Goal: Task Accomplishment & Management: Manage account settings

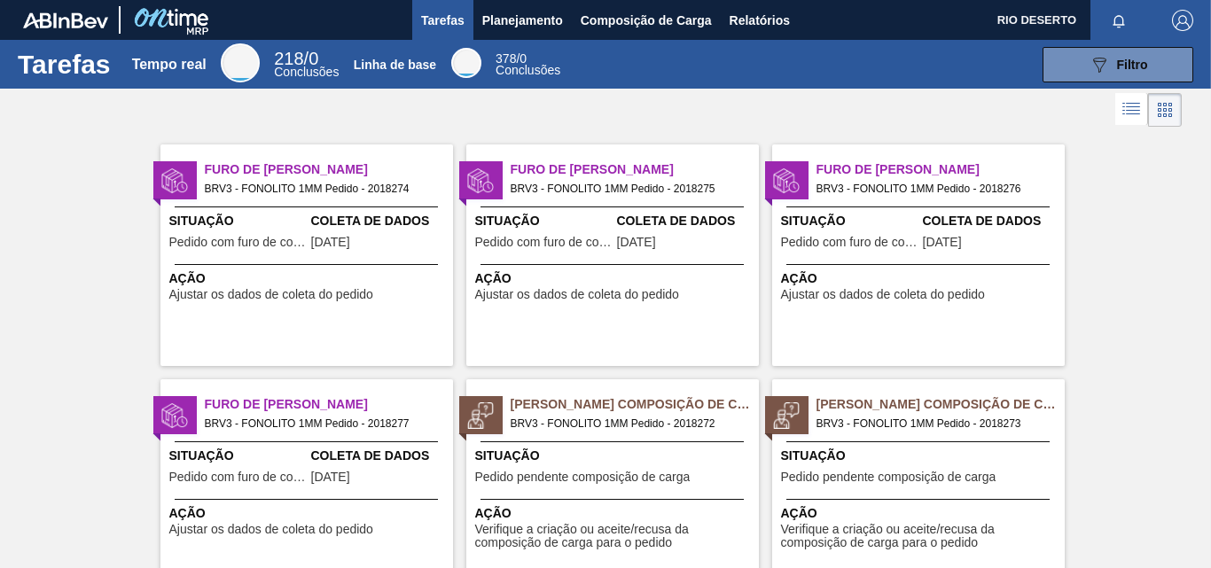
click at [263, 171] on font "Furo de [PERSON_NAME]" at bounding box center [286, 169] width 163 height 14
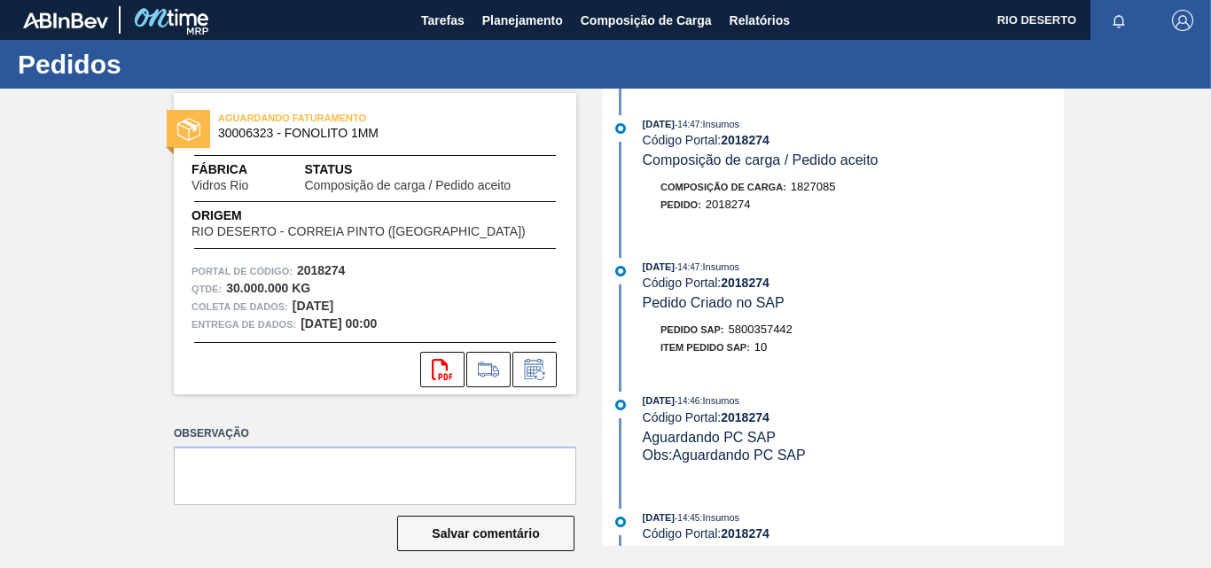
click at [39, 7] on div at bounding box center [119, 20] width 192 height 40
click at [41, 52] on font "Pedidos" at bounding box center [70, 64] width 104 height 29
click at [501, 19] on font "Planejamento" at bounding box center [522, 20] width 81 height 14
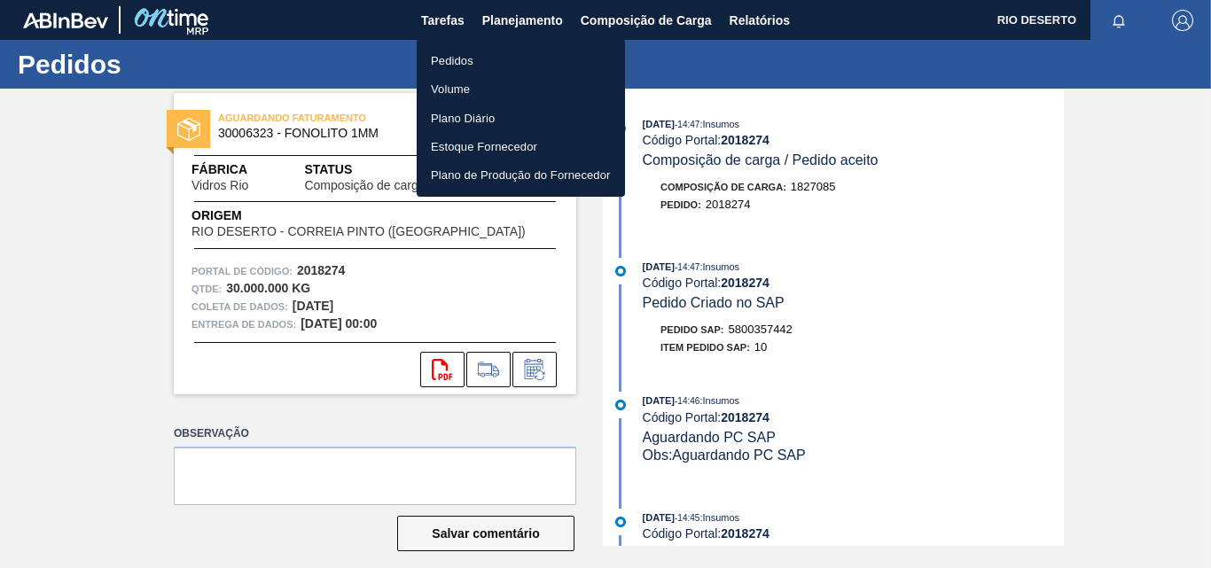
click at [457, 58] on font "Pedidos" at bounding box center [452, 60] width 43 height 13
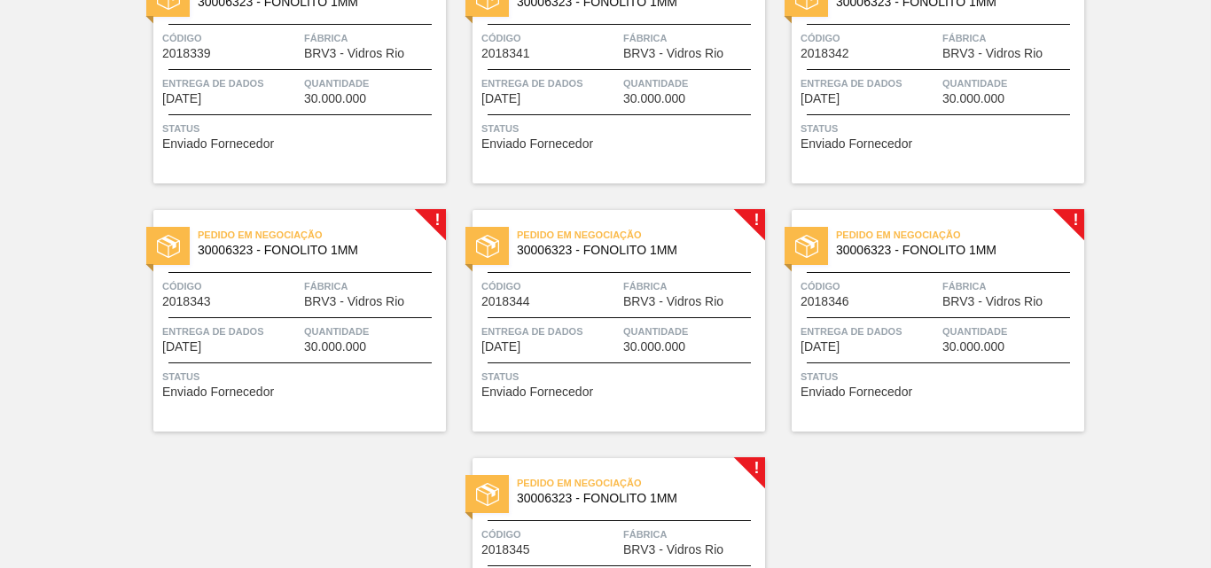
scroll to position [2998, 0]
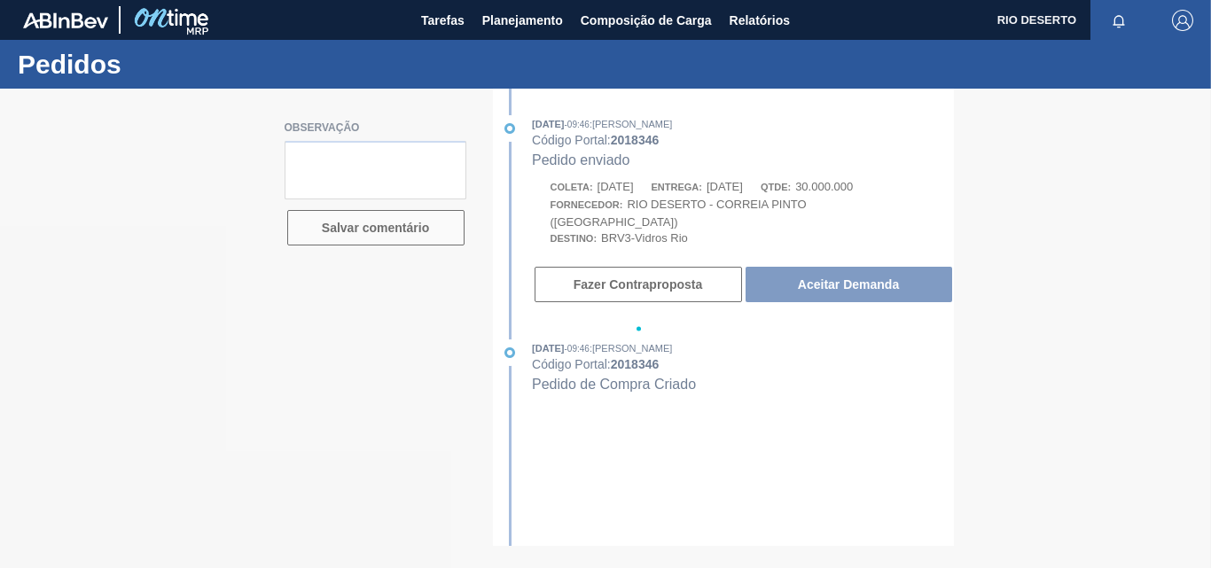
click at [170, 22] on img at bounding box center [171, 20] width 86 height 40
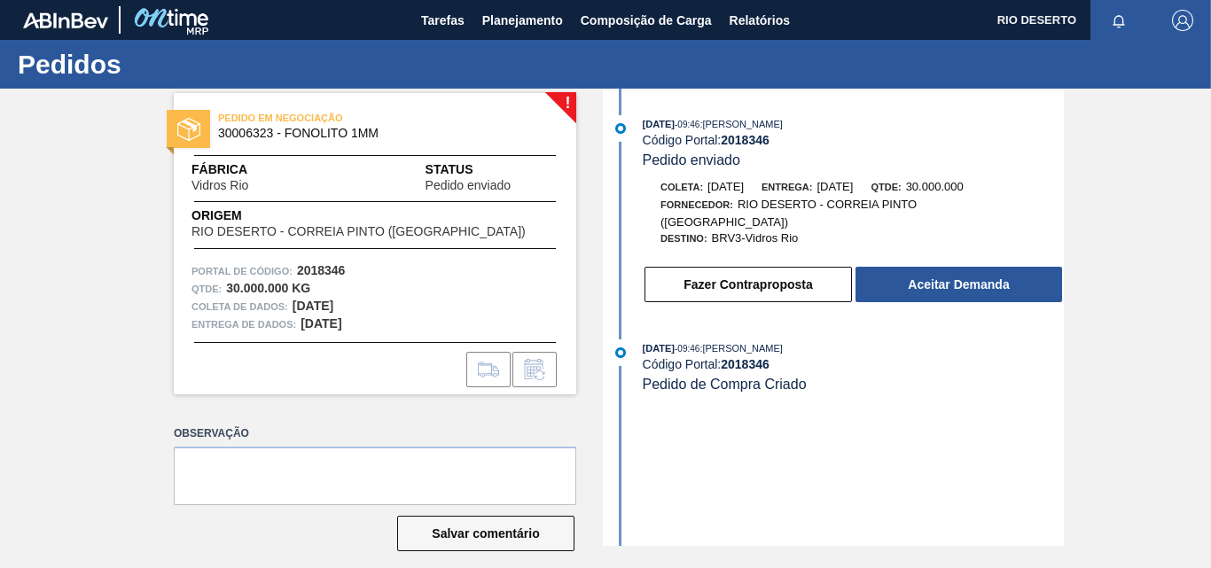
click at [78, 26] on img at bounding box center [65, 20] width 85 height 16
click at [74, 66] on font "Pedidos" at bounding box center [70, 64] width 104 height 29
click at [452, 25] on font "Tarefas" at bounding box center [442, 20] width 43 height 14
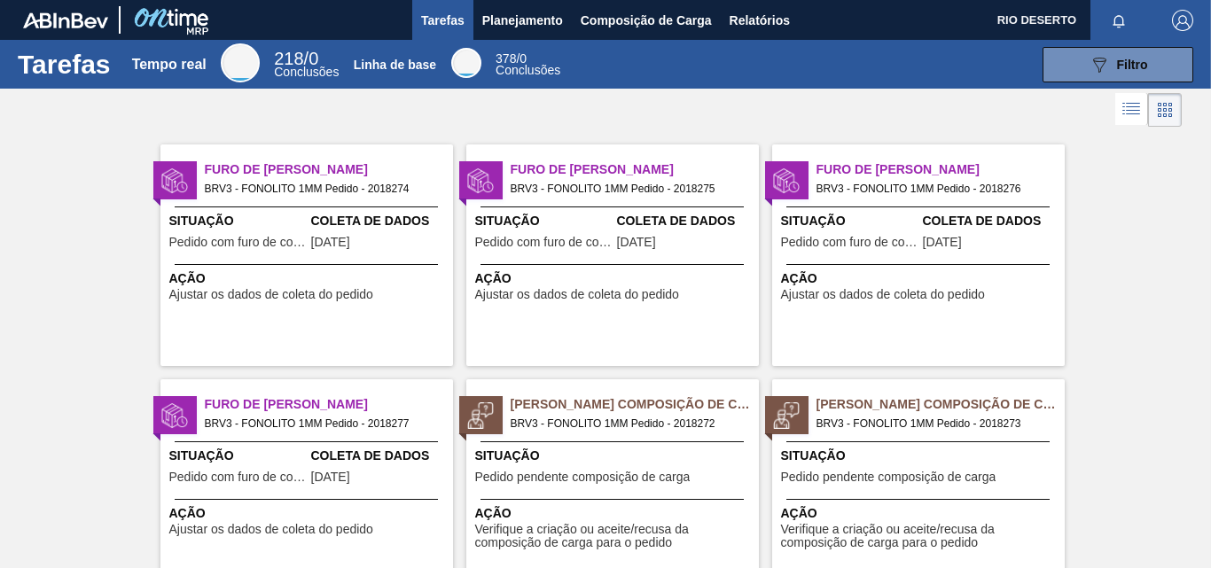
click at [305, 218] on div "Situação Pedido com furo de coleta Coleta de Dados 27/08/2025" at bounding box center [307, 233] width 293 height 43
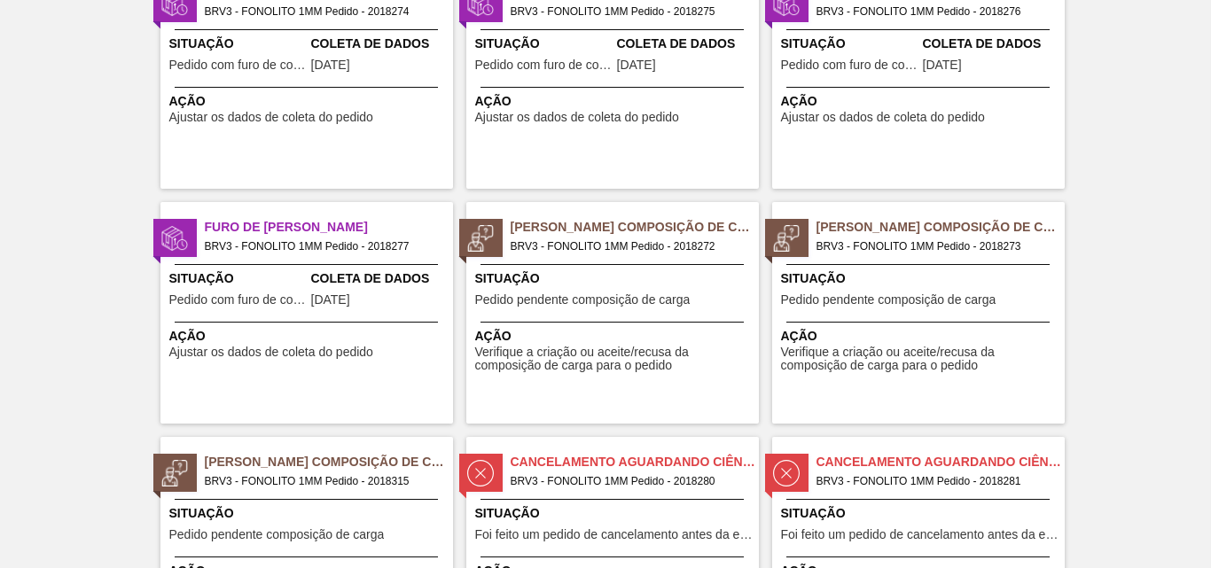
click at [607, 242] on font "BRV3 - FONOLITO 1MM Pedido - 2018272" at bounding box center [613, 246] width 205 height 12
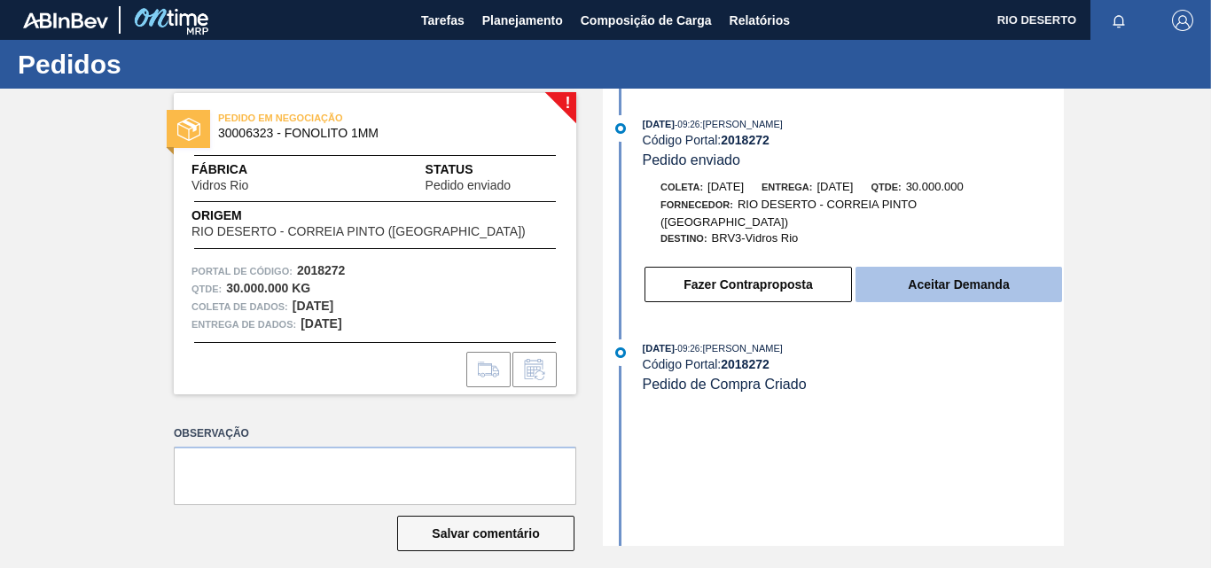
click at [944, 278] on font "Aceitar Demanda" at bounding box center [958, 285] width 101 height 14
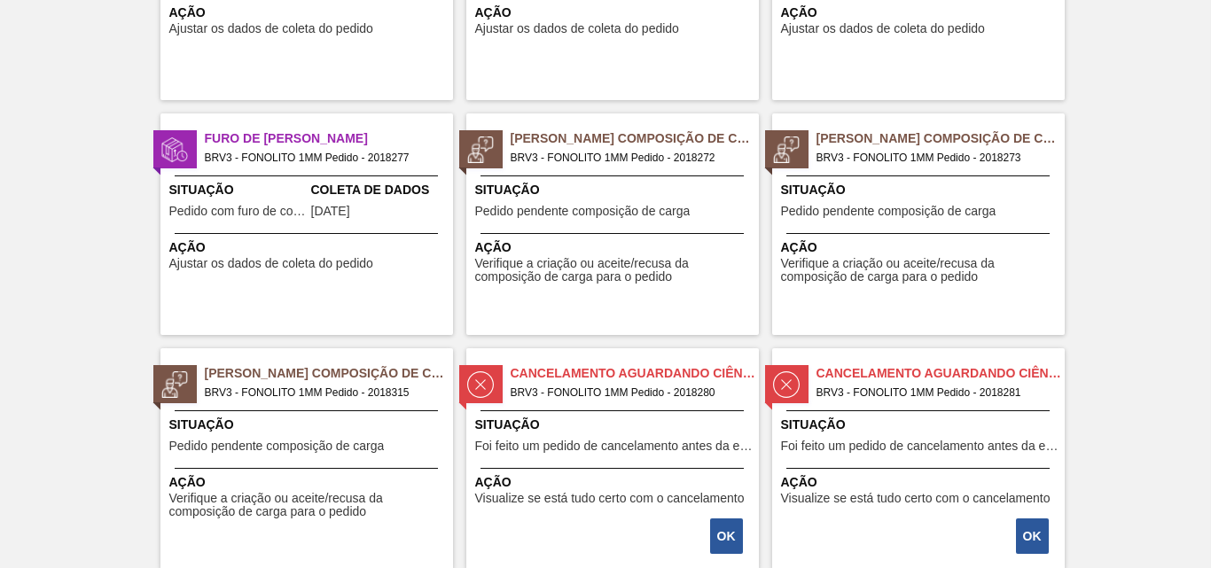
scroll to position [443, 0]
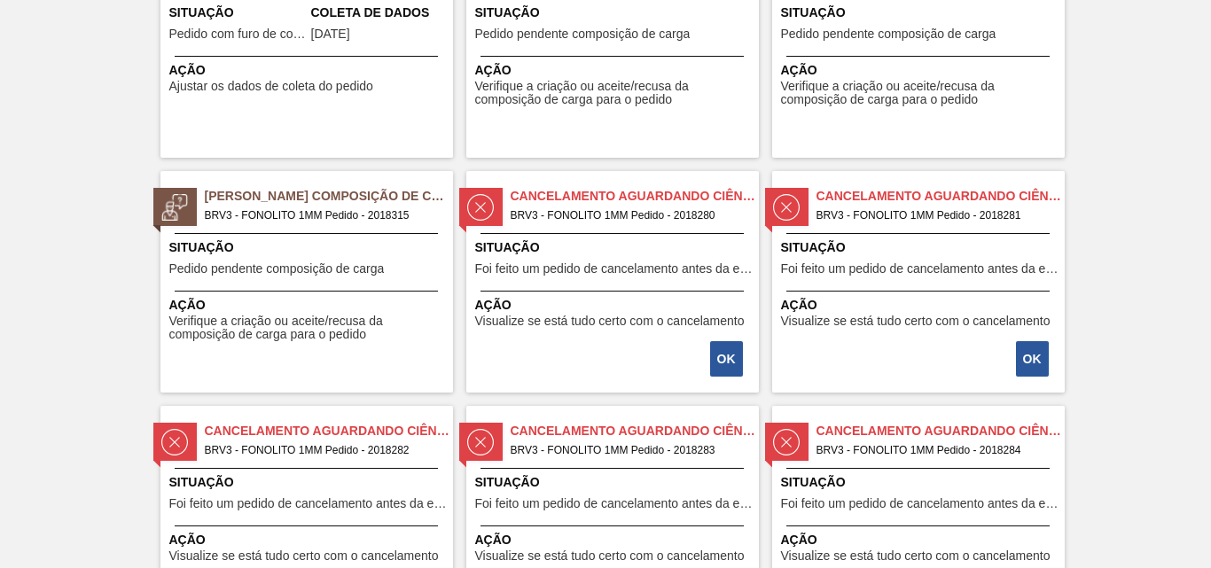
drag, startPoint x: 560, startPoint y: 255, endPoint x: 568, endPoint y: 208, distance: 47.0
click at [568, 208] on span "BRV3 - FONOLITO 1MM Pedido - 2018280" at bounding box center [628, 216] width 234 height 20
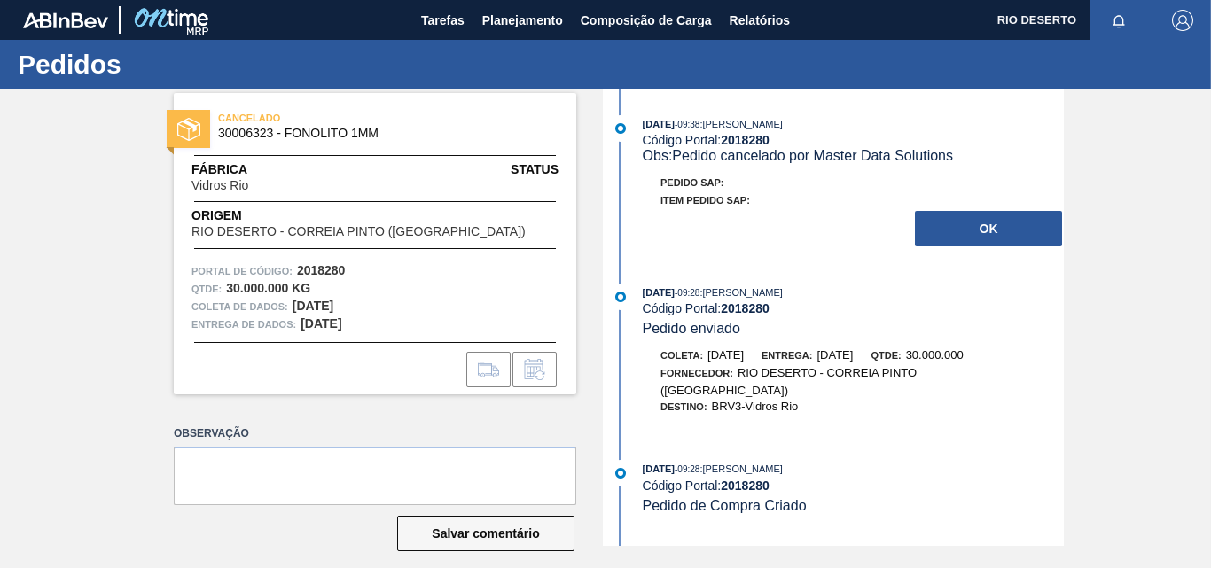
drag, startPoint x: 934, startPoint y: 225, endPoint x: 1026, endPoint y: 270, distance: 102.7
click at [934, 225] on button "OK" at bounding box center [988, 228] width 147 height 35
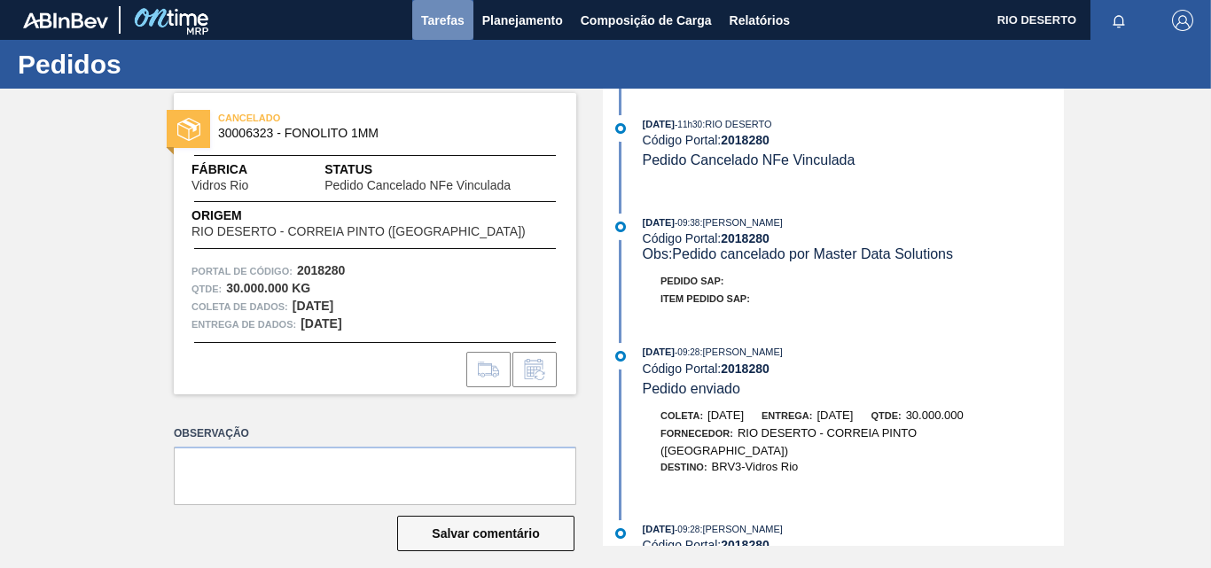
drag, startPoint x: 444, startPoint y: 24, endPoint x: 450, endPoint y: 35, distance: 11.9
click at [444, 24] on font "Tarefas" at bounding box center [442, 20] width 43 height 14
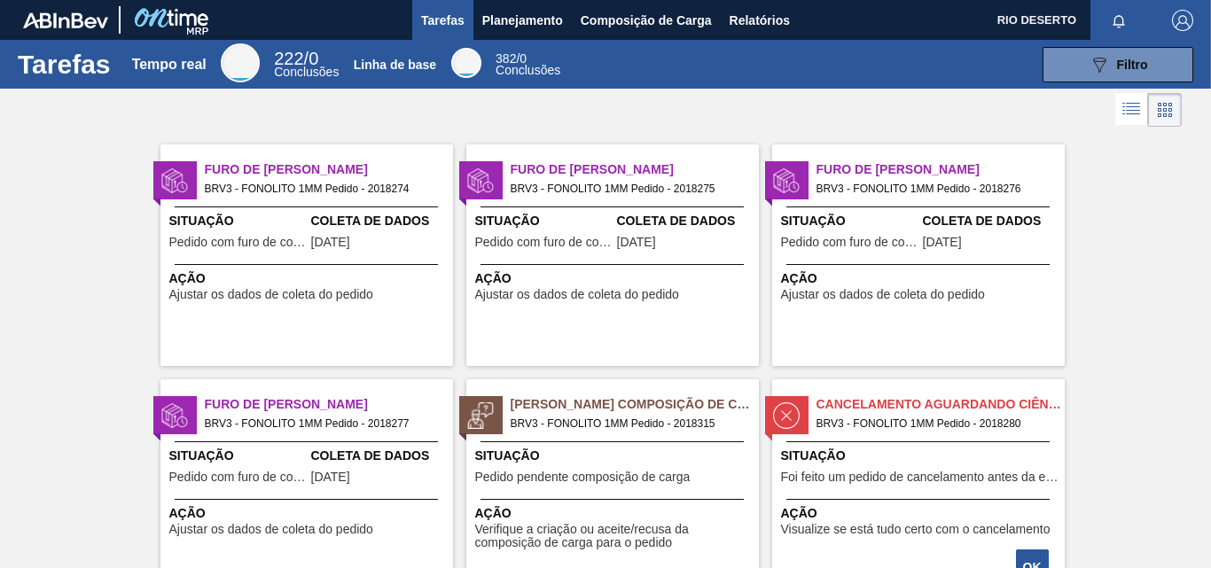
click at [893, 416] on span "BRV3 - FONOLITO 1MM Pedido - 2018280" at bounding box center [934, 424] width 234 height 20
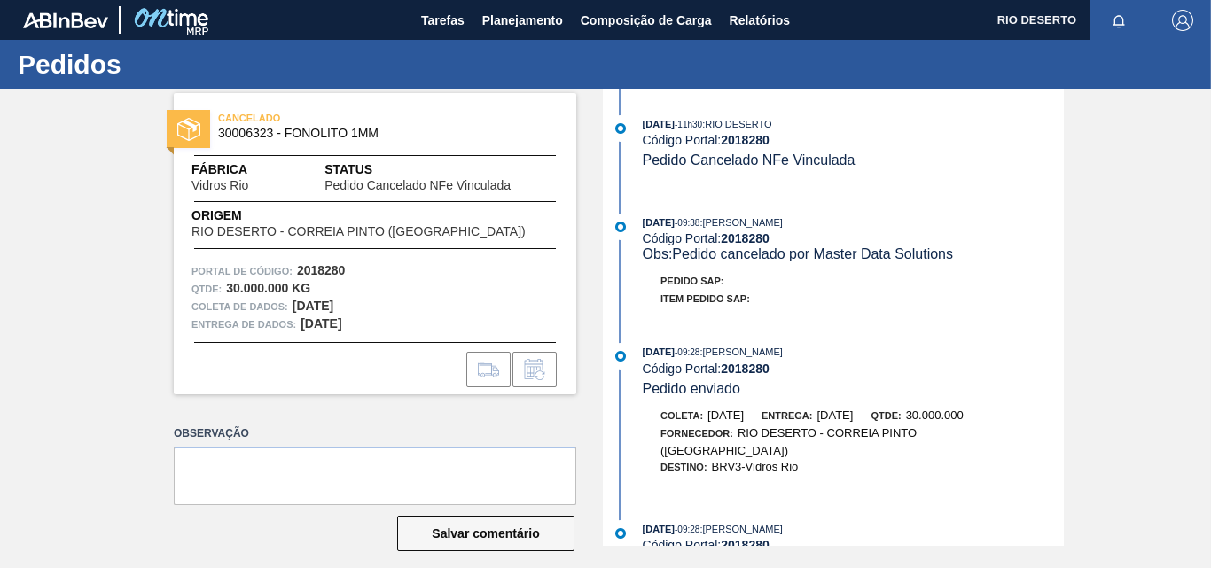
click at [838, 172] on div "29/08/2025 - 11h30 : RIO DESERTO Código Portal: 2018280 Pedido Cancelado NFe Vi…" at bounding box center [835, 151] width 457 height 72
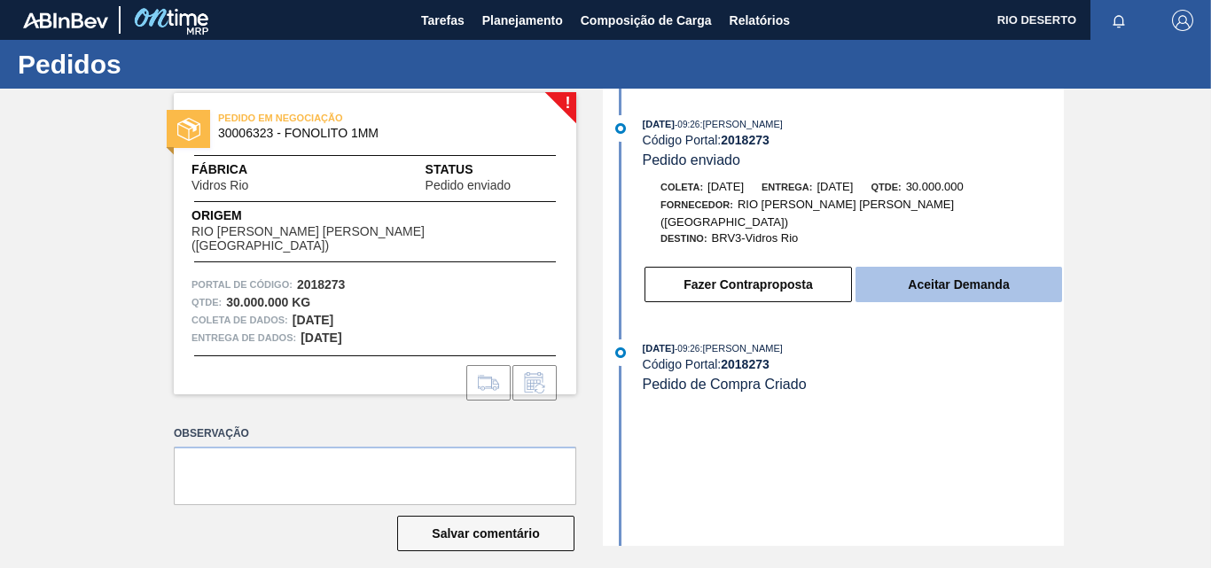
click at [929, 278] on font "Aceitar Demanda" at bounding box center [958, 285] width 101 height 14
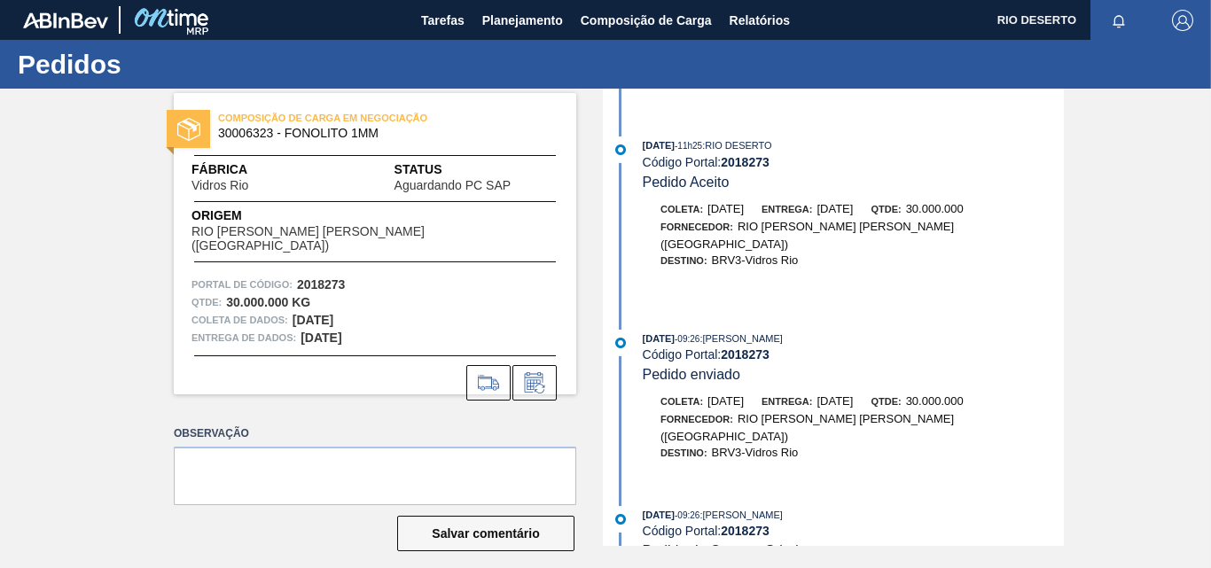
scroll to position [17, 0]
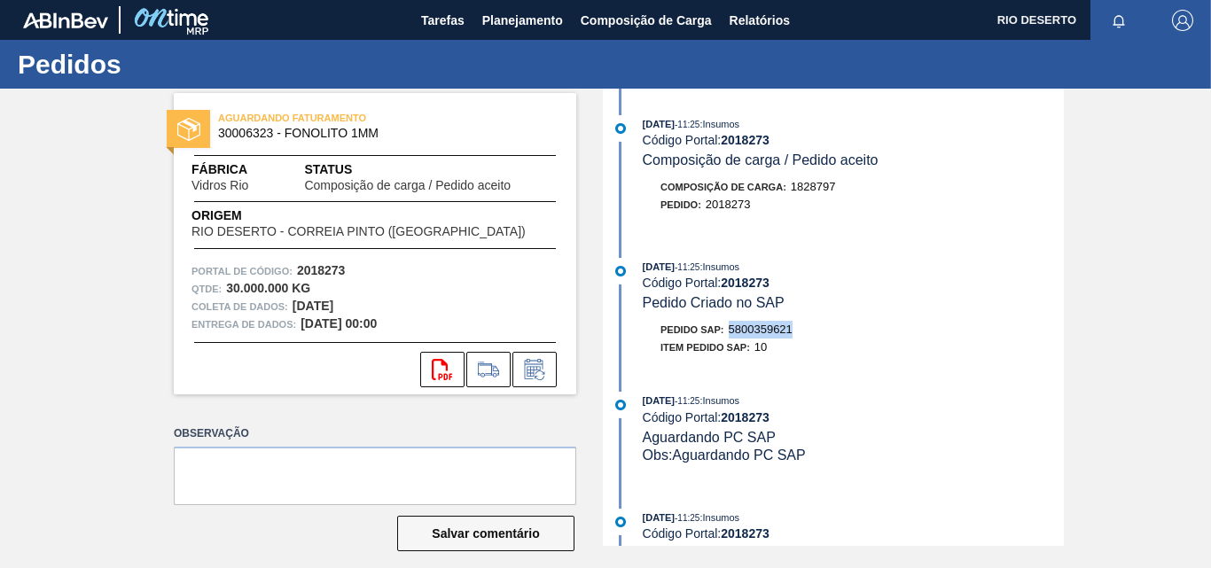
drag, startPoint x: 816, startPoint y: 328, endPoint x: 727, endPoint y: 331, distance: 88.7
click at [727, 331] on div "Pedido SAP: 5800359621" at bounding box center [853, 330] width 421 height 18
copy font "5800359621"
drag, startPoint x: 956, startPoint y: 383, endPoint x: 796, endPoint y: 390, distance: 159.8
click at [956, 383] on div "[DATE] 11:25 : Insumos Código Portal: 2018273 Composição de carga / Pedido acei…" at bounding box center [835, 318] width 457 height 458
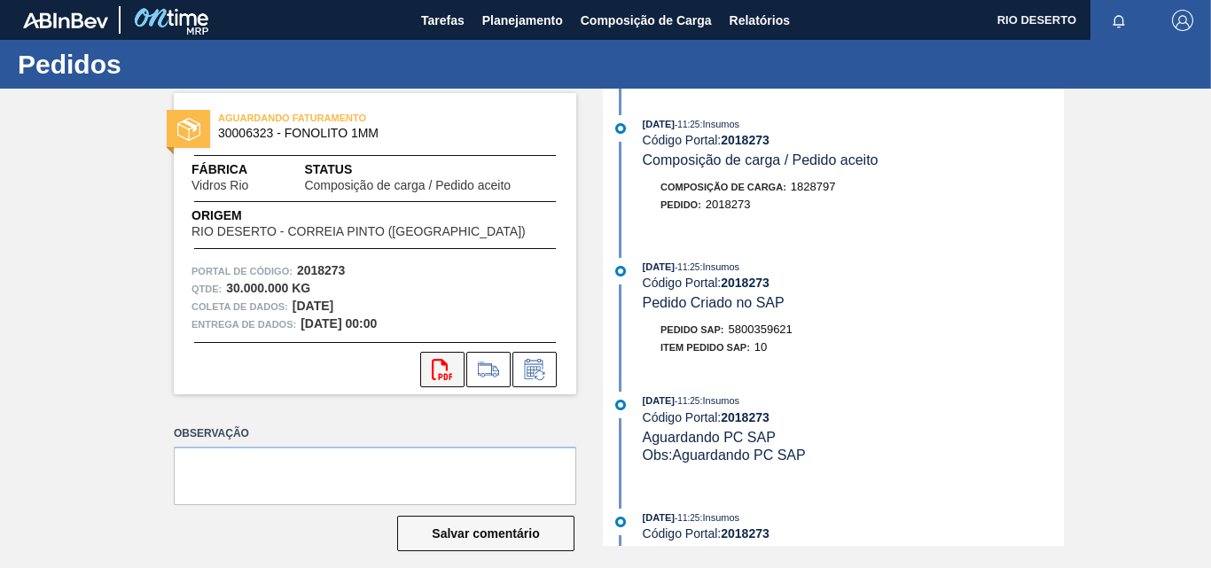
click at [442, 379] on icon "svg{fill:#ff0000}" at bounding box center [442, 369] width 21 height 21
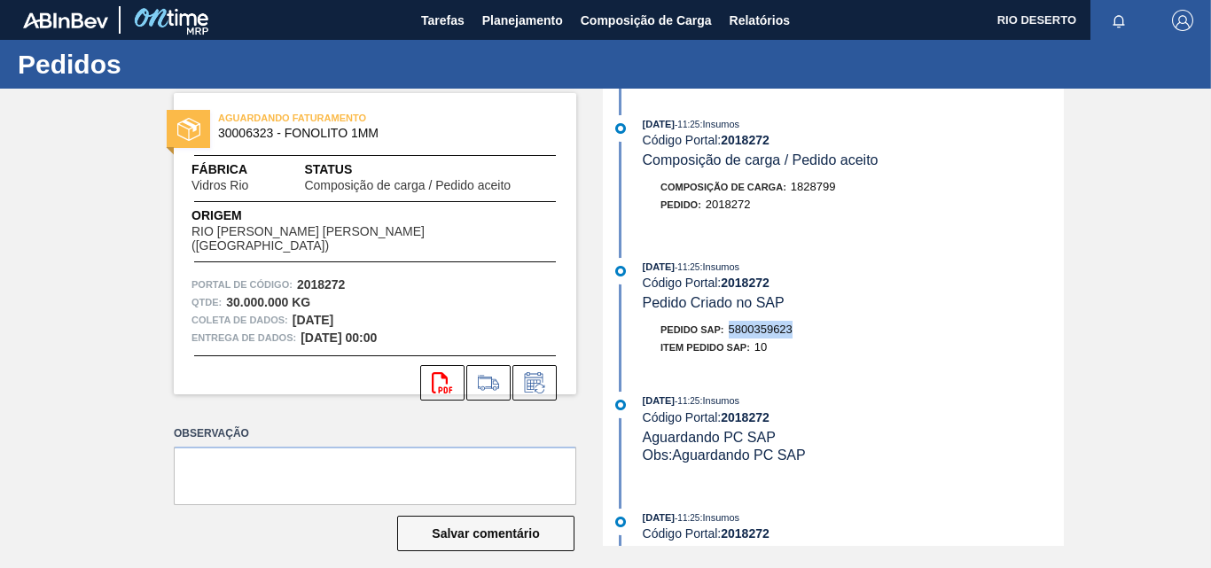
drag, startPoint x: 823, startPoint y: 333, endPoint x: 732, endPoint y: 322, distance: 92.1
click at [732, 322] on div "Pedido SAP: 5800359623" at bounding box center [853, 330] width 421 height 18
copy font "5800359623"
click at [442, 374] on icon "svg{fill:#ff0000}" at bounding box center [442, 382] width 21 height 21
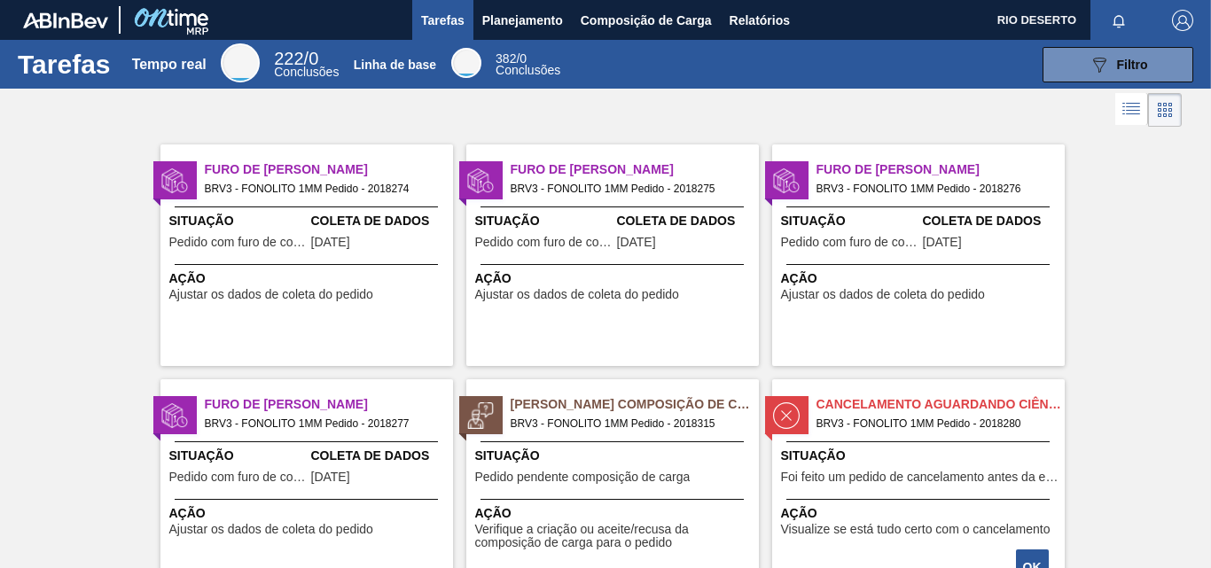
scroll to position [89, 0]
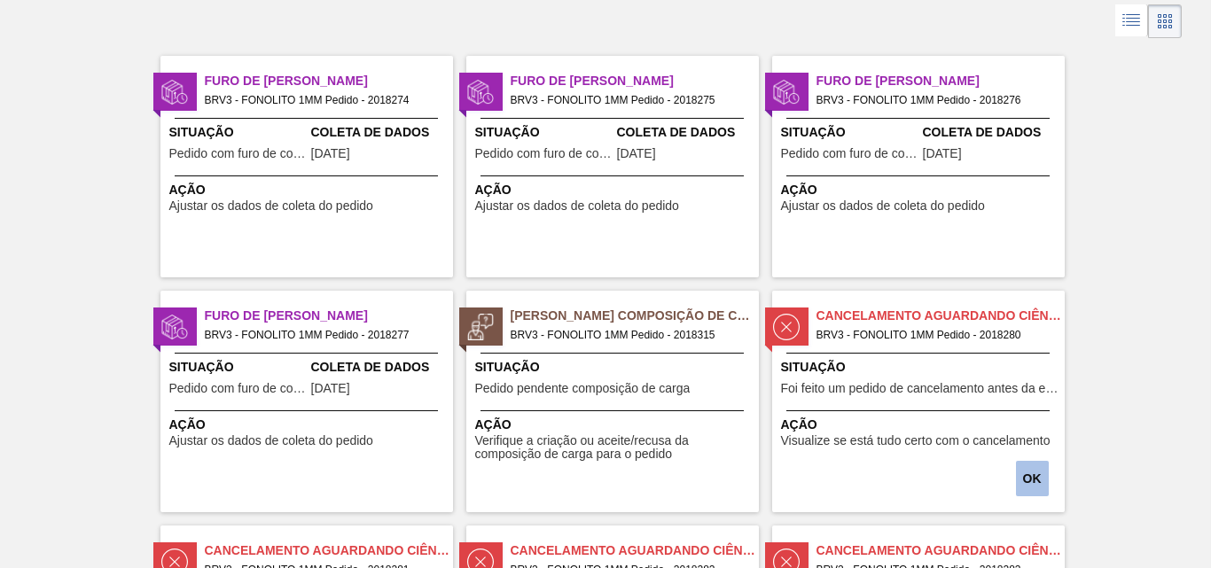
click at [1026, 480] on font "OK" at bounding box center [1032, 479] width 19 height 14
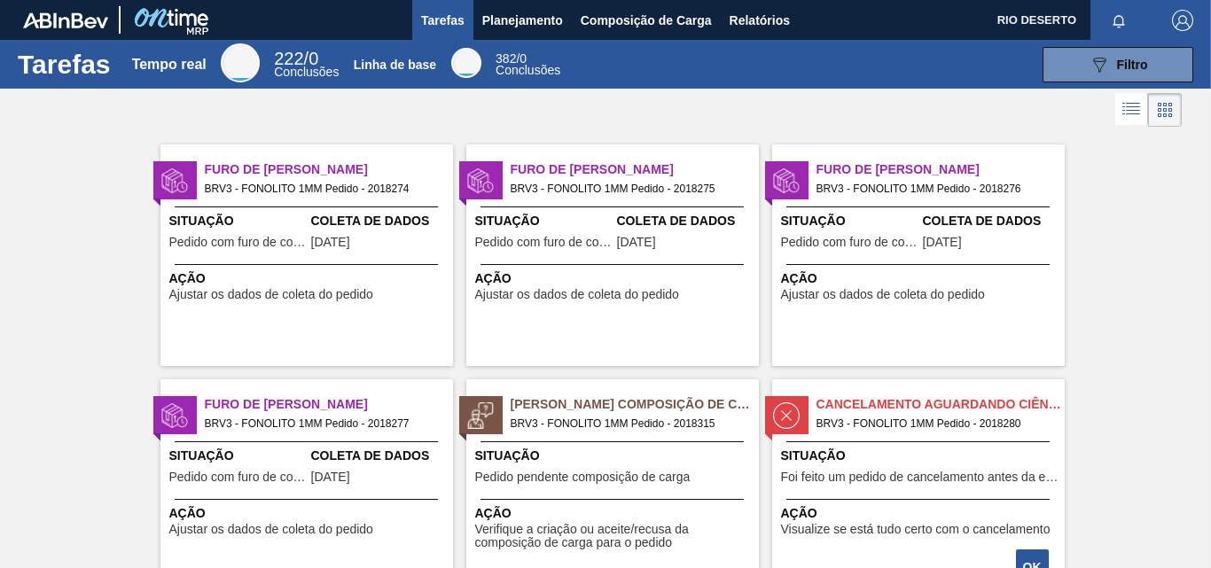
scroll to position [266, 0]
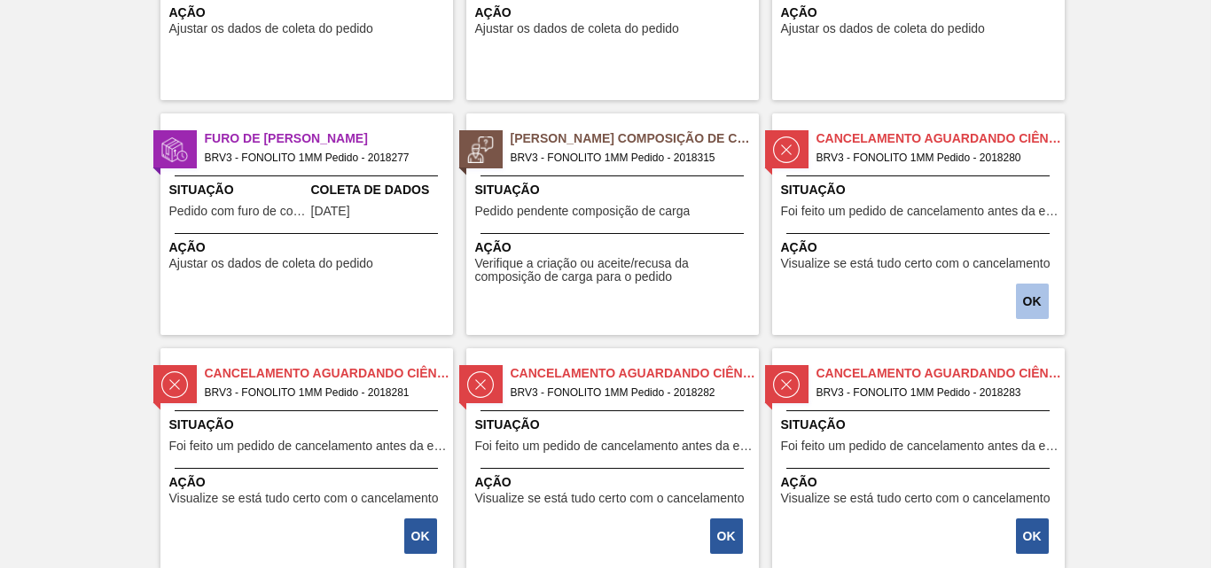
click at [1019, 294] on button "OK" at bounding box center [1032, 301] width 33 height 35
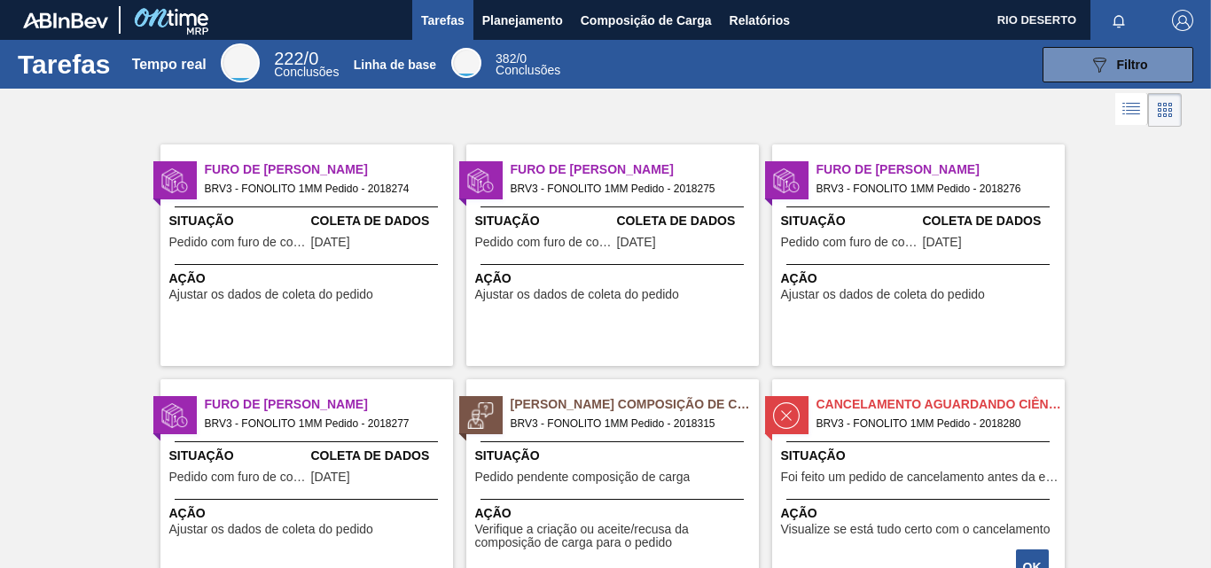
scroll to position [89, 0]
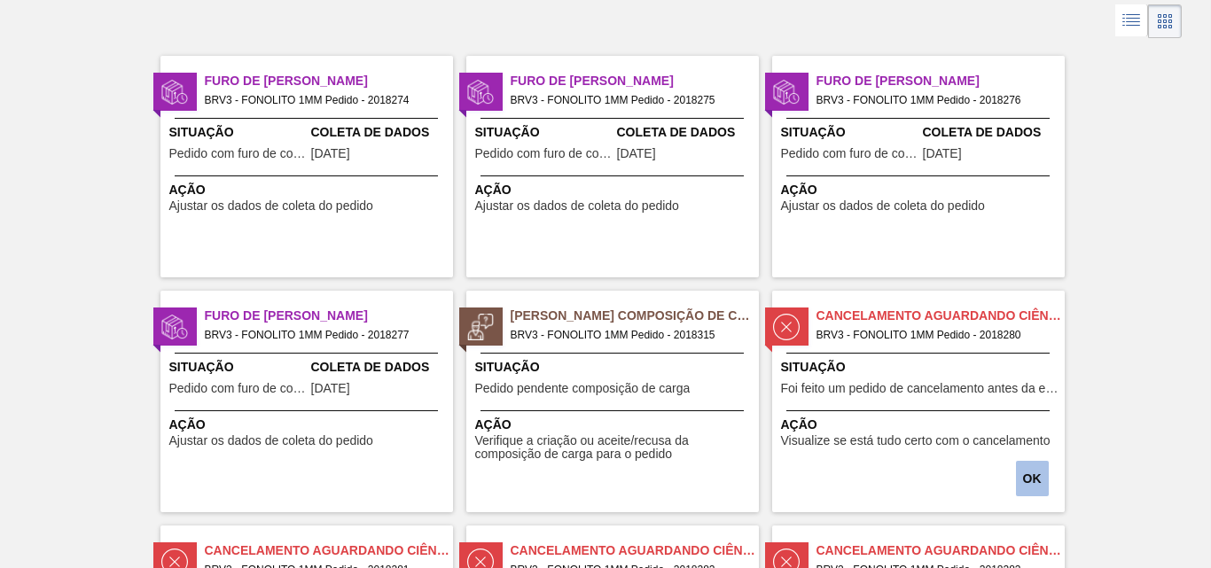
click at [1030, 475] on font "OK" at bounding box center [1032, 479] width 19 height 14
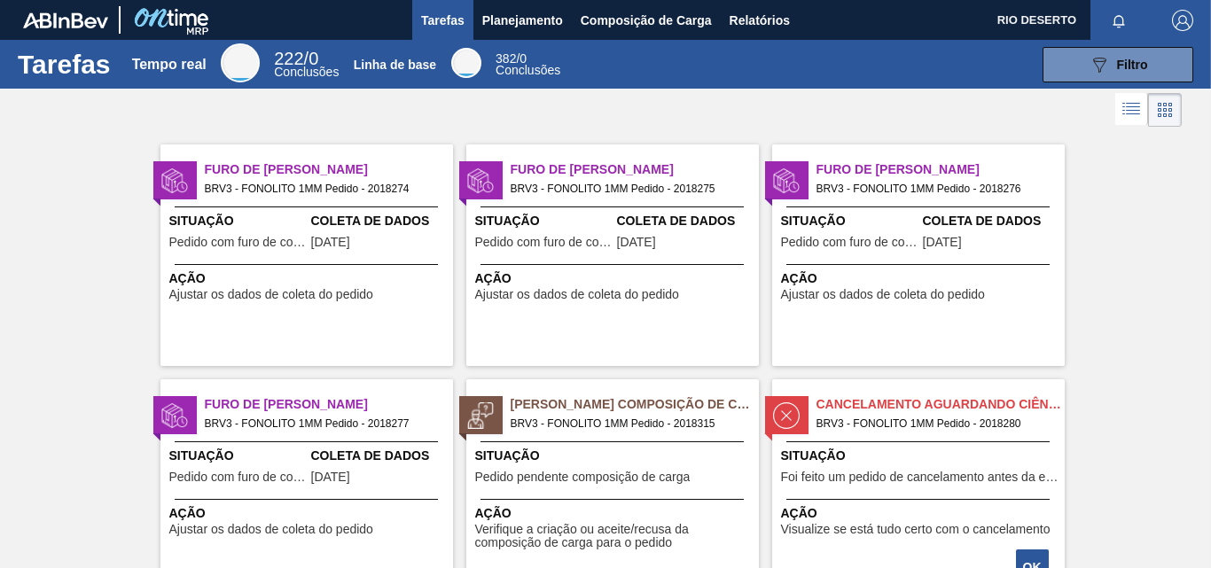
scroll to position [177, 0]
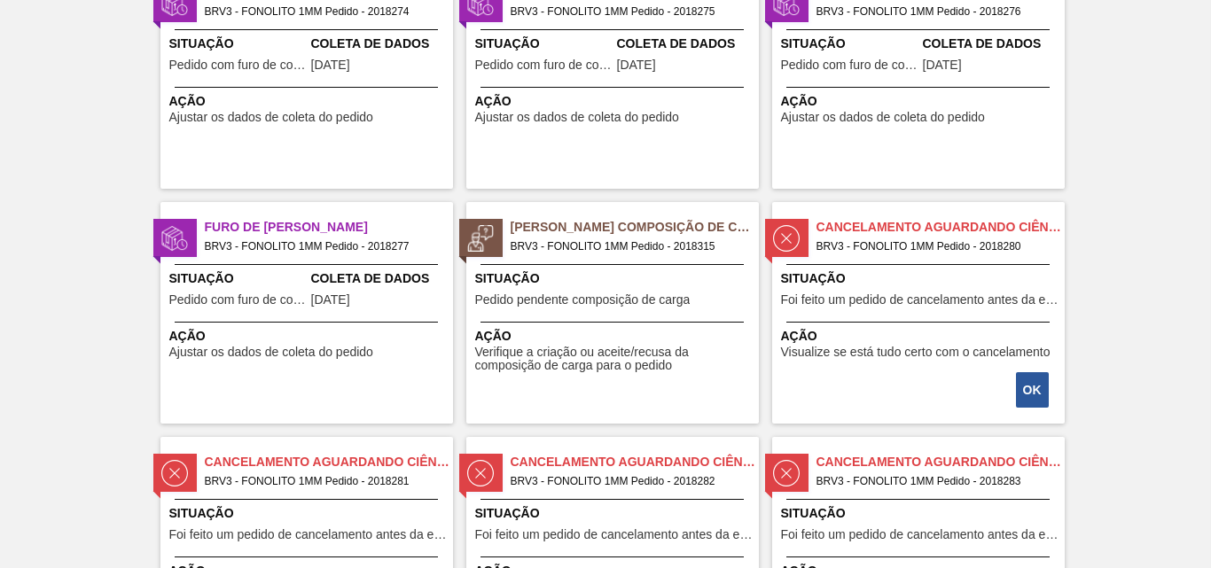
drag, startPoint x: 845, startPoint y: 196, endPoint x: 817, endPoint y: 231, distance: 45.4
click at [1022, 382] on button "OK" at bounding box center [1032, 389] width 33 height 35
click at [1041, 391] on button "OK" at bounding box center [1032, 389] width 33 height 35
drag, startPoint x: 952, startPoint y: 280, endPoint x: 1114, endPoint y: 253, distance: 164.6
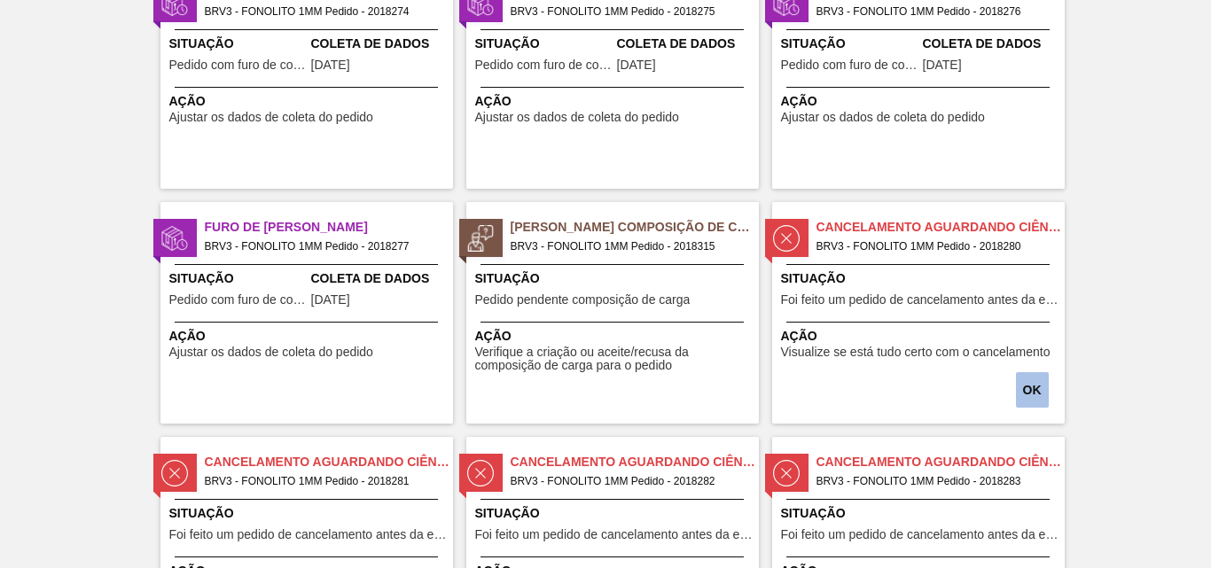
click at [1030, 392] on font "OK" at bounding box center [1032, 390] width 19 height 14
click at [1030, 394] on font "OK" at bounding box center [1032, 390] width 19 height 14
click at [1018, 387] on button "OK" at bounding box center [1032, 389] width 33 height 35
click at [1031, 382] on button "OK" at bounding box center [1032, 389] width 33 height 35
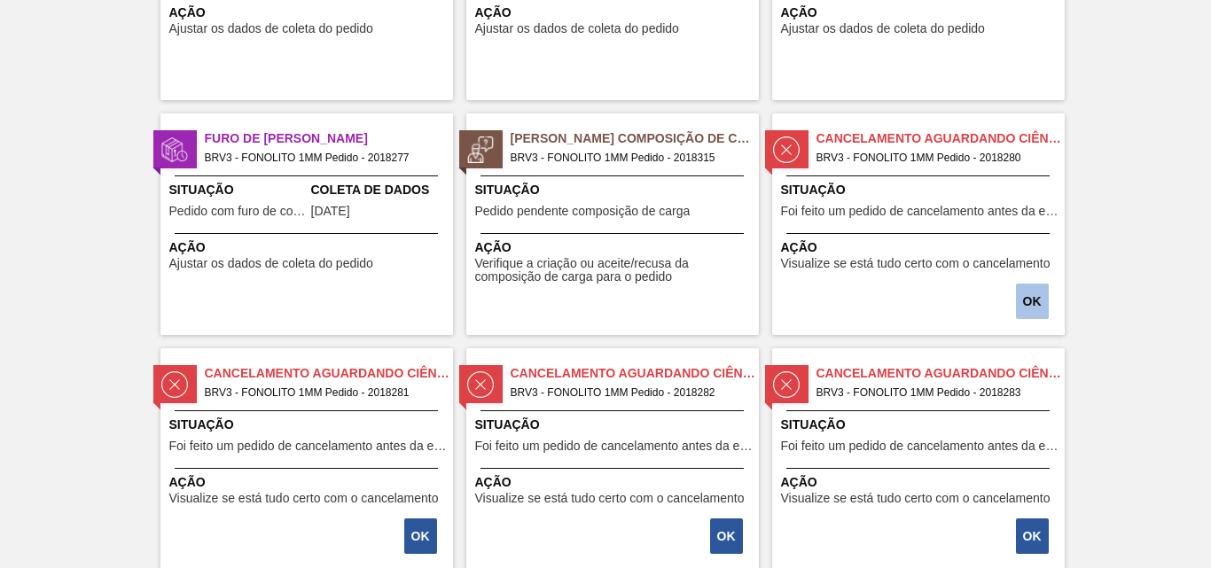
click at [1027, 317] on button "OK" at bounding box center [1032, 301] width 33 height 35
click at [1037, 303] on font "OK" at bounding box center [1032, 301] width 19 height 14
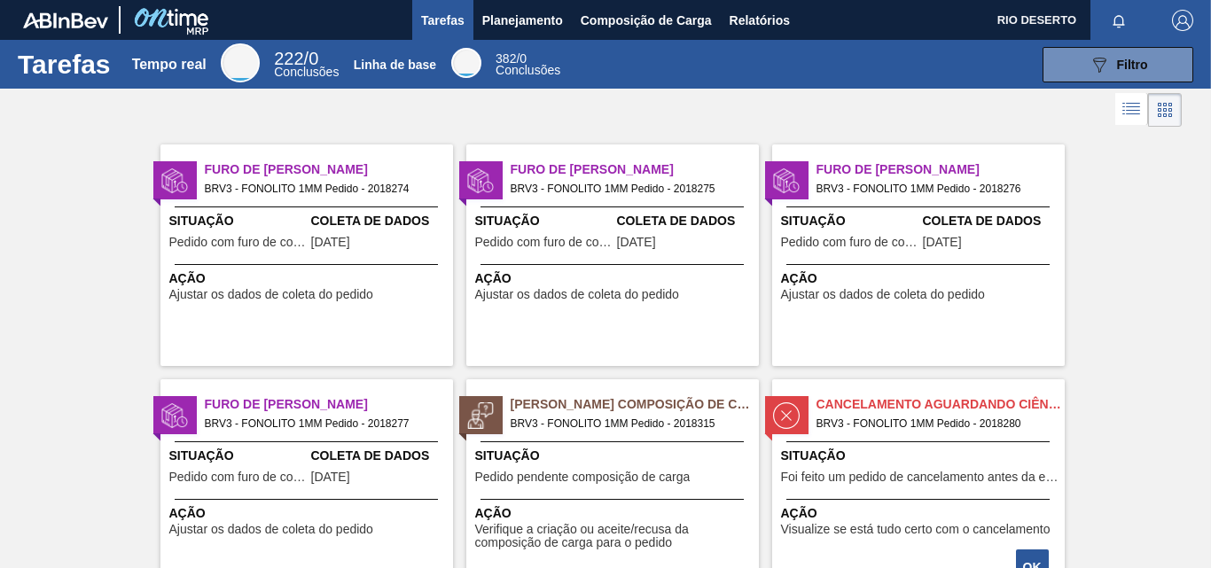
scroll to position [177, 0]
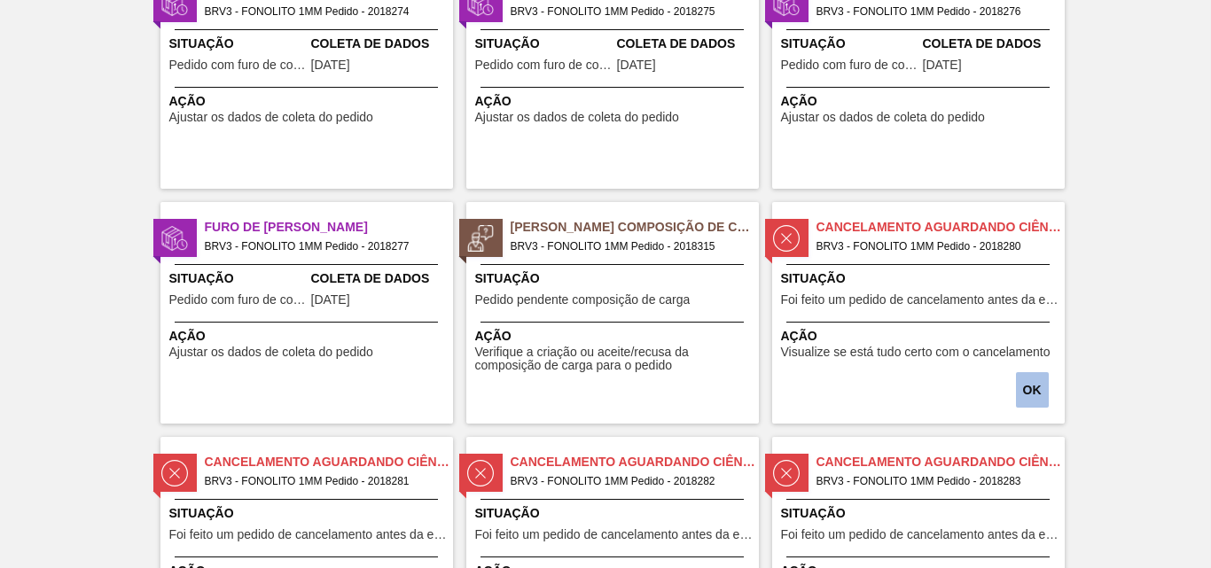
click at [1034, 389] on font "OK" at bounding box center [1032, 390] width 19 height 14
click at [1024, 371] on div "OK" at bounding box center [1034, 390] width 33 height 39
click at [1034, 380] on button "OK" at bounding box center [1032, 389] width 33 height 35
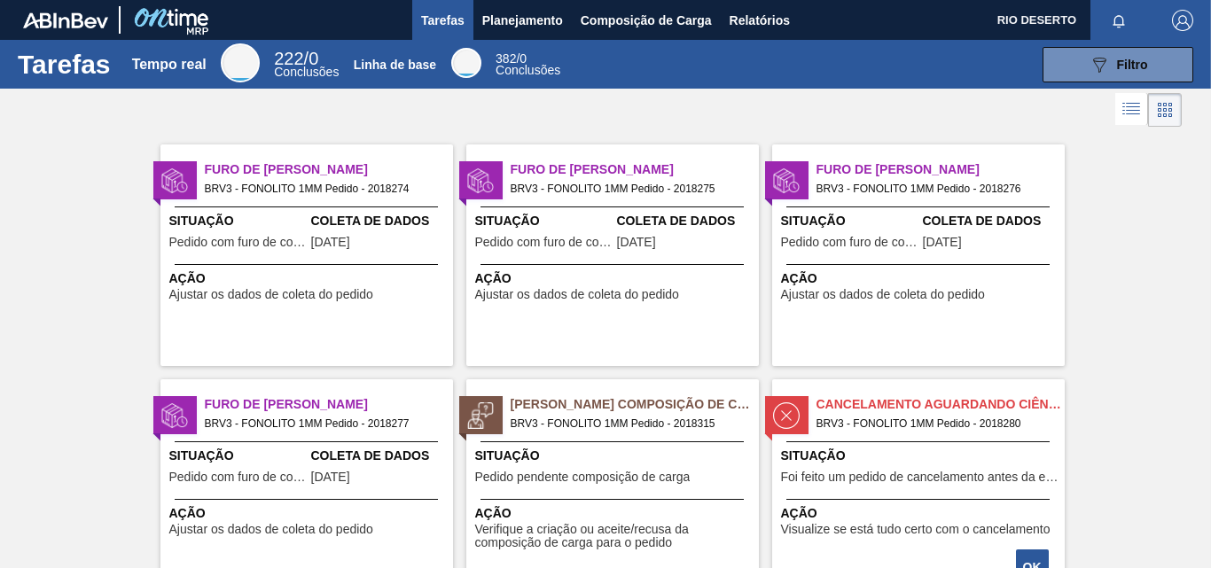
scroll to position [266, 0]
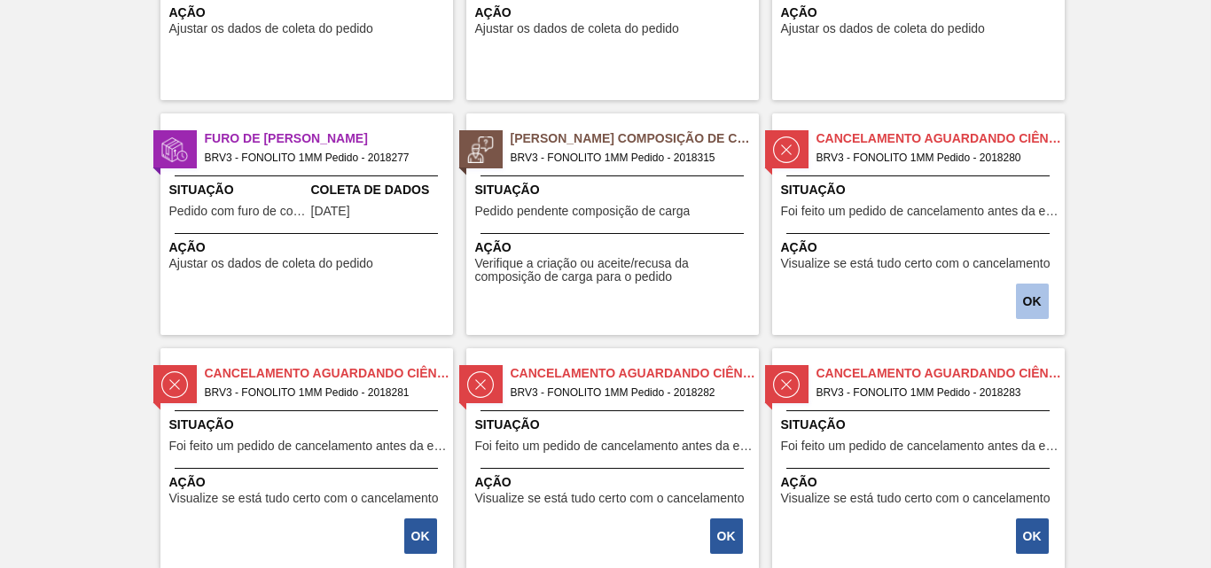
click at [1016, 293] on button "OK" at bounding box center [1032, 301] width 33 height 35
click at [1020, 309] on button "OK" at bounding box center [1032, 301] width 33 height 35
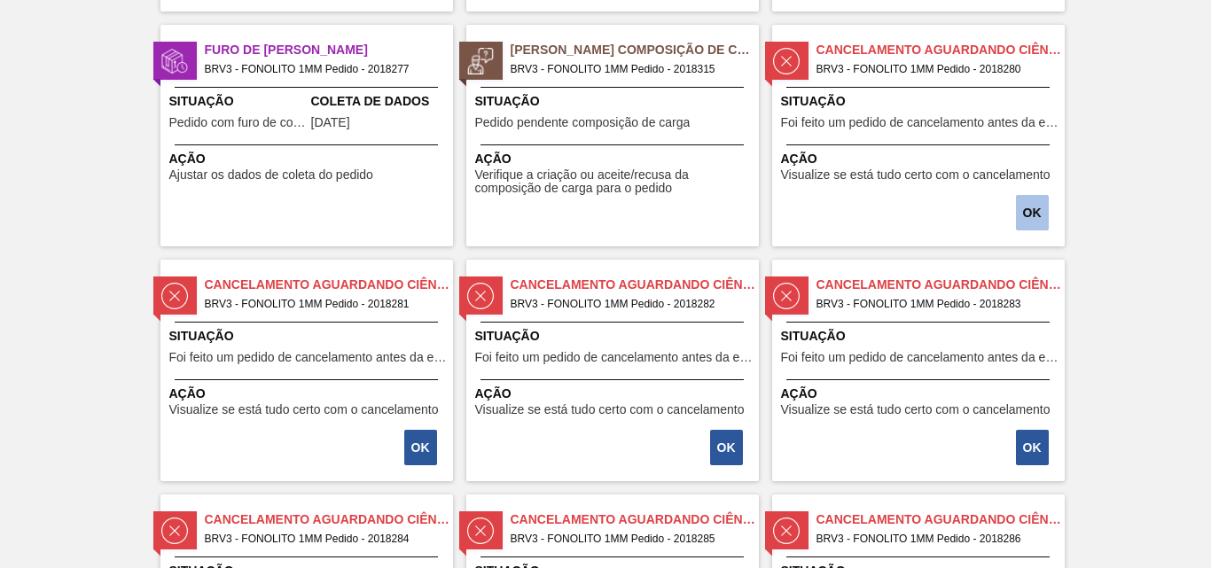
click at [1020, 220] on button "OK" at bounding box center [1032, 212] width 33 height 35
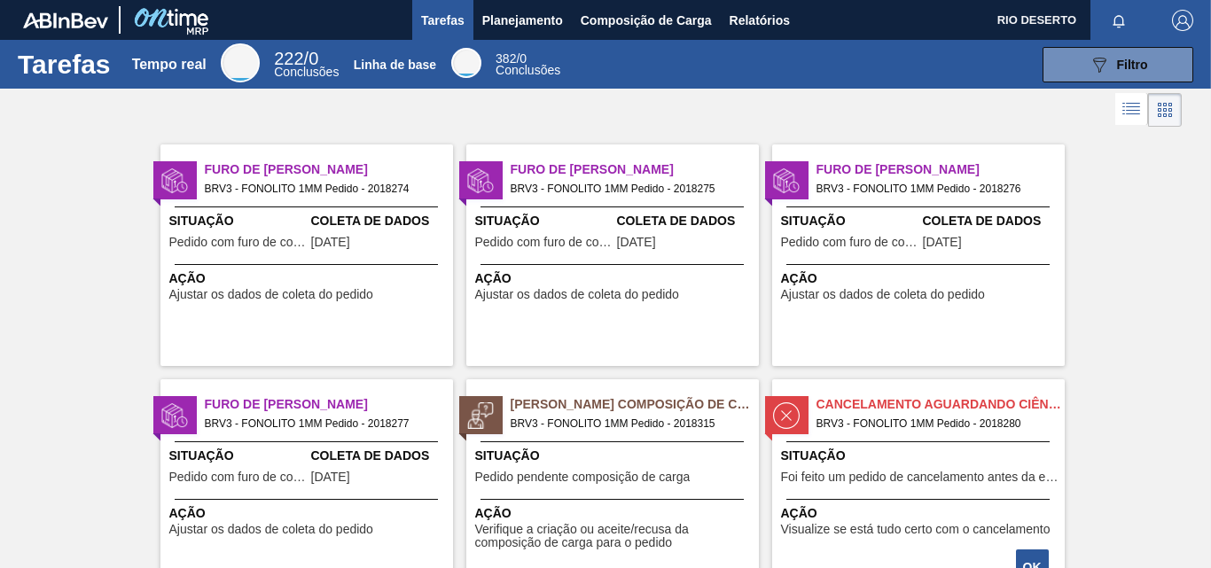
scroll to position [266, 0]
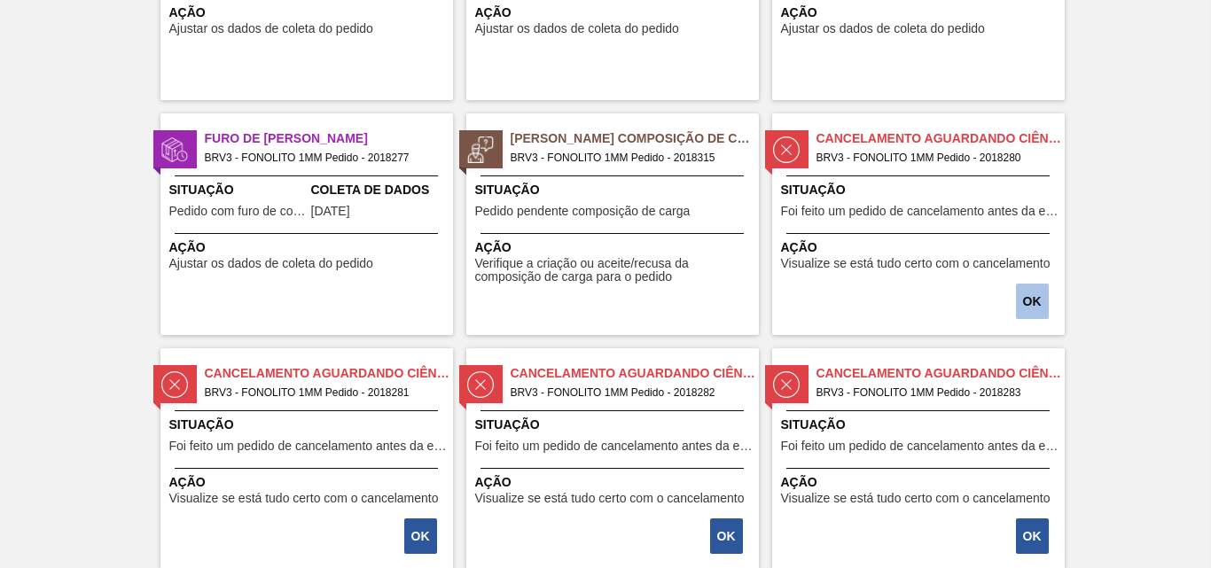
click at [1030, 285] on button "OK" at bounding box center [1032, 301] width 33 height 35
click at [1031, 301] on font "OK" at bounding box center [1032, 301] width 19 height 14
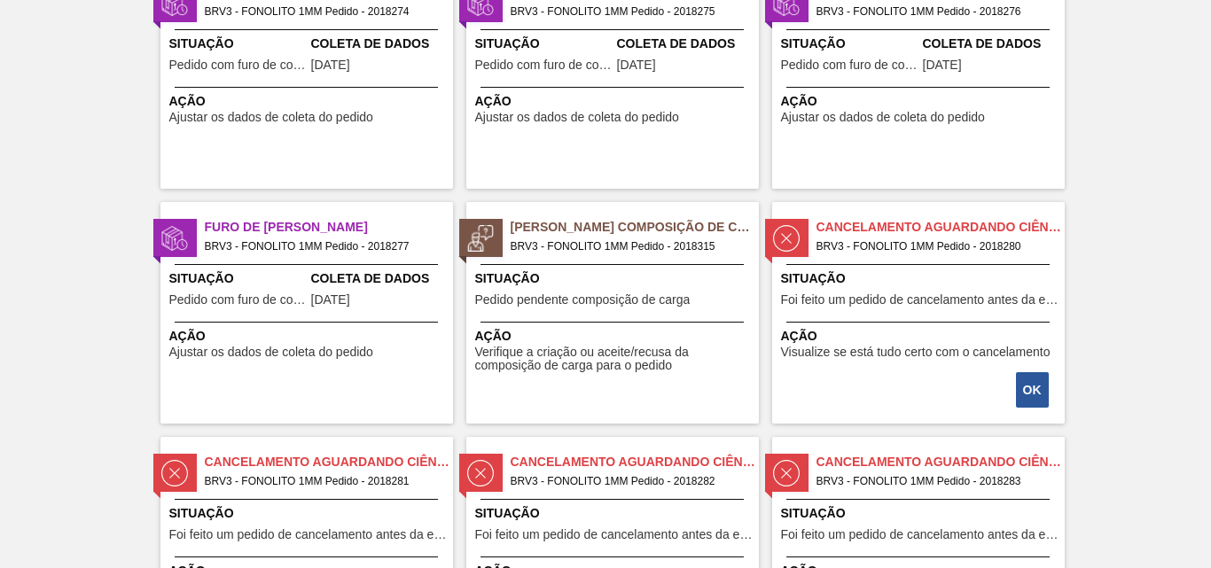
click at [1047, 399] on div "OK" at bounding box center [1034, 390] width 33 height 39
click at [1030, 396] on font "OK" at bounding box center [1032, 390] width 19 height 14
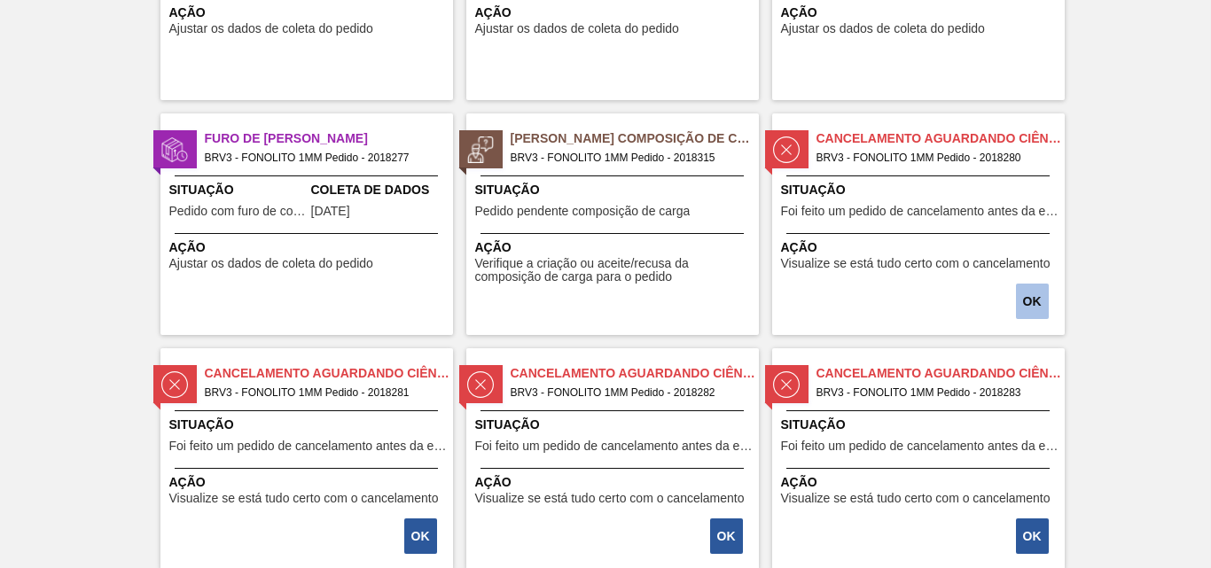
click at [1029, 294] on font "OK" at bounding box center [1032, 301] width 19 height 14
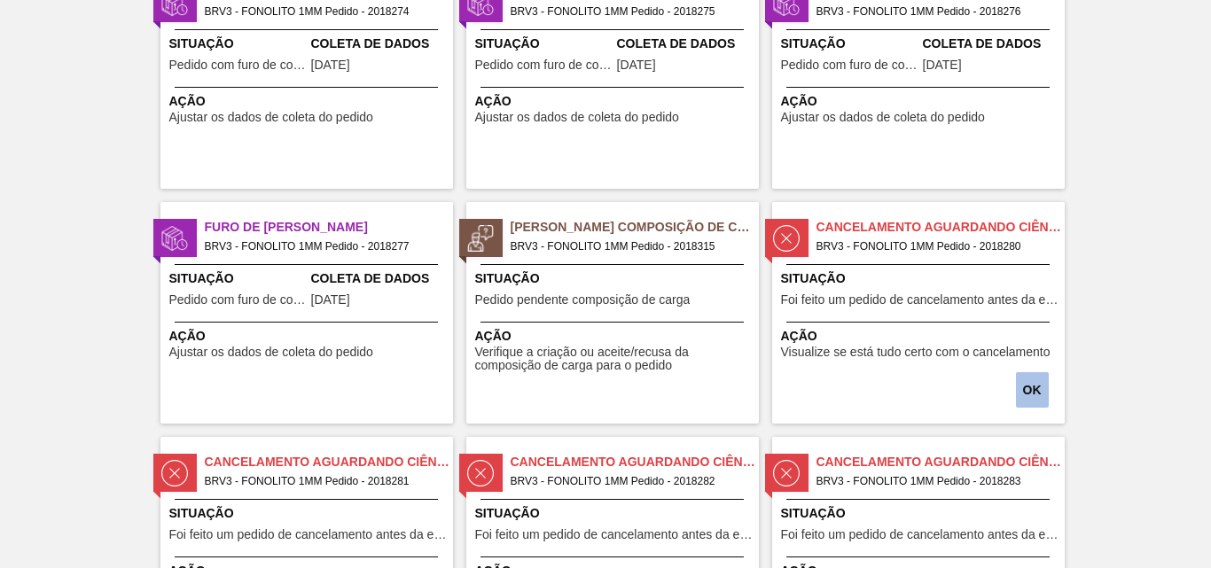
click at [1033, 382] on button "OK" at bounding box center [1032, 389] width 33 height 35
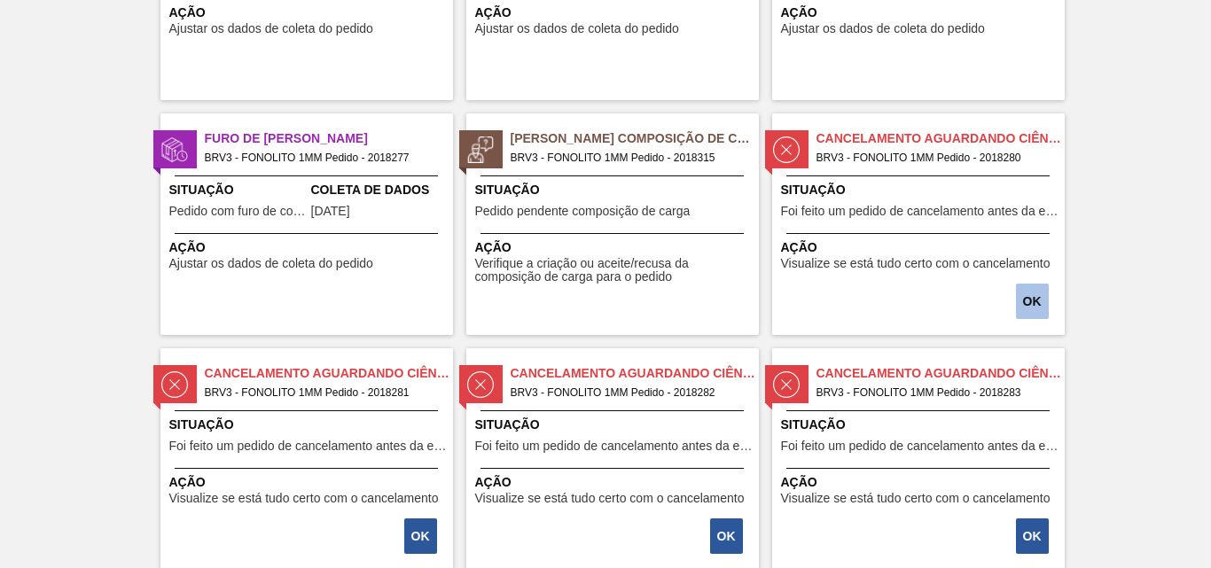
click at [1029, 305] on font "OK" at bounding box center [1032, 301] width 19 height 14
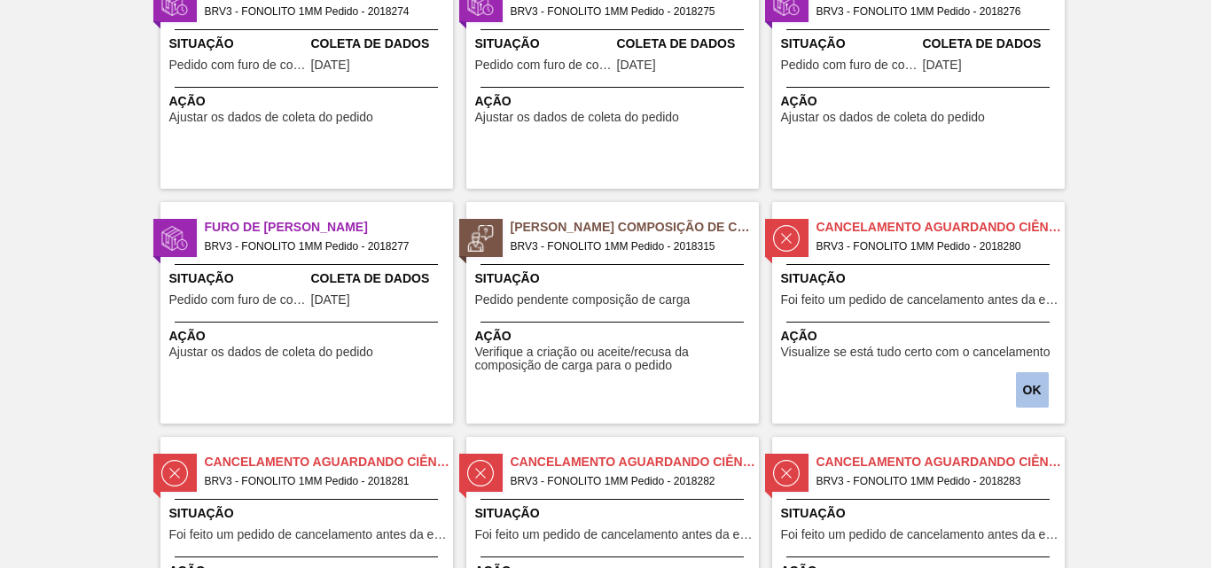
click at [1040, 384] on button "OK" at bounding box center [1032, 389] width 33 height 35
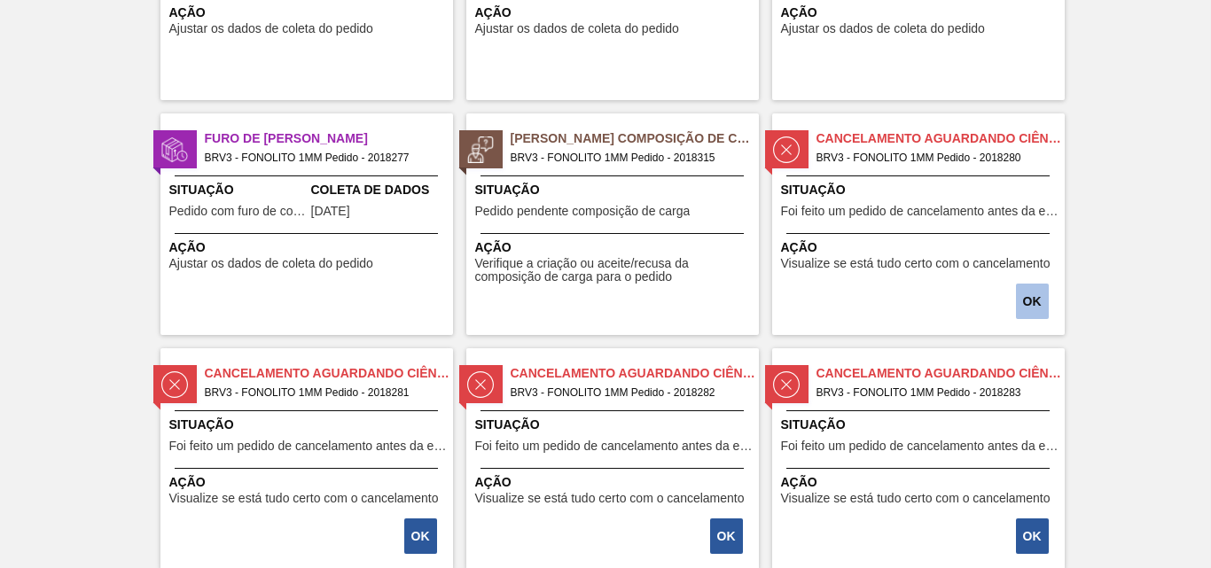
click at [1043, 311] on button "OK" at bounding box center [1032, 301] width 33 height 35
click at [1036, 312] on button "OK" at bounding box center [1032, 301] width 33 height 35
click at [1027, 306] on font "OK" at bounding box center [1032, 301] width 19 height 14
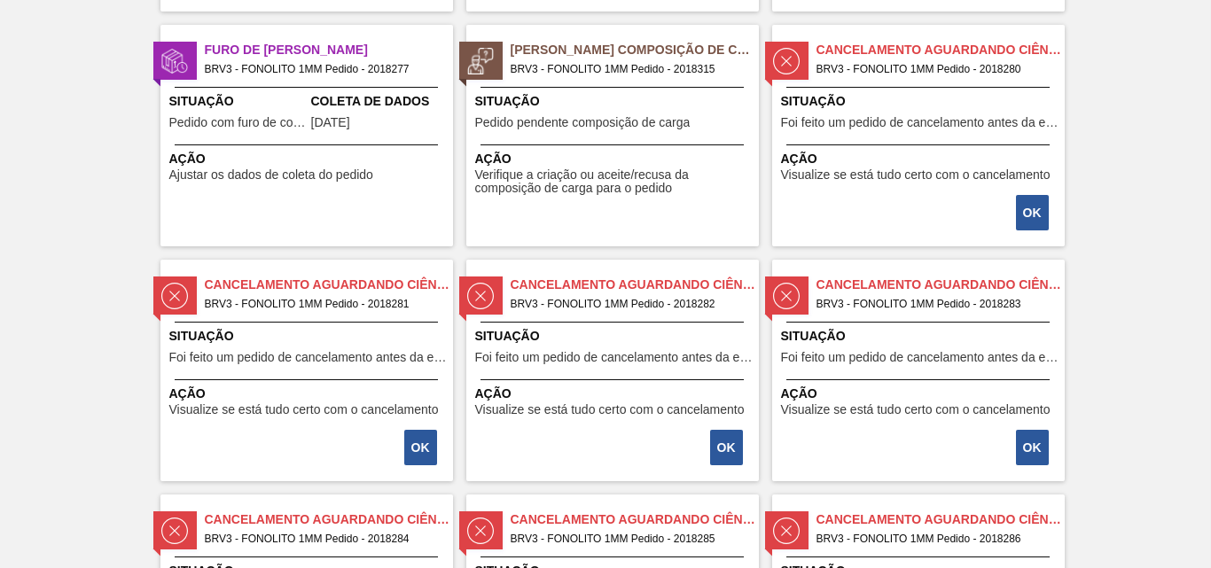
click at [1031, 234] on div "Cancelamento aguardando ciência BRV3 - FONOLITO 1MM Pedido - 2018280 Situação F…" at bounding box center [918, 136] width 293 height 222
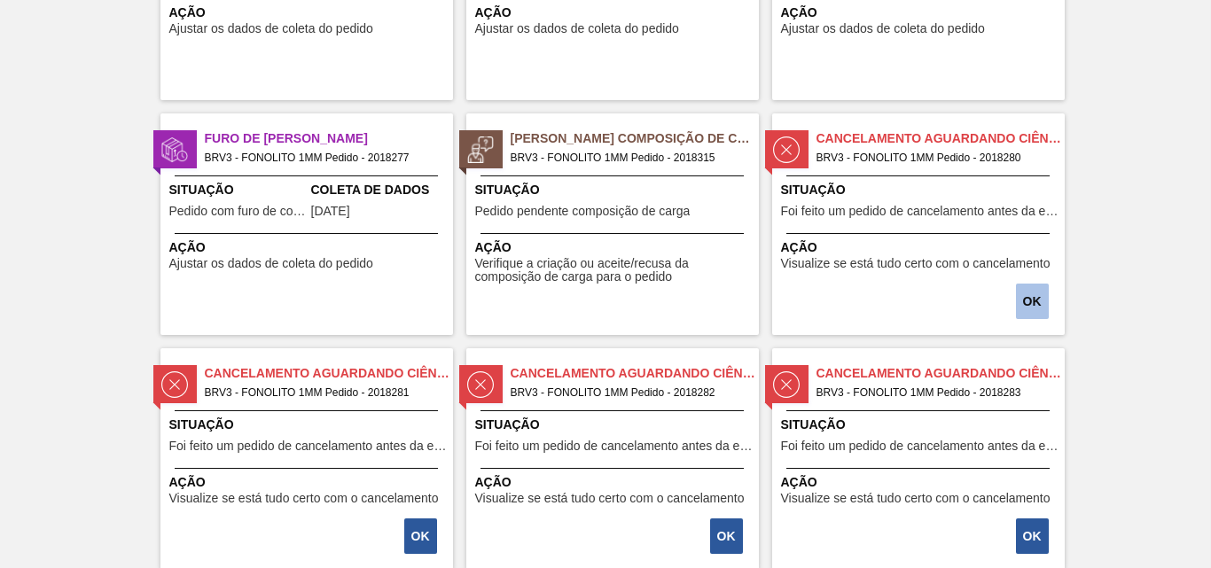
click at [1030, 305] on font "OK" at bounding box center [1032, 301] width 19 height 14
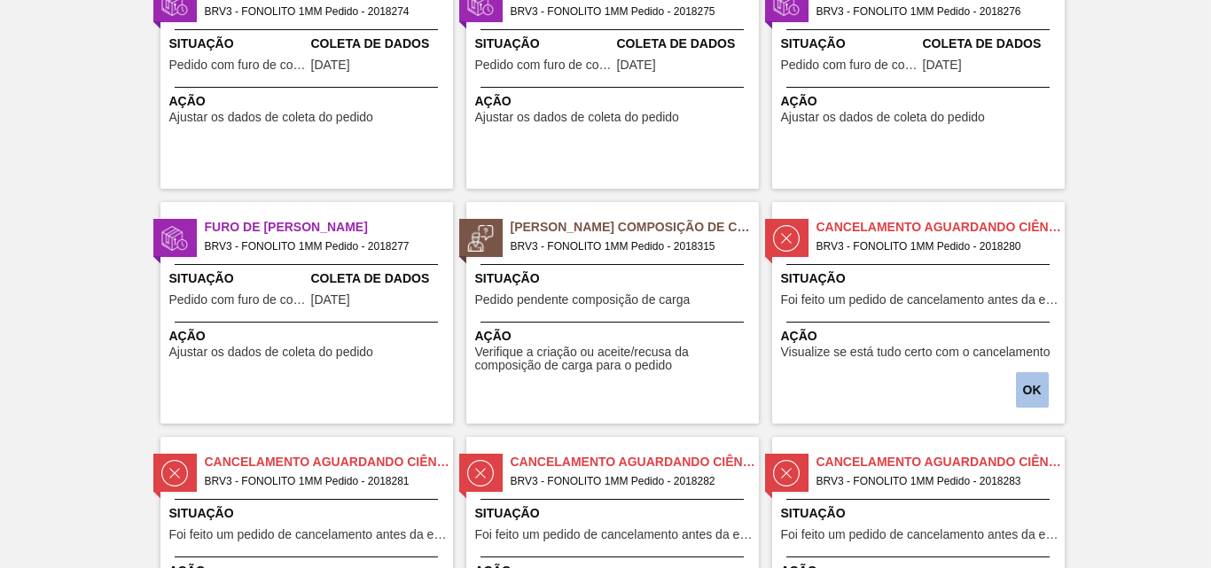
click at [1030, 401] on button "OK" at bounding box center [1032, 389] width 33 height 35
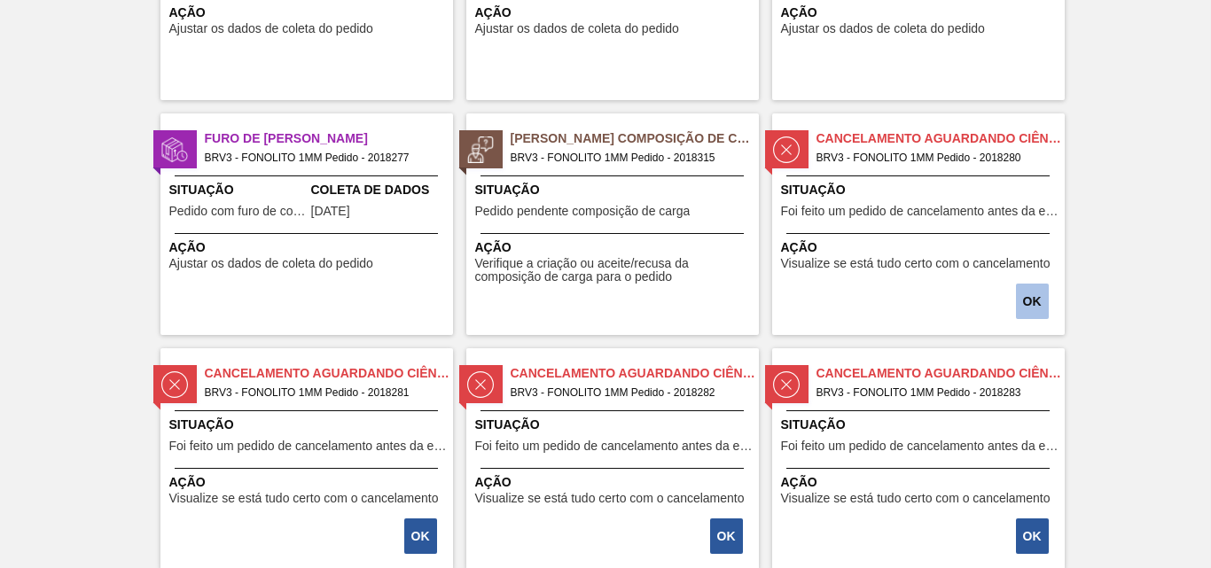
click at [1025, 302] on font "OK" at bounding box center [1032, 301] width 19 height 14
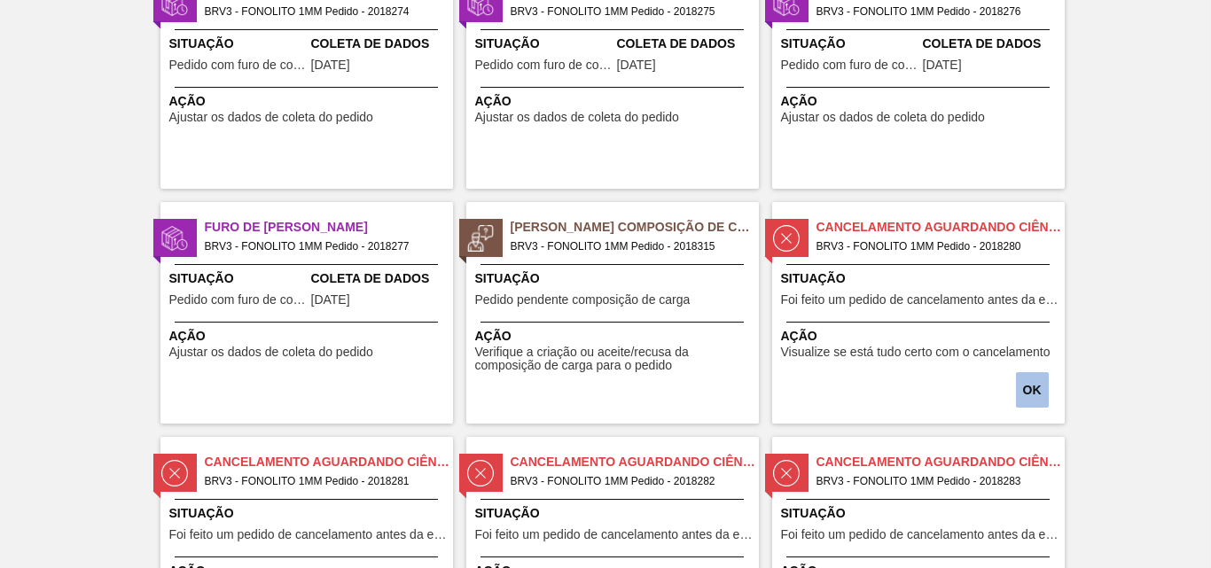
click at [1037, 383] on font "OK" at bounding box center [1032, 390] width 19 height 14
click at [1029, 396] on font "OK" at bounding box center [1032, 390] width 19 height 14
click at [1021, 390] on button "OK" at bounding box center [1032, 389] width 33 height 35
click at [1032, 384] on font "OK" at bounding box center [1032, 390] width 19 height 14
click at [1048, 387] on div "OK" at bounding box center [1034, 390] width 33 height 39
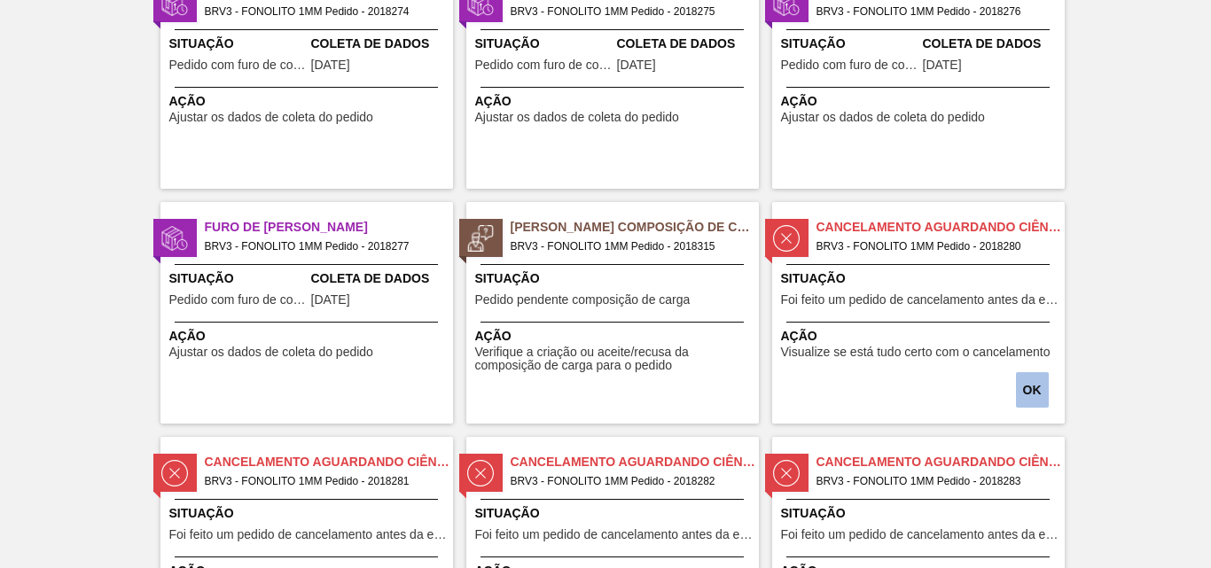
click at [1030, 403] on button "OK" at bounding box center [1032, 389] width 33 height 35
click at [1029, 419] on div "Cancelamento aguardando ciência BRV3 - FONOLITO 1MM Pedido - 2018280 Situação F…" at bounding box center [918, 313] width 293 height 222
click at [1032, 390] on font "OK" at bounding box center [1032, 390] width 19 height 14
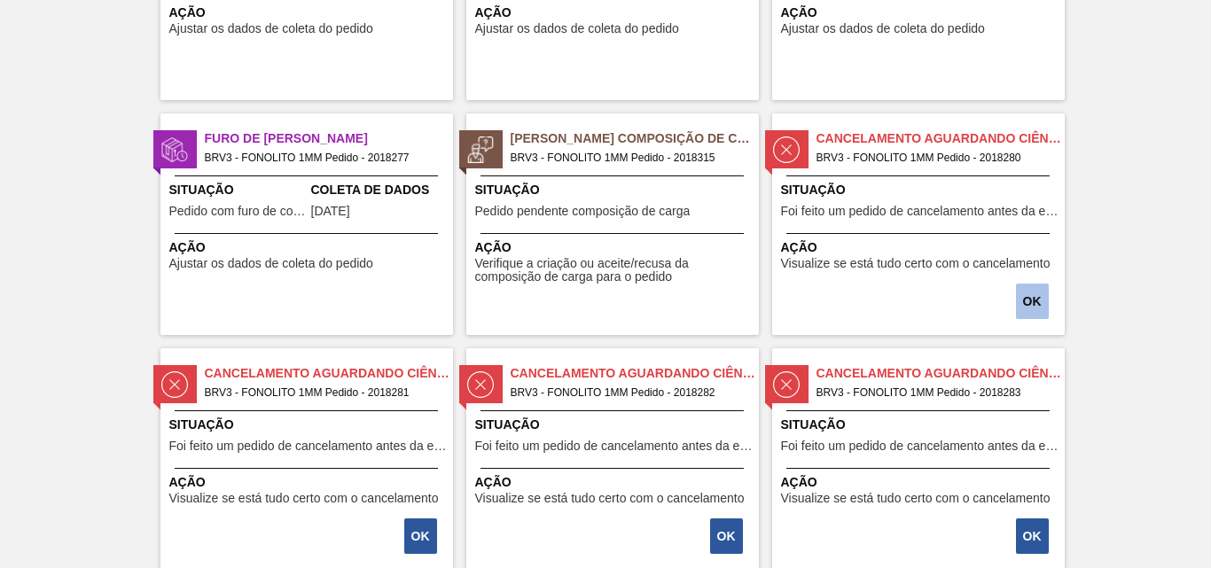
click at [1036, 317] on button "OK" at bounding box center [1032, 301] width 33 height 35
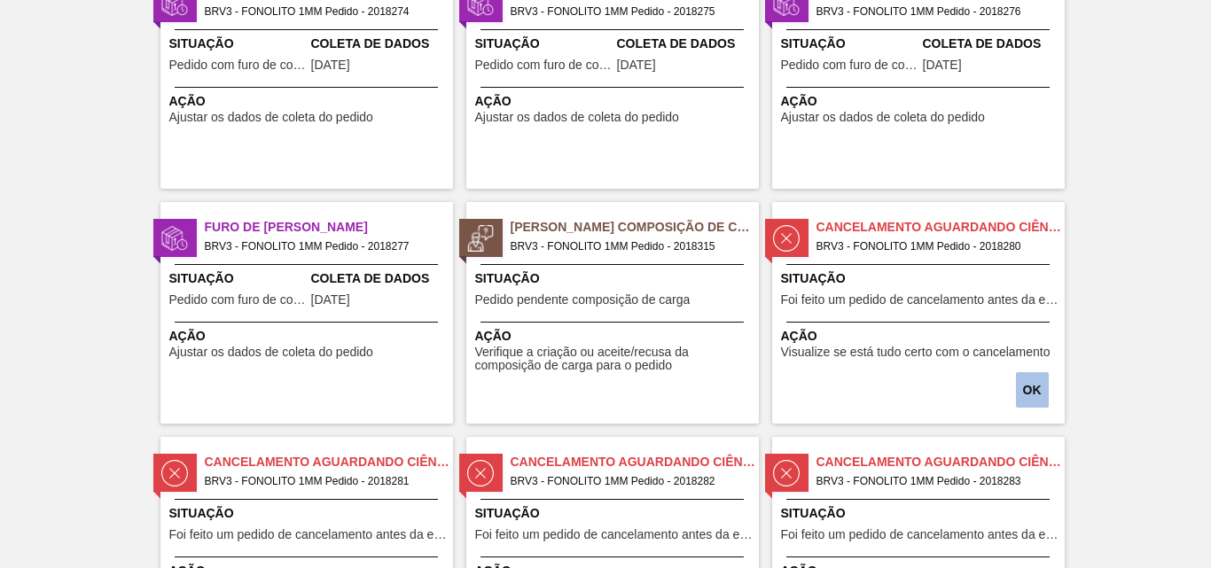
click at [1030, 379] on button "OK" at bounding box center [1032, 389] width 33 height 35
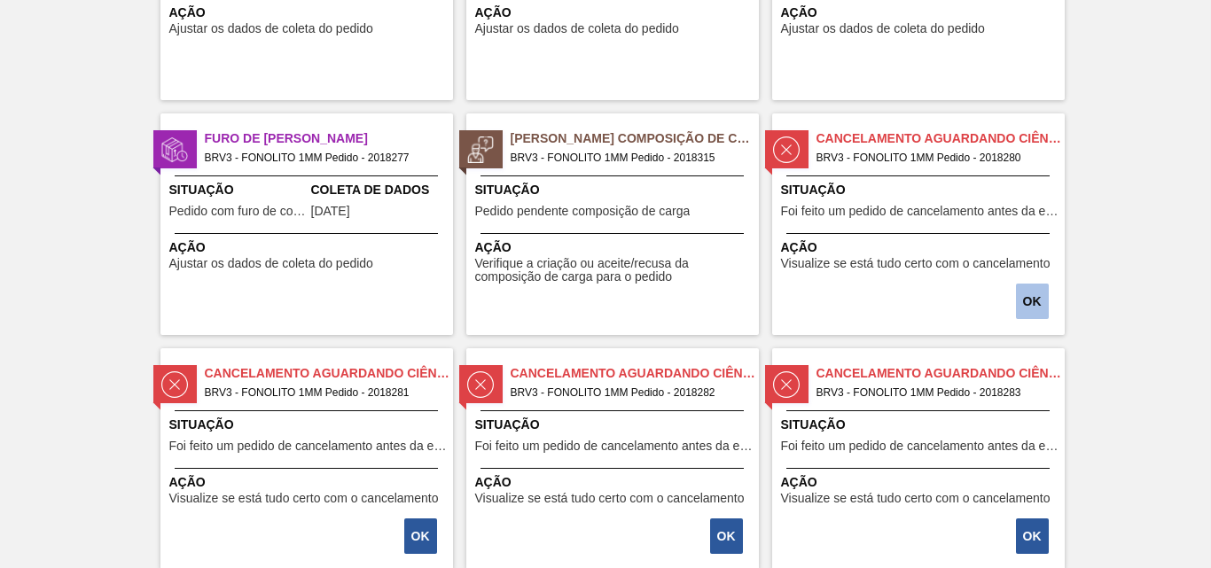
click at [1029, 306] on font "OK" at bounding box center [1032, 301] width 19 height 14
click at [1024, 295] on font "OK" at bounding box center [1032, 301] width 19 height 14
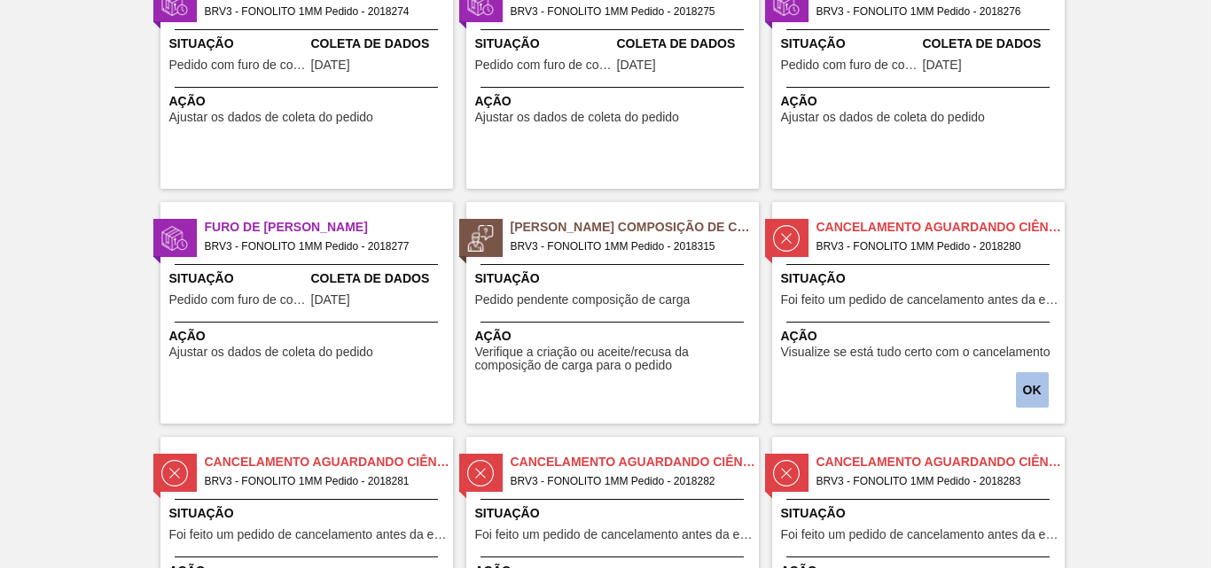
click at [1024, 382] on button "OK" at bounding box center [1032, 389] width 33 height 35
click at [1022, 381] on button "OK" at bounding box center [1032, 389] width 33 height 35
click at [1026, 402] on button "OK" at bounding box center [1032, 389] width 33 height 35
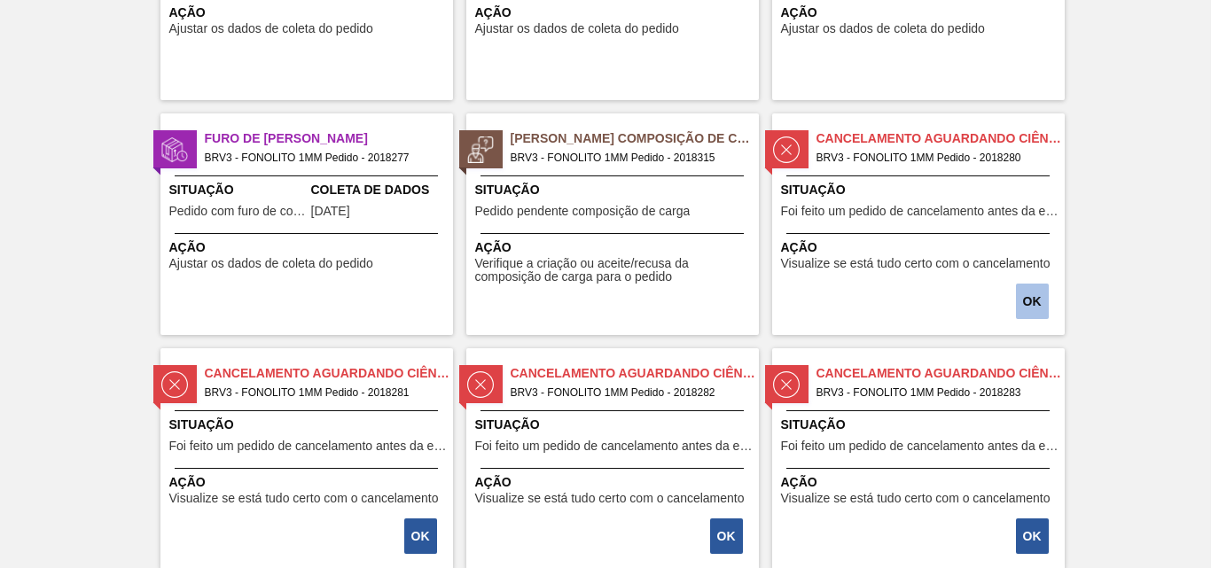
click at [1029, 307] on font "OK" at bounding box center [1032, 301] width 19 height 14
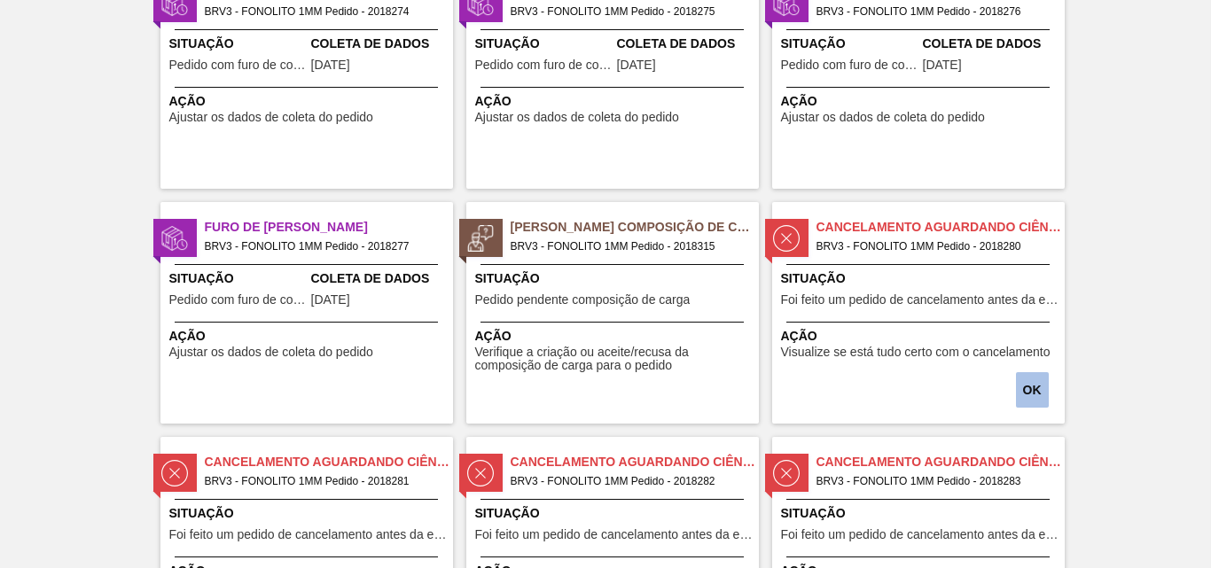
click at [1034, 385] on font "OK" at bounding box center [1032, 390] width 19 height 14
click at [1038, 388] on font "OK" at bounding box center [1032, 390] width 19 height 14
click at [1046, 399] on button "OK" at bounding box center [1032, 389] width 33 height 35
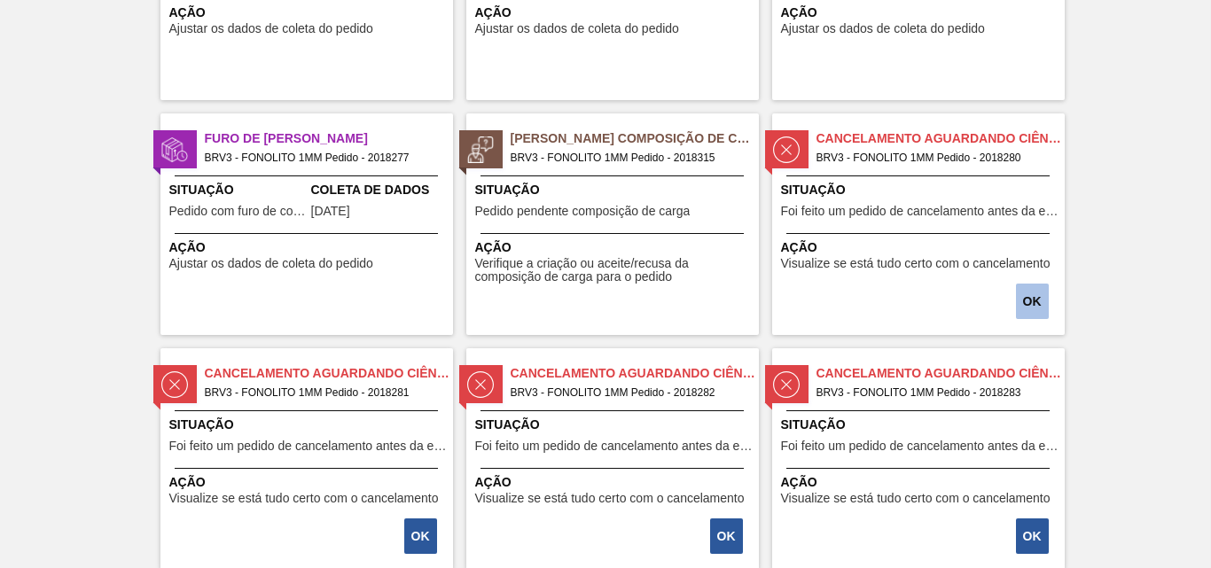
click at [1038, 310] on button "OK" at bounding box center [1032, 301] width 33 height 35
click at [1007, 309] on div "Cancelamento aguardando ciência BRV3 - FONOLITO 1MM Pedido - 2018280 Situação F…" at bounding box center [918, 225] width 293 height 222
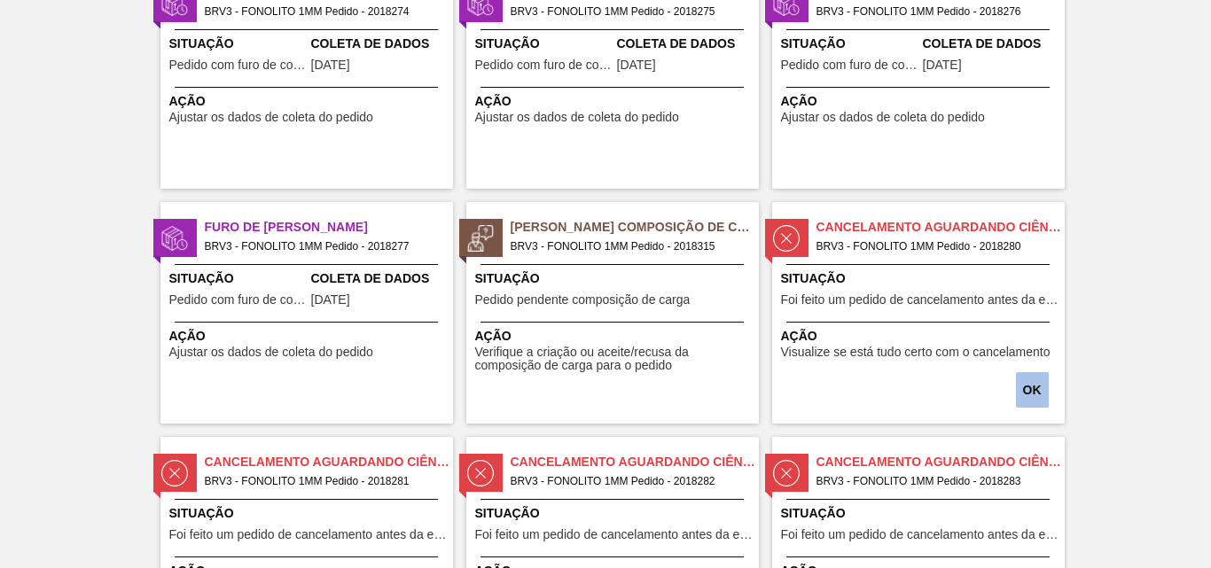
click at [1020, 404] on button "OK" at bounding box center [1032, 389] width 33 height 35
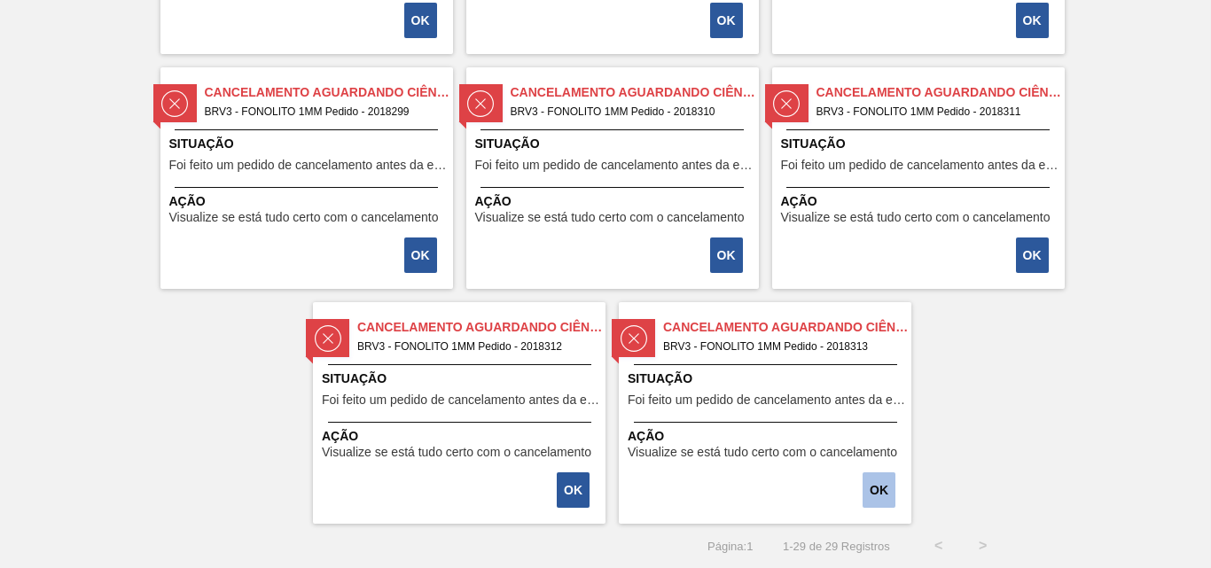
click at [870, 494] on font "OK" at bounding box center [879, 490] width 19 height 14
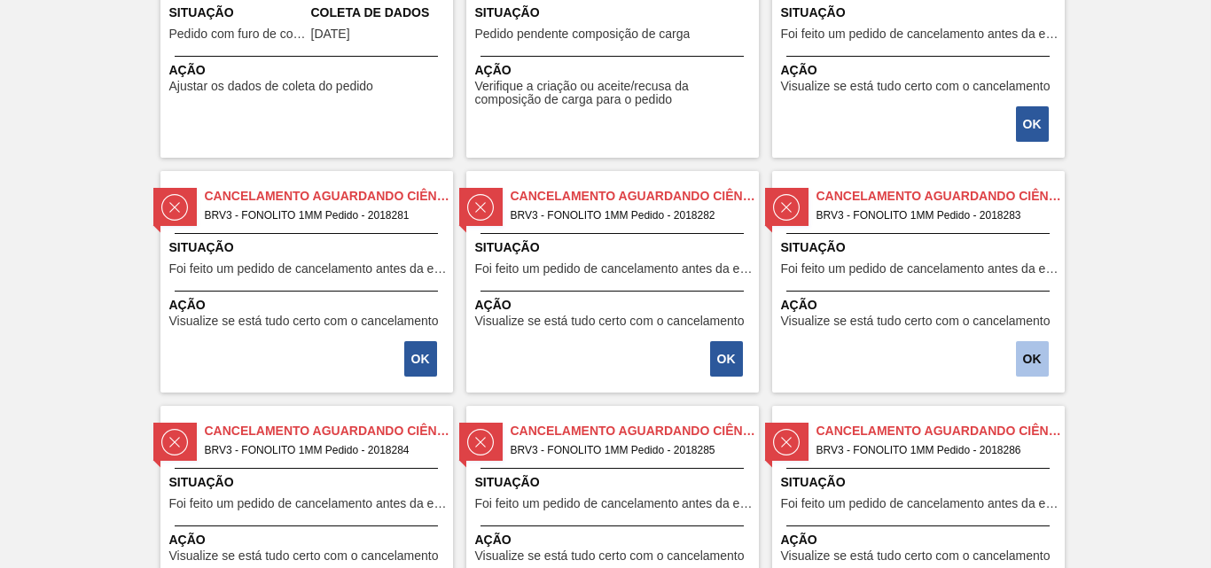
click at [1017, 366] on button "OK" at bounding box center [1032, 358] width 33 height 35
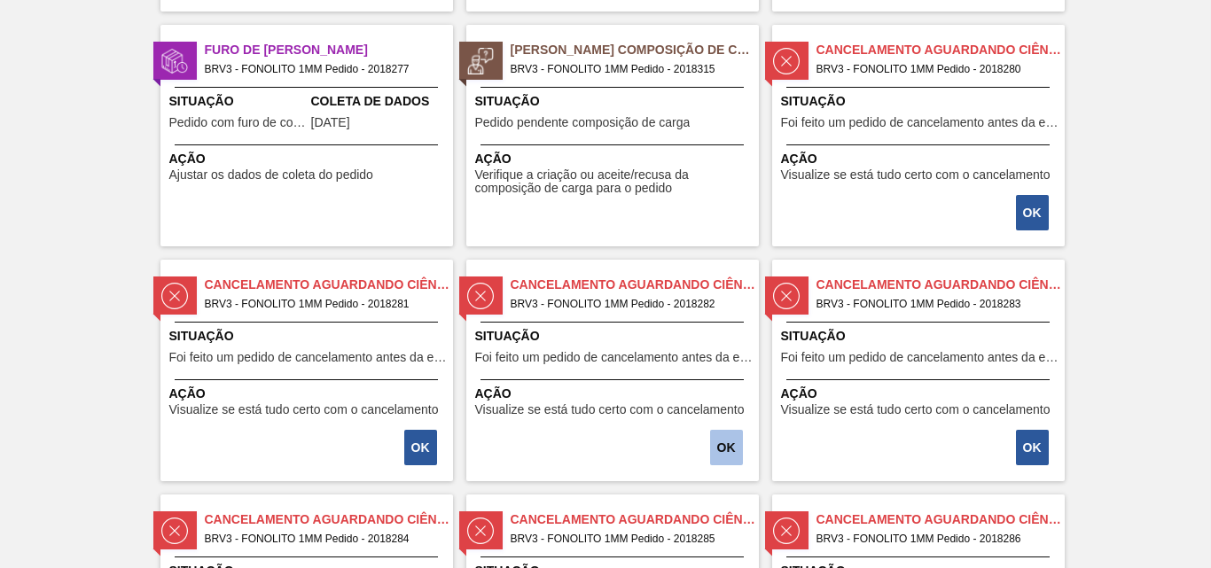
click at [718, 442] on font "OK" at bounding box center [726, 448] width 19 height 14
click at [1038, 458] on button "OK" at bounding box center [1032, 447] width 33 height 35
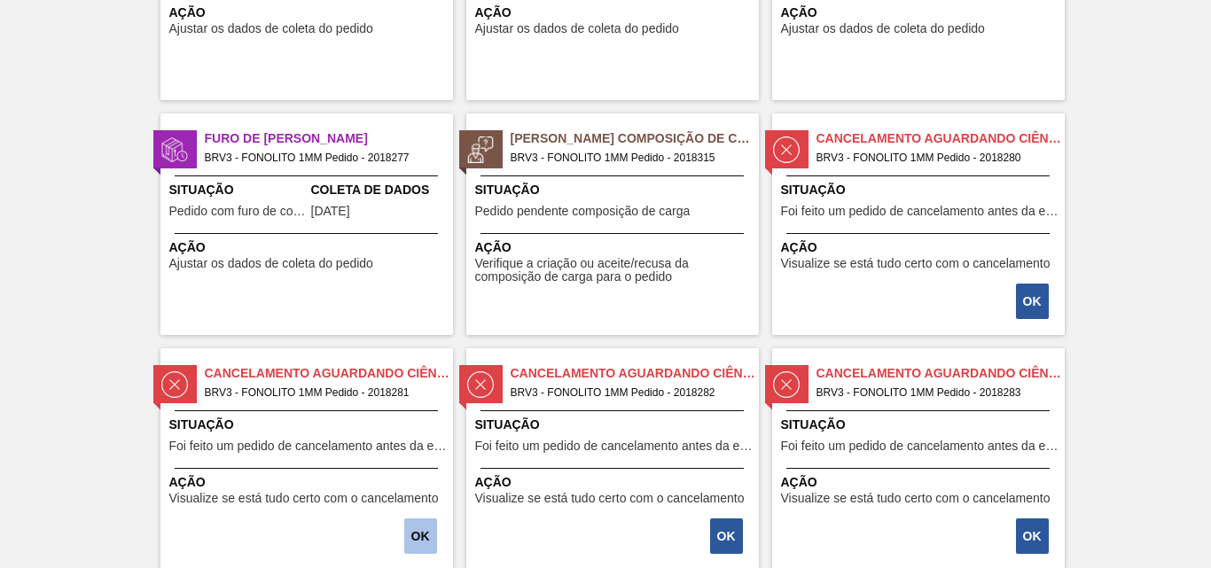
click at [414, 540] on font "OK" at bounding box center [420, 536] width 19 height 14
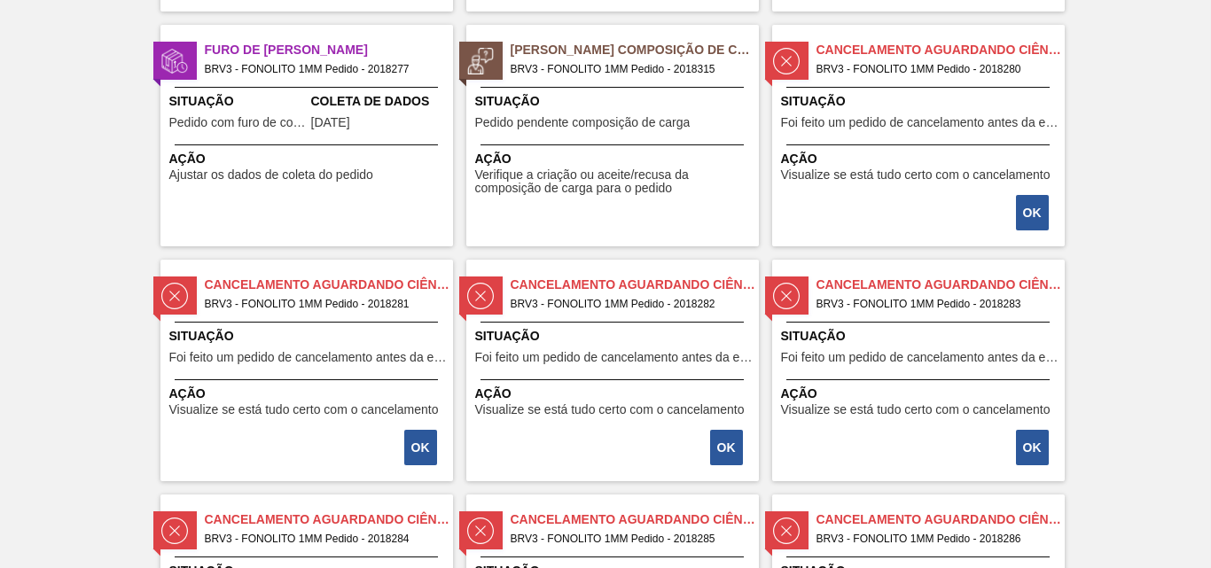
click at [726, 462] on button "OK" at bounding box center [726, 447] width 33 height 35
click at [1023, 450] on font "OK" at bounding box center [1032, 448] width 19 height 14
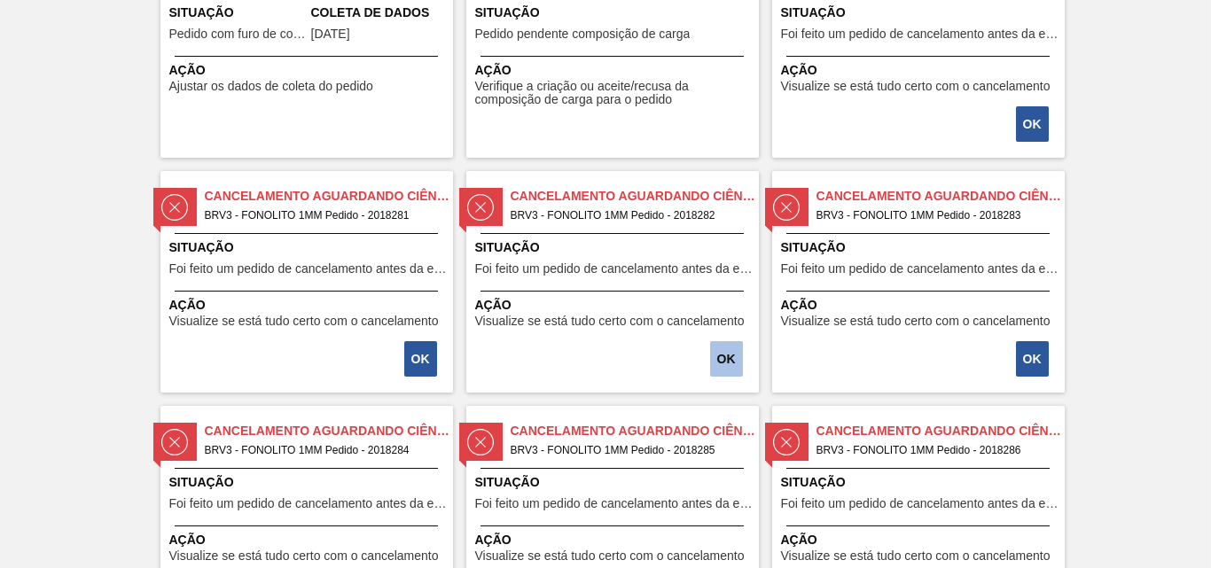
click at [720, 364] on font "OK" at bounding box center [726, 359] width 19 height 14
click at [1044, 355] on button "OK" at bounding box center [1032, 358] width 33 height 35
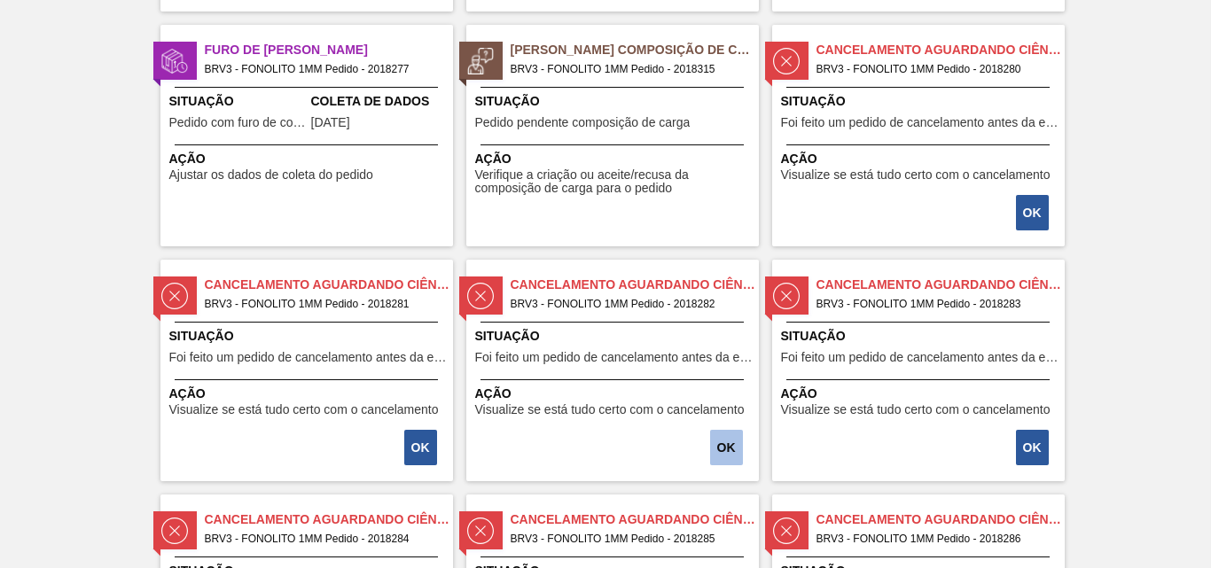
click at [720, 437] on button "OK" at bounding box center [726, 447] width 33 height 35
click at [1016, 443] on button "OK" at bounding box center [1032, 447] width 33 height 35
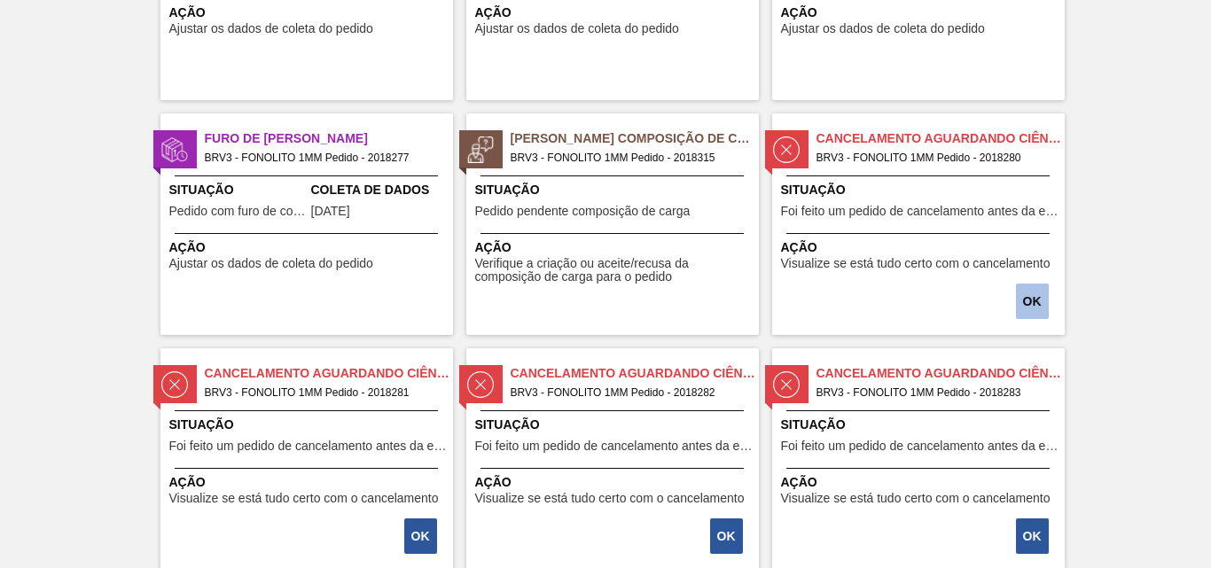
click at [1016, 302] on button "OK" at bounding box center [1032, 301] width 33 height 35
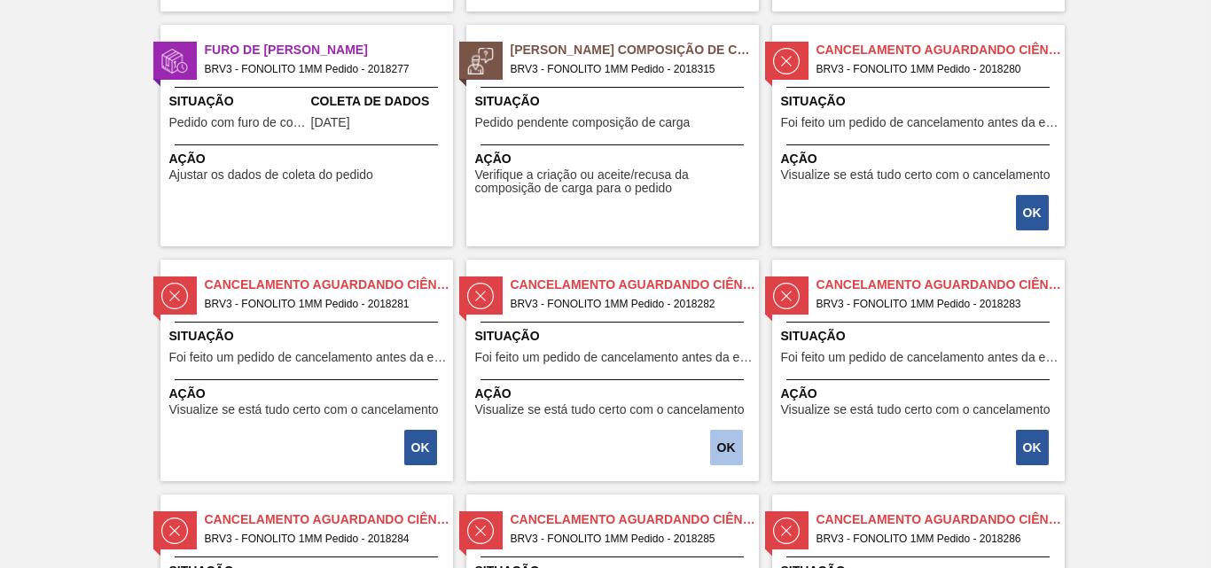
click at [717, 450] on font "OK" at bounding box center [726, 448] width 19 height 14
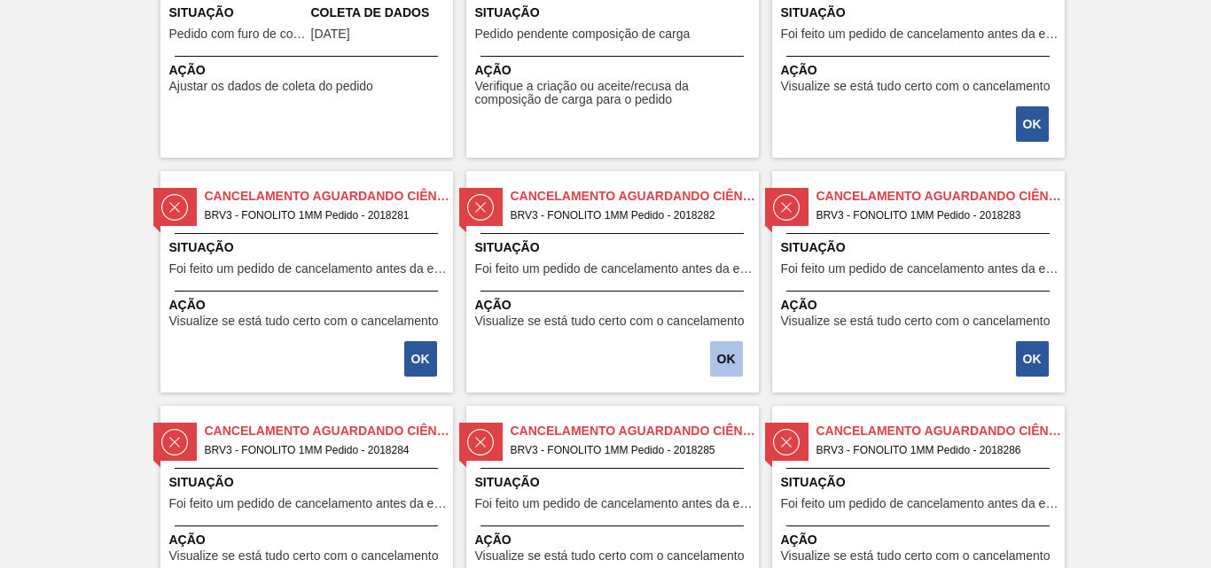
click at [728, 355] on font "OK" at bounding box center [726, 359] width 19 height 14
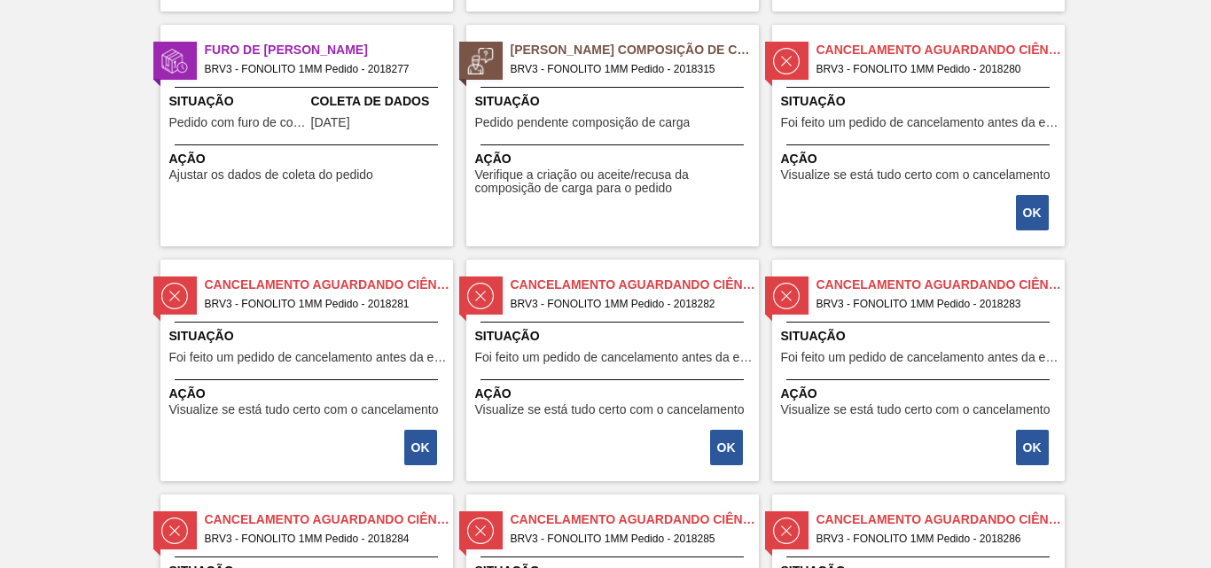
click at [1021, 429] on div "OK" at bounding box center [1034, 447] width 33 height 39
click at [1022, 435] on button "OK" at bounding box center [1032, 447] width 33 height 35
click at [717, 443] on font "OK" at bounding box center [726, 448] width 19 height 14
click at [1014, 212] on div "Cancelamento aguardando ciência BRV3 - FONOLITO 1MM Pedido - 2018280 Situação F…" at bounding box center [918, 136] width 293 height 222
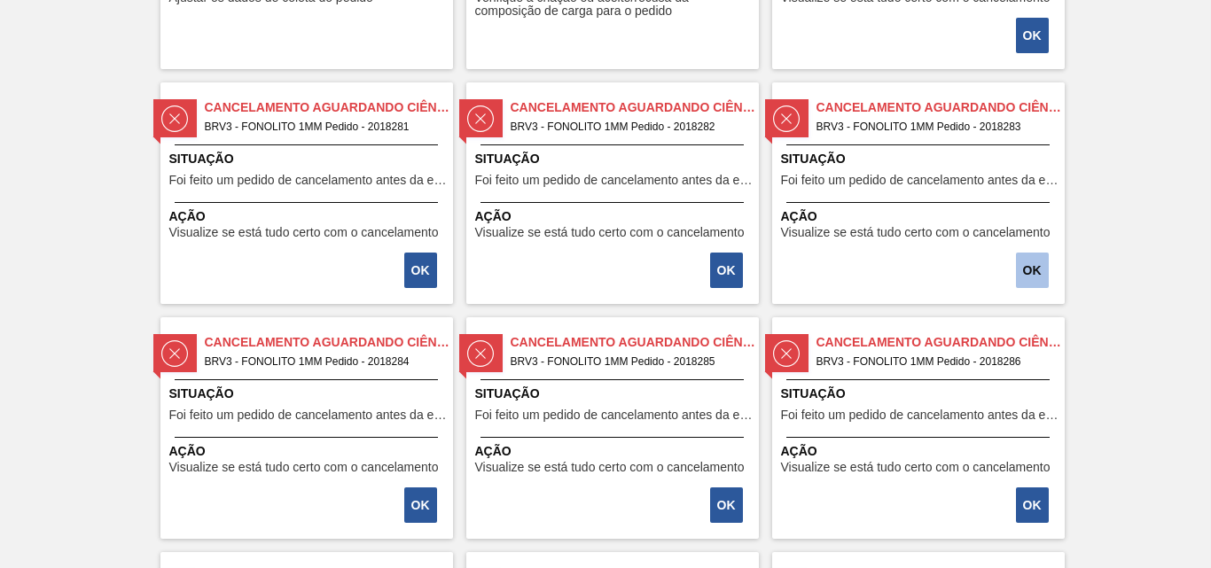
click at [1031, 273] on font "OK" at bounding box center [1032, 270] width 19 height 14
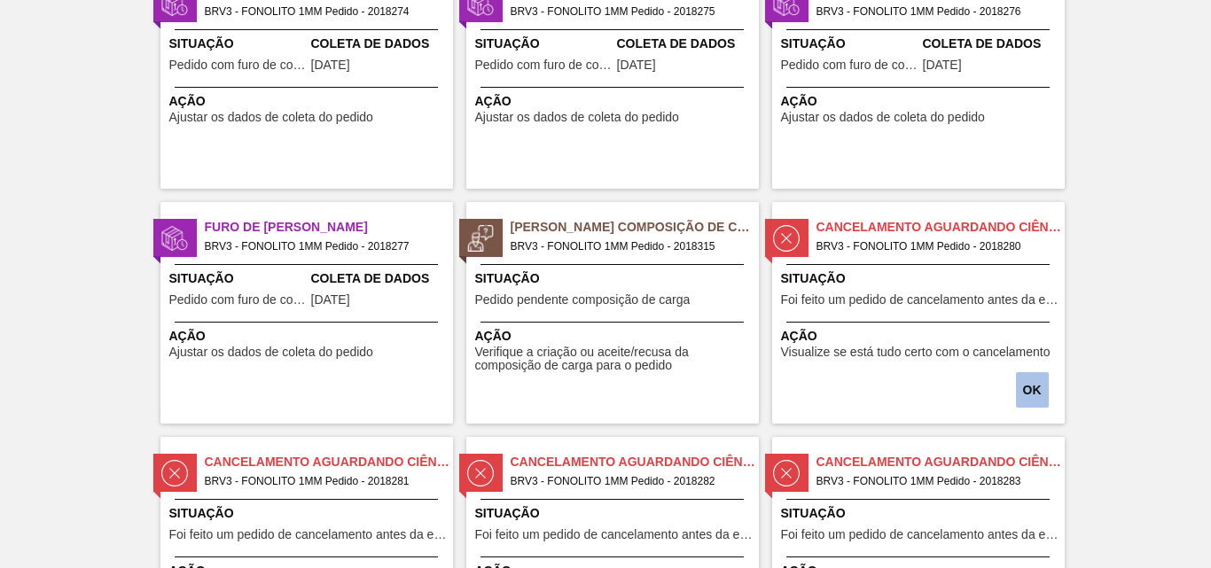
click at [1021, 388] on button "OK" at bounding box center [1032, 389] width 33 height 35
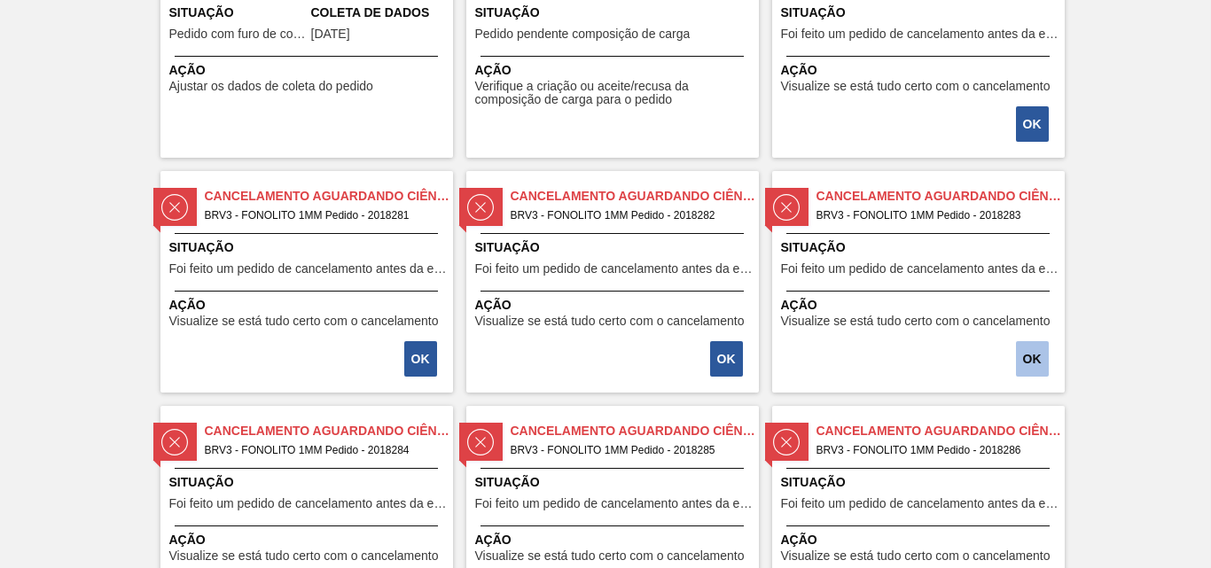
click at [1029, 348] on button "OK" at bounding box center [1032, 358] width 33 height 35
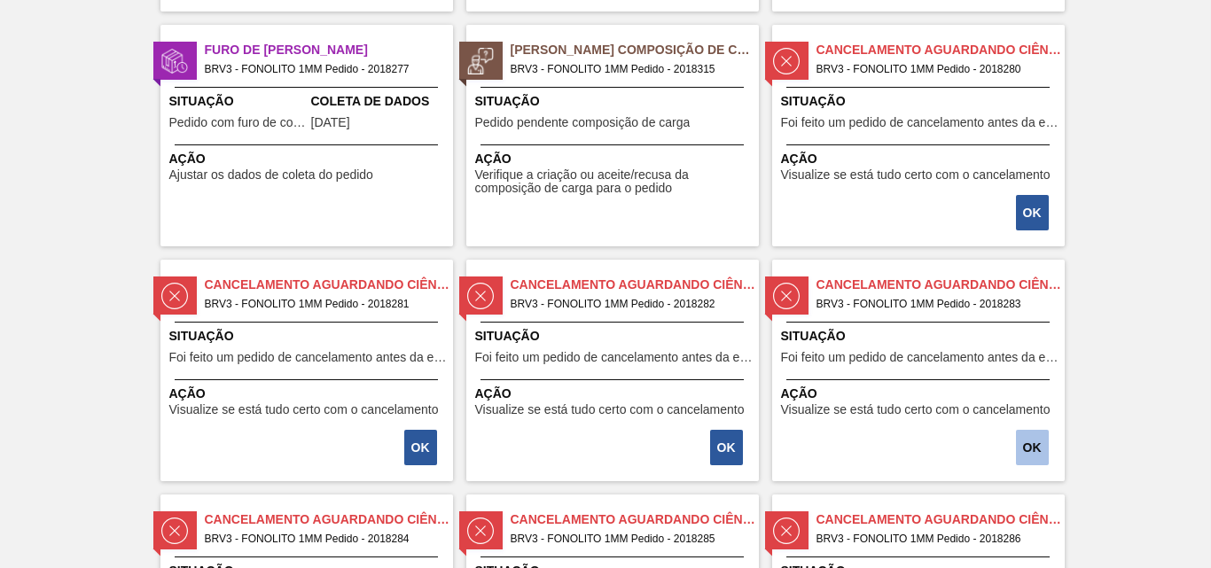
click at [1036, 438] on button "OK" at bounding box center [1032, 447] width 33 height 35
click at [1025, 443] on font "OK" at bounding box center [1032, 448] width 19 height 14
click at [1030, 204] on button "OK" at bounding box center [1032, 212] width 33 height 35
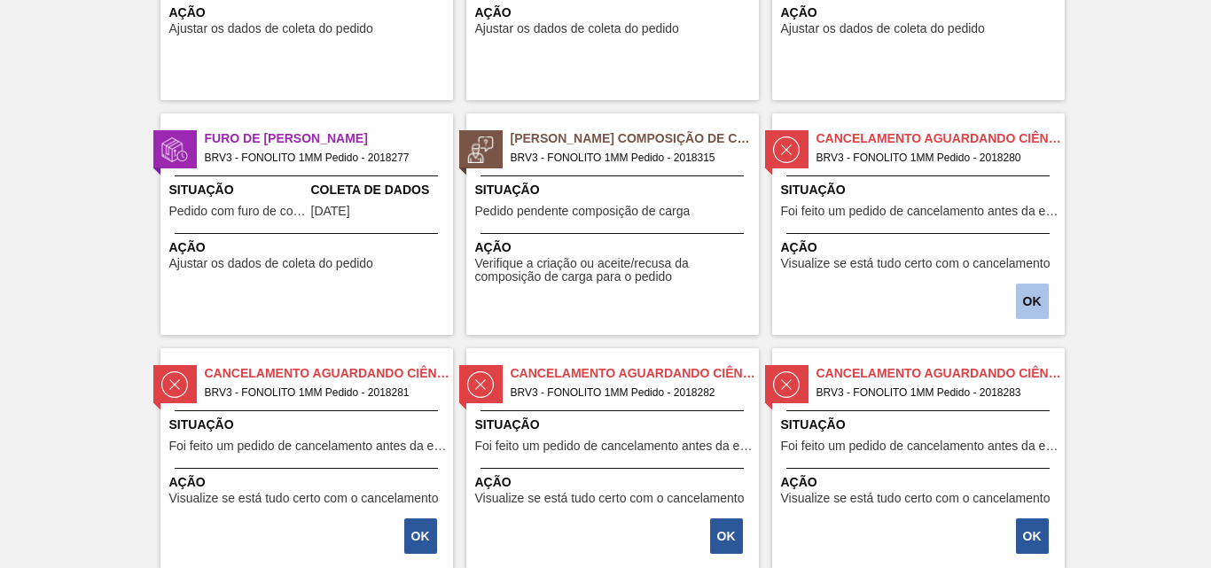
click at [1039, 300] on font "OK" at bounding box center [1032, 301] width 19 height 14
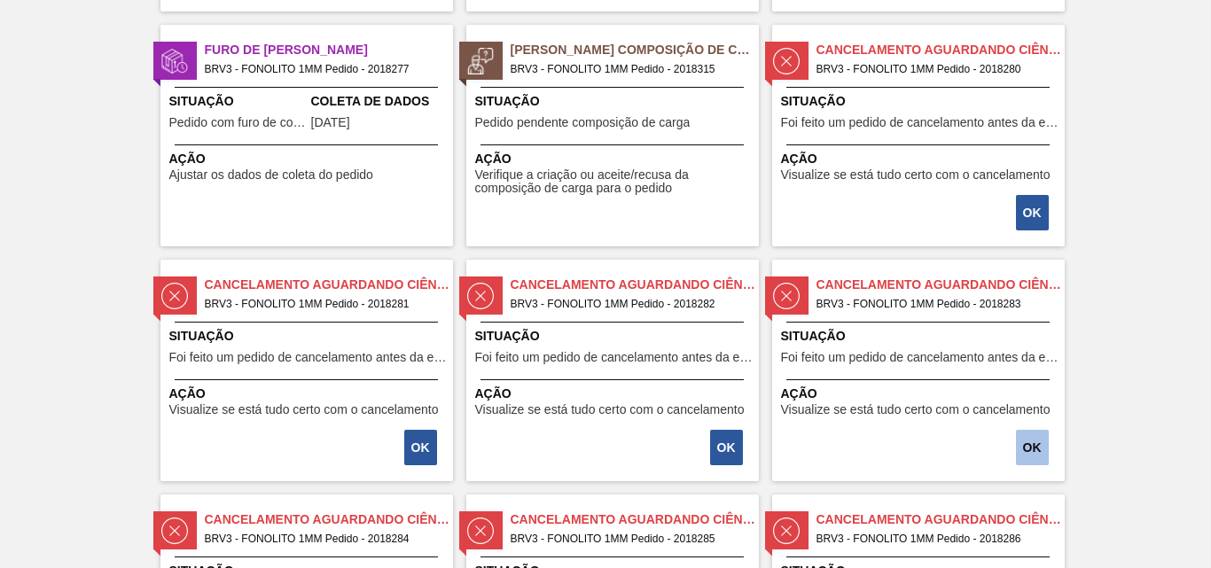
click at [1036, 441] on font "OK" at bounding box center [1032, 448] width 19 height 14
click at [1040, 215] on button "OK" at bounding box center [1032, 212] width 33 height 35
click at [1027, 208] on font "OK" at bounding box center [1032, 213] width 19 height 14
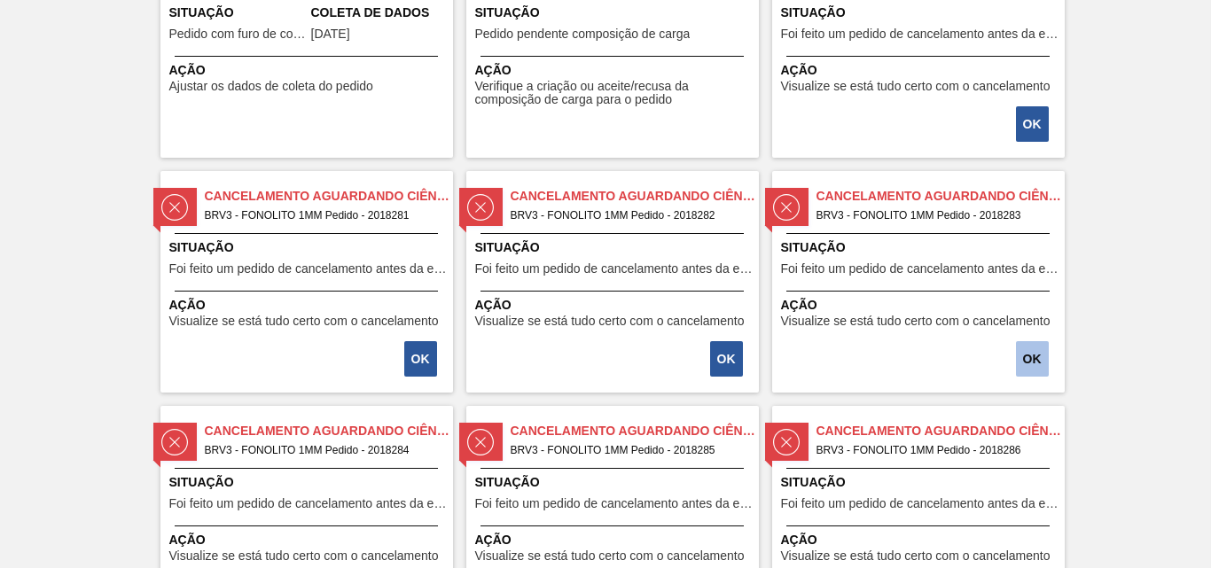
click at [1034, 367] on button "OK" at bounding box center [1032, 358] width 33 height 35
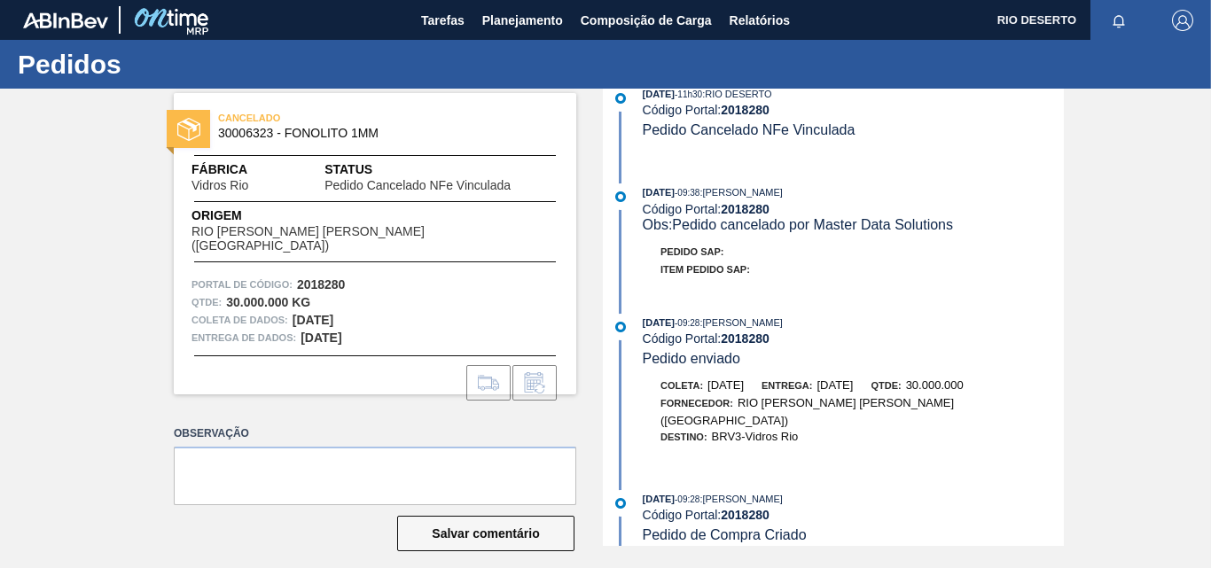
scroll to position [17, 0]
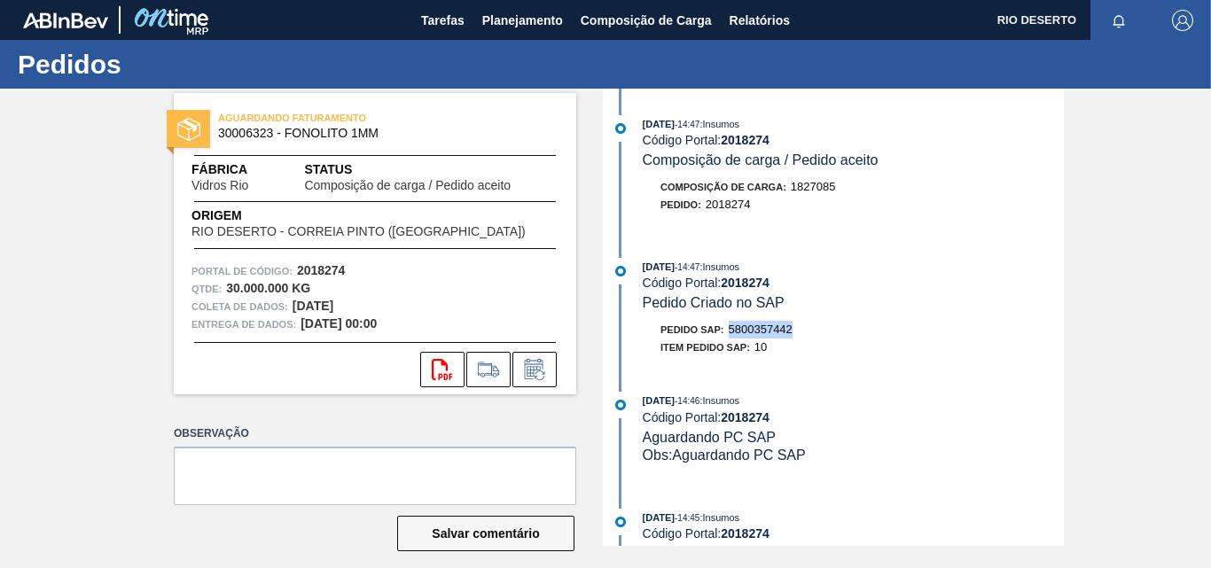
drag, startPoint x: 836, startPoint y: 334, endPoint x: 726, endPoint y: 329, distance: 110.1
click at [726, 329] on div "Pedido SAP: 5800357442" at bounding box center [853, 330] width 421 height 18
copy font "5800357442"
click at [760, 300] on font "Pedido Criado no SAP" at bounding box center [714, 302] width 142 height 15
click at [533, 368] on icon at bounding box center [535, 369] width 28 height 21
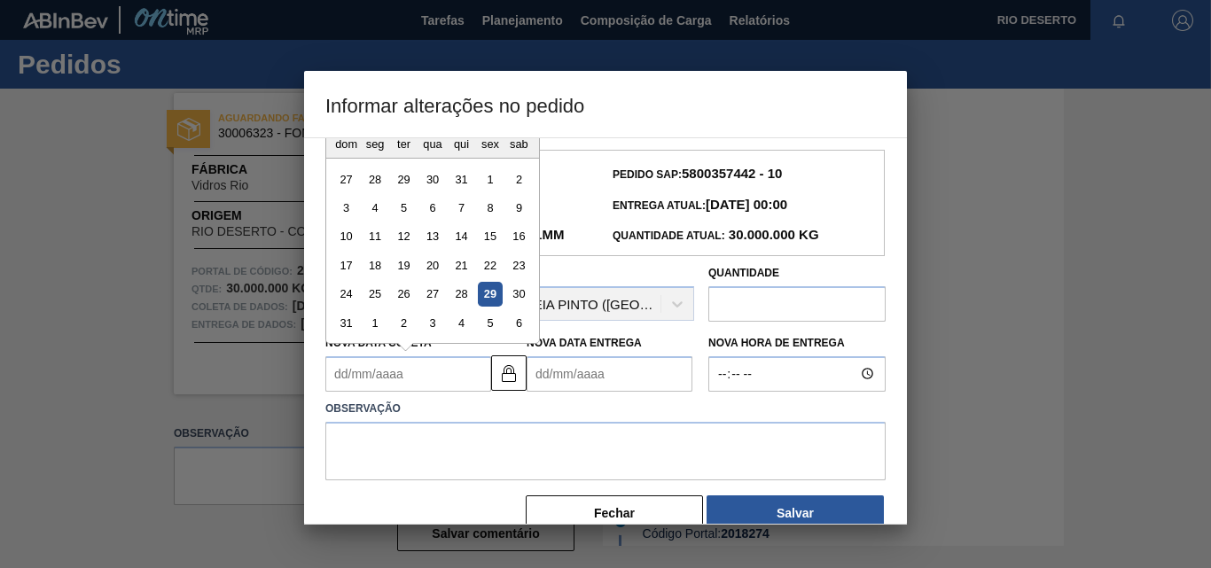
click at [417, 382] on Coleta2018274 "Nova Data Coleta" at bounding box center [408, 373] width 166 height 35
click at [486, 299] on font "29" at bounding box center [490, 293] width 12 height 13
type Coleta2018274 "[DATE]"
type Entrega2018274 "[DATE]"
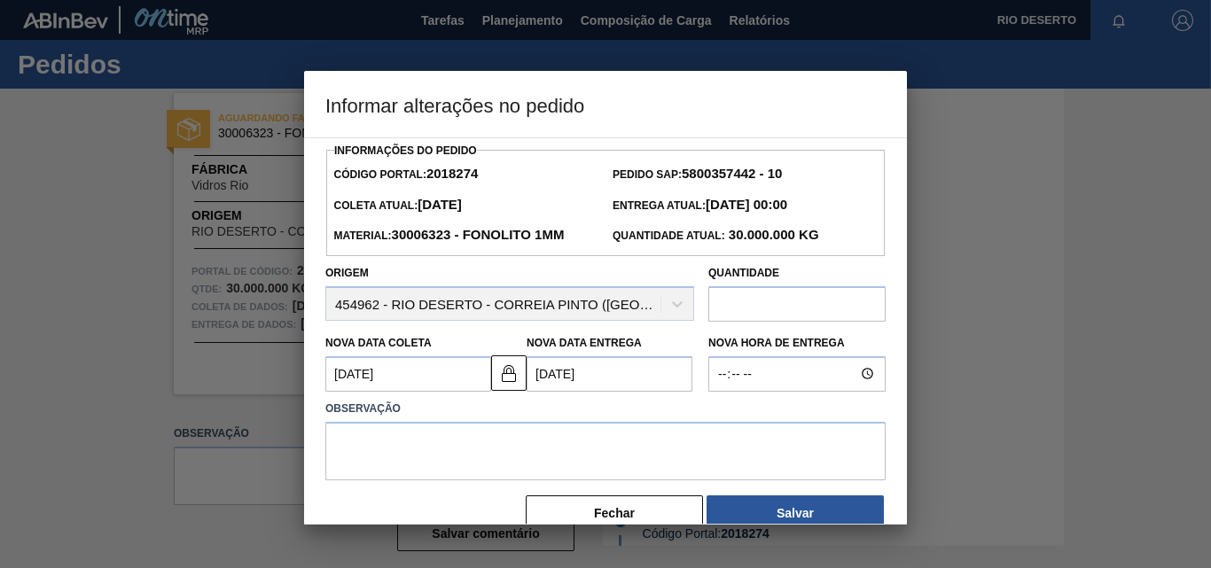
scroll to position [30, 0]
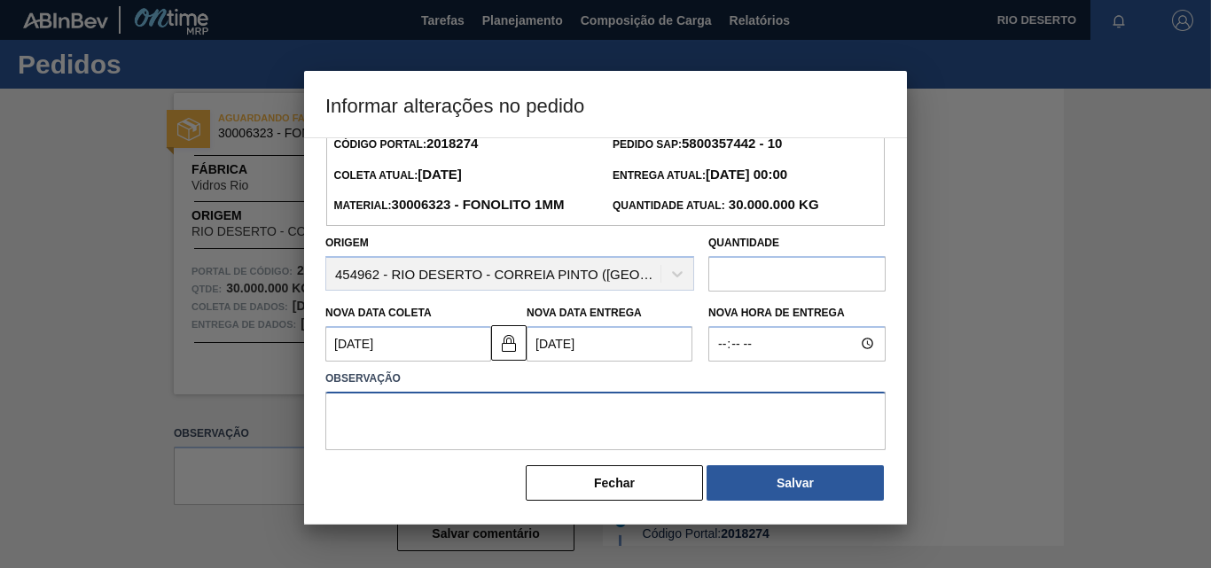
click at [442, 424] on textarea at bounding box center [605, 421] width 560 height 59
click at [773, 269] on input "text" at bounding box center [797, 273] width 177 height 35
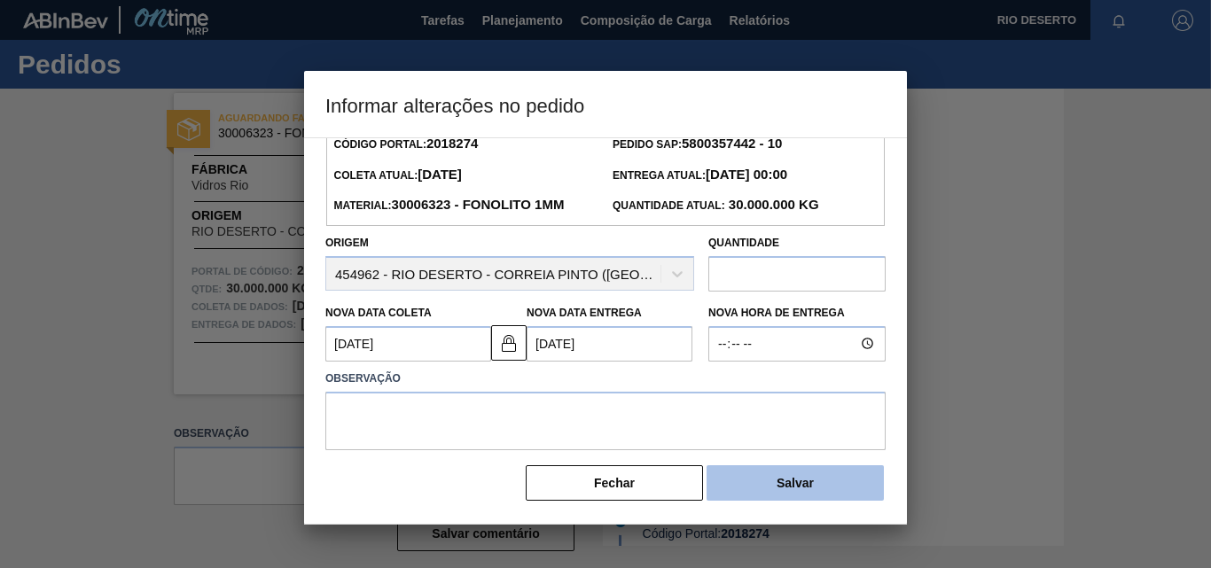
click at [764, 484] on button "Salvar" at bounding box center [795, 483] width 177 height 35
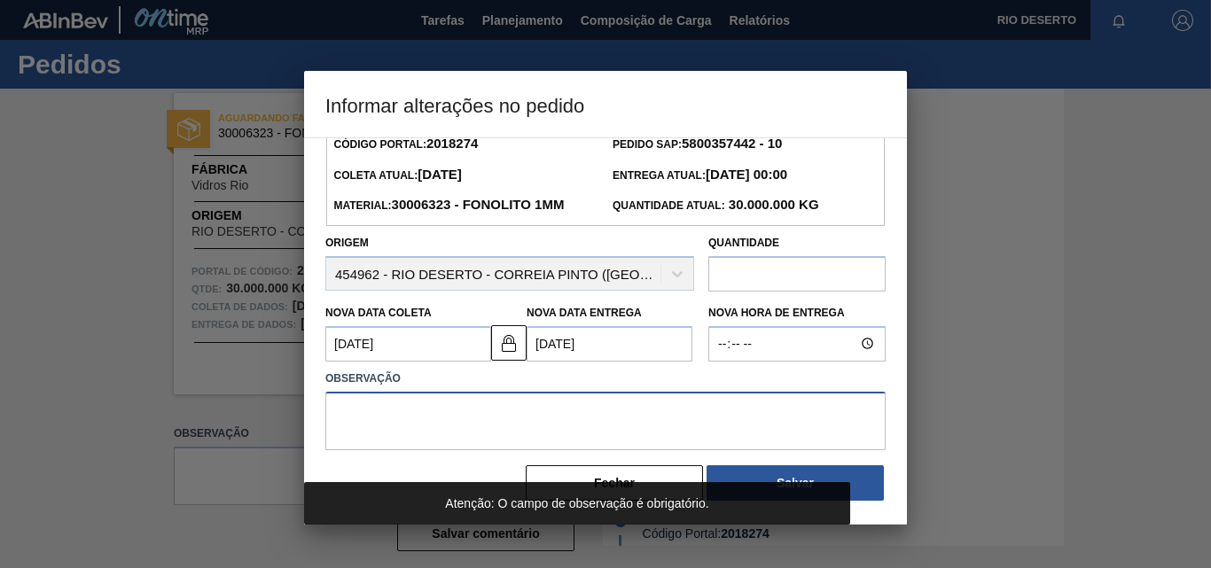
click at [397, 429] on textarea at bounding box center [605, 421] width 560 height 59
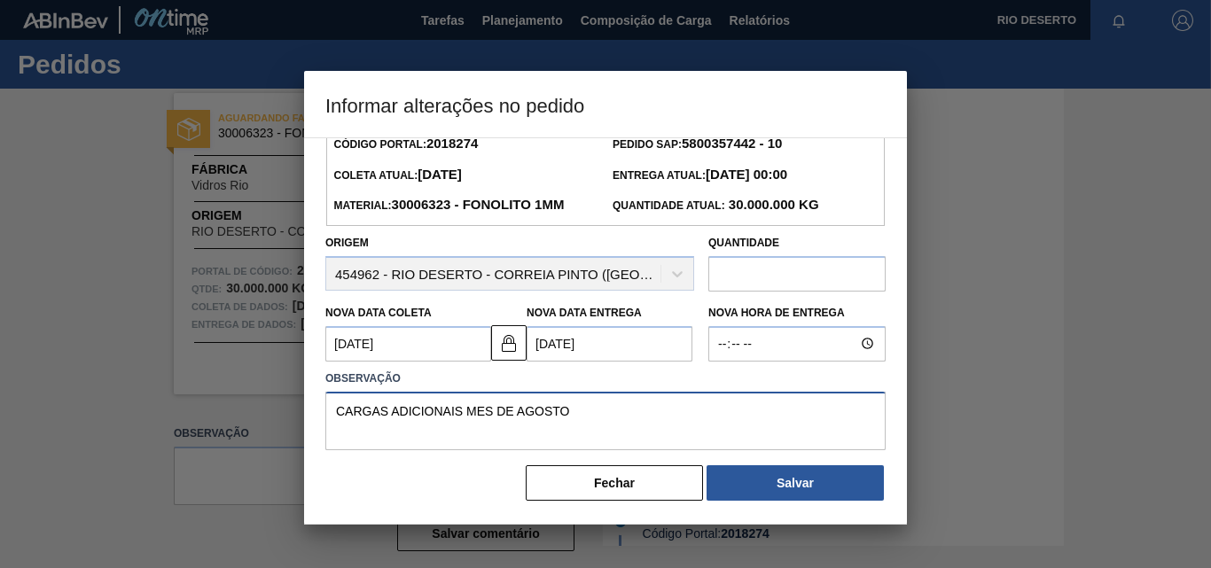
drag, startPoint x: 580, startPoint y: 403, endPoint x: 286, endPoint y: 391, distance: 294.7
click at [286, 391] on div "Informar alterações no pedido Informações do Pedido Código Portal: 2018274 Pedi…" at bounding box center [605, 284] width 1211 height 568
type textarea "CARGAS ADICIONAIS MES DE AGOSTO"
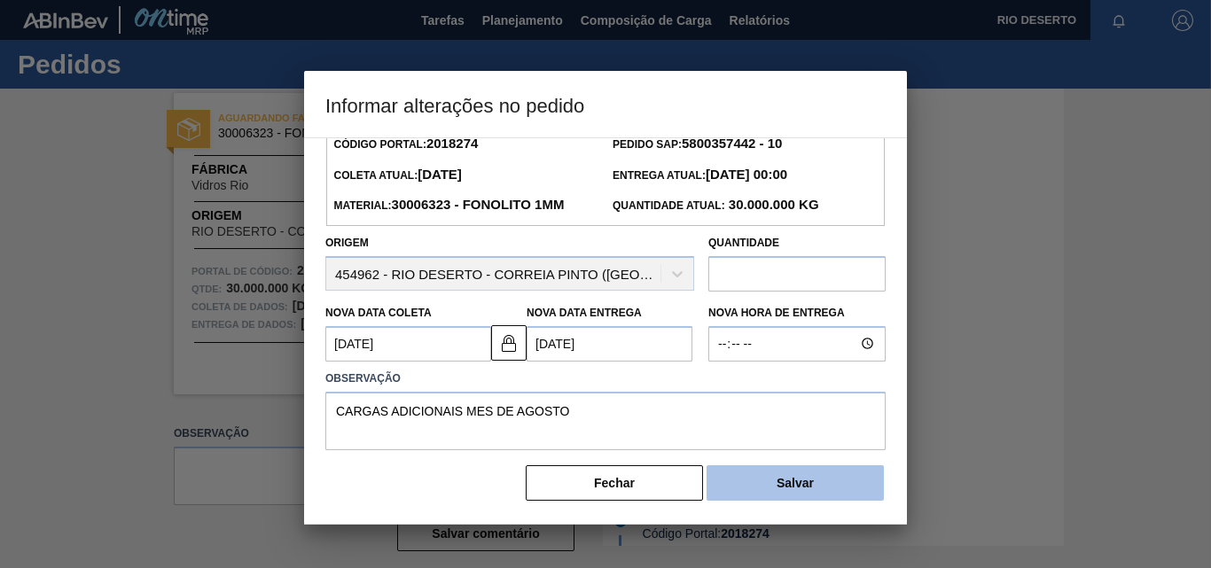
click at [786, 477] on font "Salvar" at bounding box center [795, 483] width 37 height 14
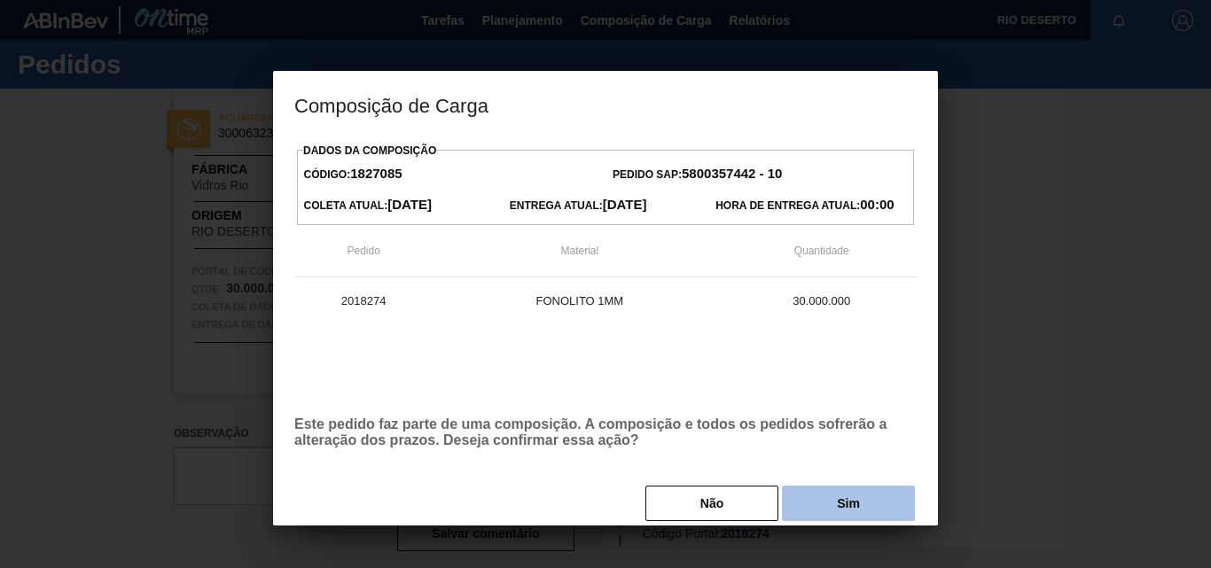
click at [837, 510] on font "Sim" at bounding box center [848, 504] width 23 height 14
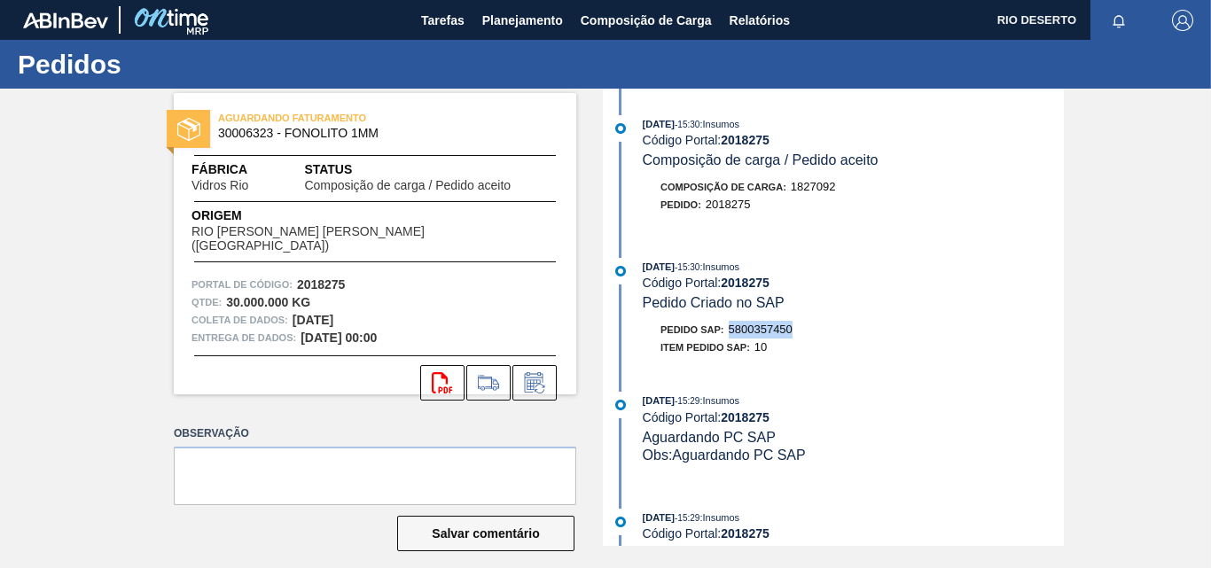
drag, startPoint x: 834, startPoint y: 324, endPoint x: 731, endPoint y: 328, distance: 103.8
click at [731, 328] on div "Pedido SAP: 5800357450" at bounding box center [853, 330] width 421 height 18
copy font "5800357450"
click at [540, 375] on icon at bounding box center [535, 382] width 28 height 21
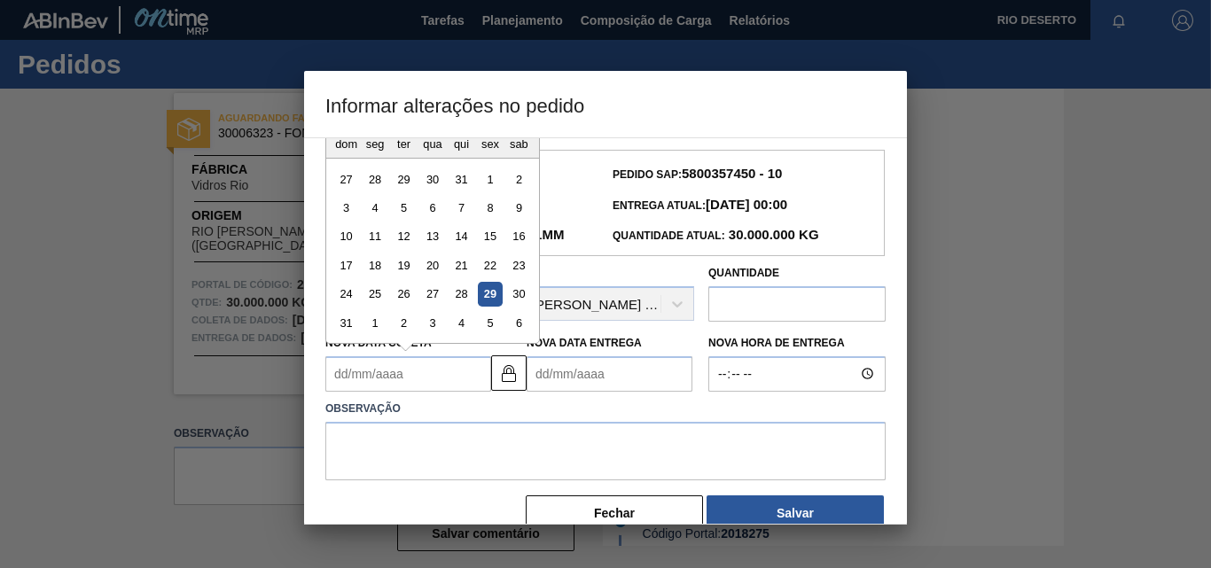
click at [417, 367] on Coleta2018275 "Nova Data Coleta" at bounding box center [408, 373] width 166 height 35
drag, startPoint x: 493, startPoint y: 289, endPoint x: 521, endPoint y: 318, distance: 40.2
click at [493, 289] on font "29" at bounding box center [490, 293] width 12 height 13
type Coleta2018275 "[DATE]"
type Entrega2018275 "[DATE]"
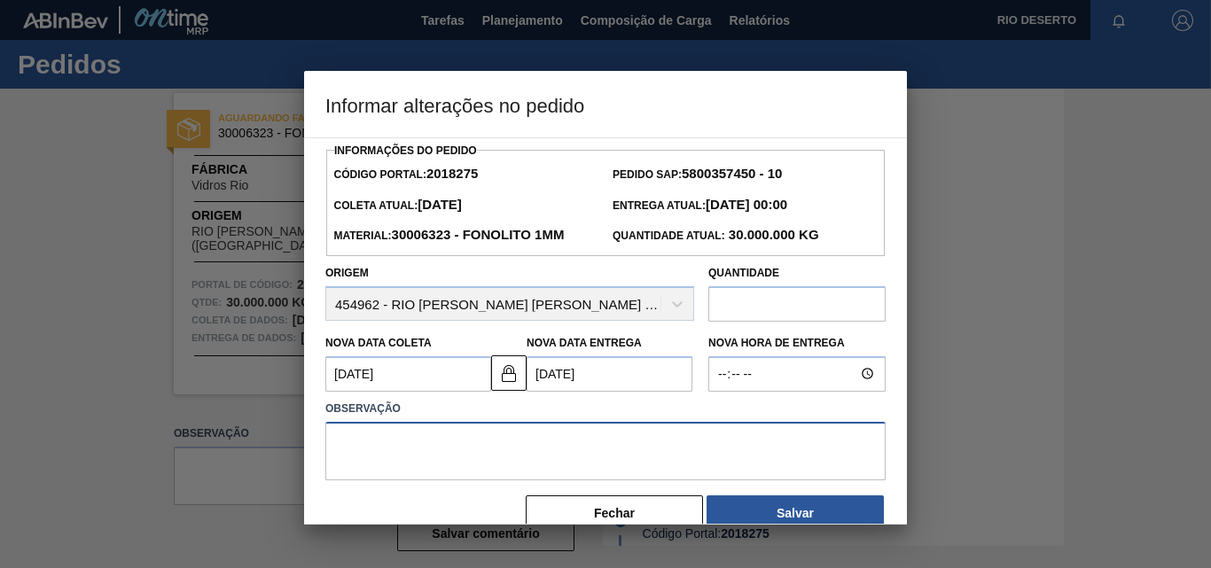
click at [538, 433] on textarea at bounding box center [605, 451] width 560 height 59
paste textarea "CARGAS ADICIONAIS MES DE AGOSTO"
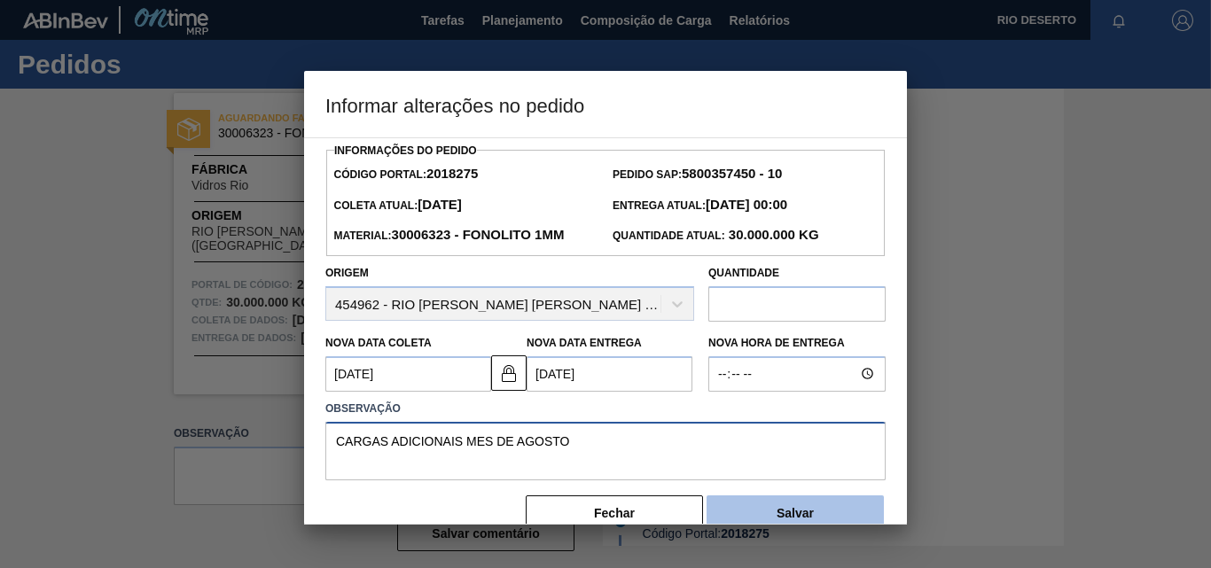
type textarea "CARGAS ADICIONAIS MES DE AGOSTO"
click at [779, 522] on button "Salvar" at bounding box center [795, 513] width 177 height 35
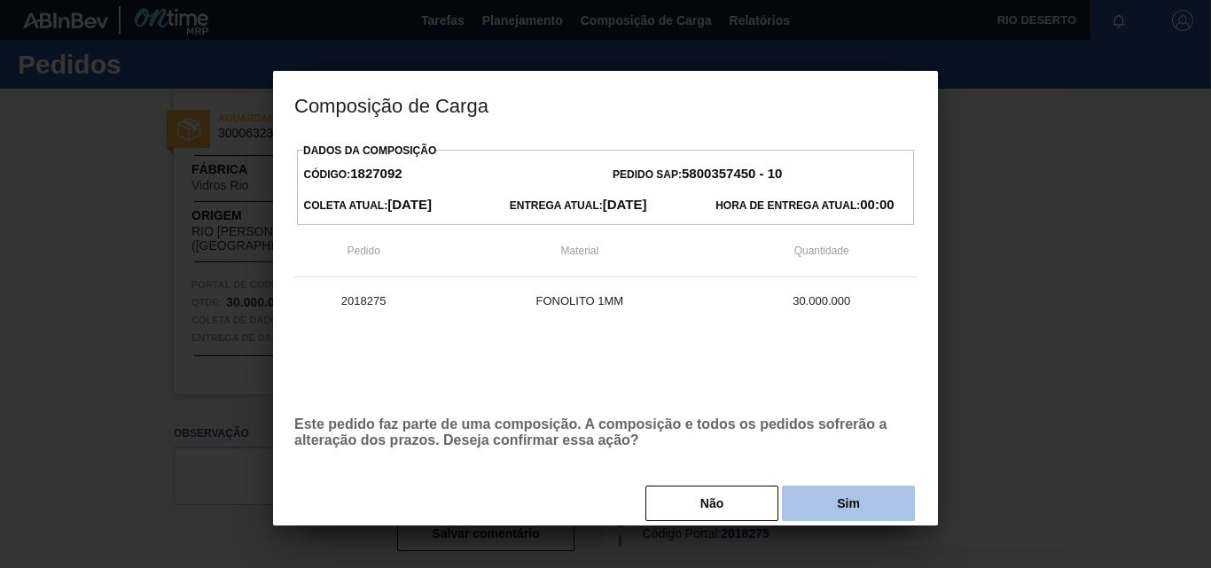
click at [870, 513] on button "Sim" at bounding box center [848, 503] width 133 height 35
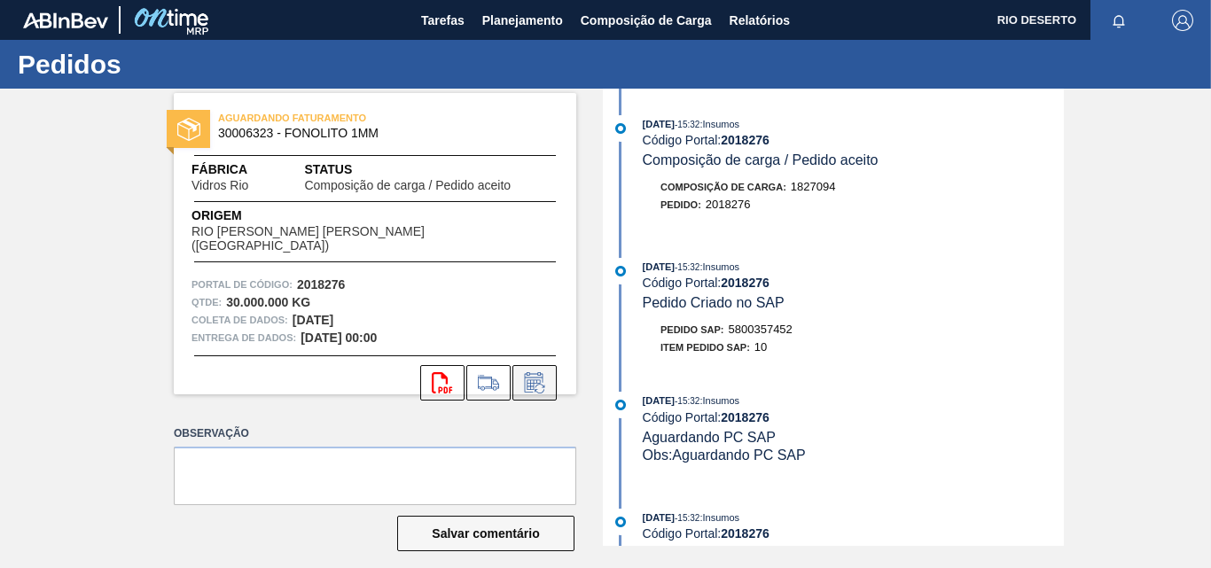
click at [535, 384] on icon at bounding box center [540, 389] width 10 height 10
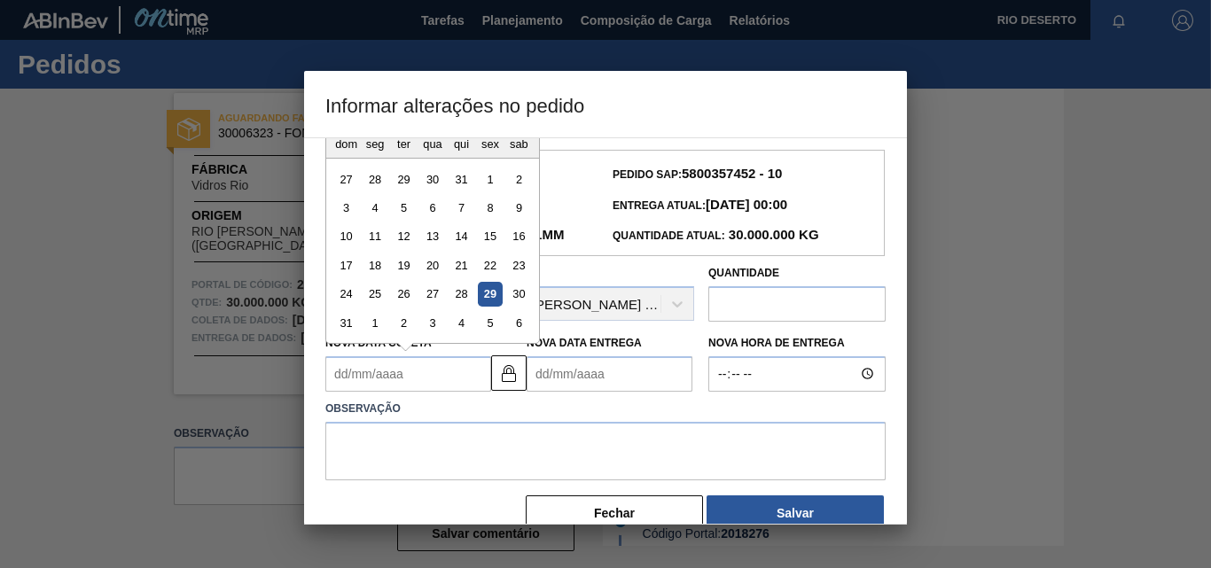
click at [415, 385] on Coleta2018276 "Nova Data Coleta" at bounding box center [408, 373] width 166 height 35
drag, startPoint x: 486, startPoint y: 296, endPoint x: 555, endPoint y: 341, distance: 82.2
click at [486, 296] on font "29" at bounding box center [490, 293] width 12 height 13
type Coleta2018276 "[DATE]"
type Entrega2018276 "[DATE]"
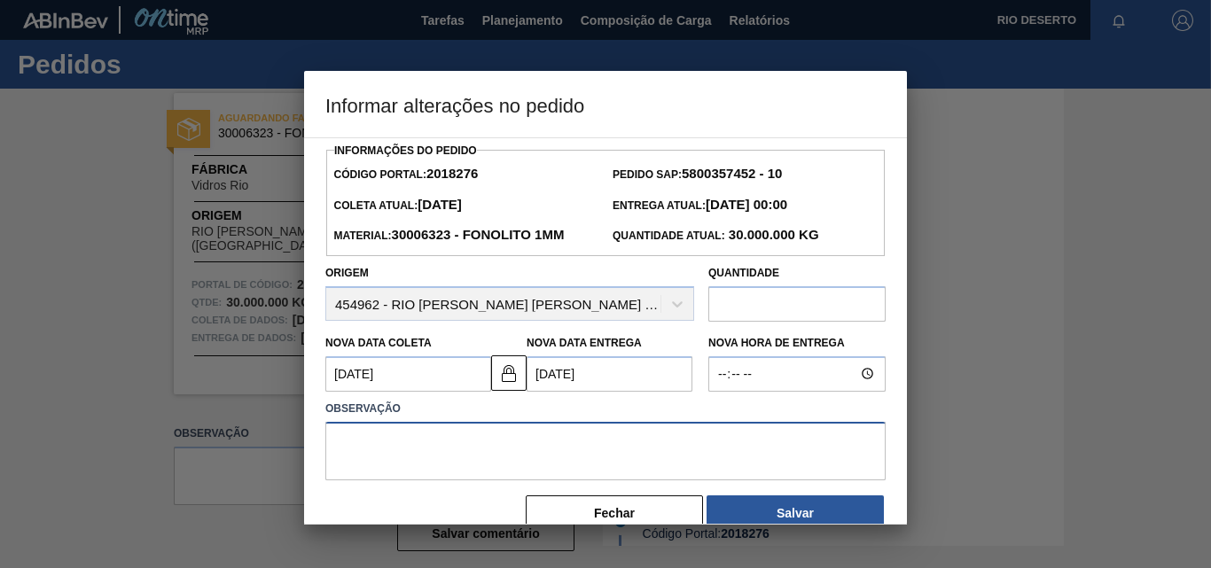
click at [697, 456] on textarea at bounding box center [605, 451] width 560 height 59
paste textarea "CARGAS ADICIONAIS MES DE AGOSTO"
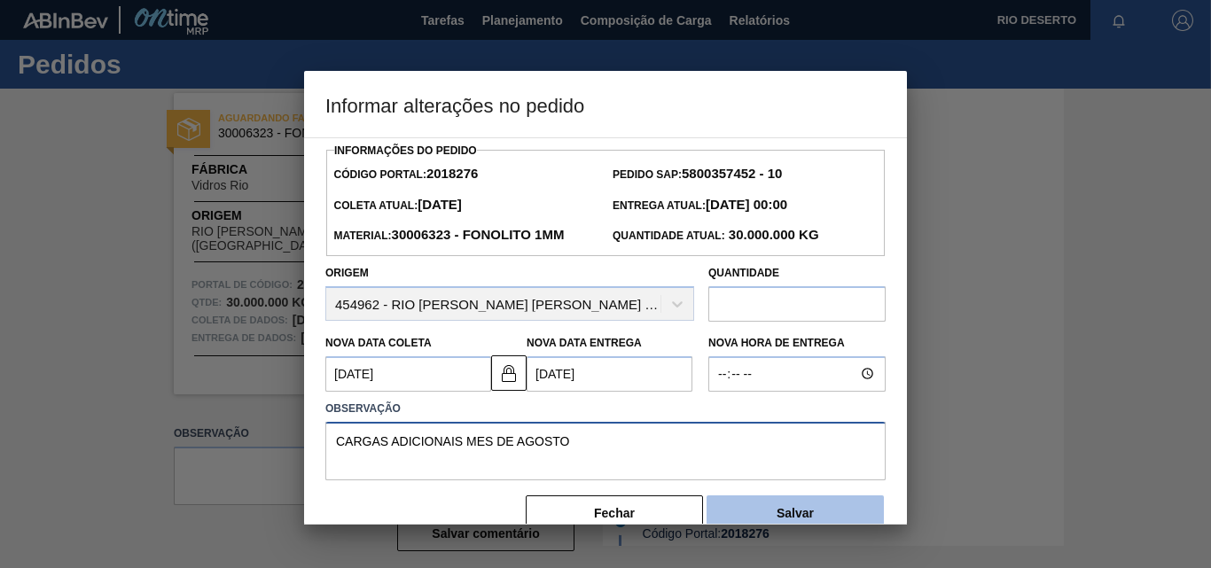
type textarea "CARGAS ADICIONAIS MES DE AGOSTO"
click at [777, 510] on font "Salvar" at bounding box center [795, 513] width 37 height 14
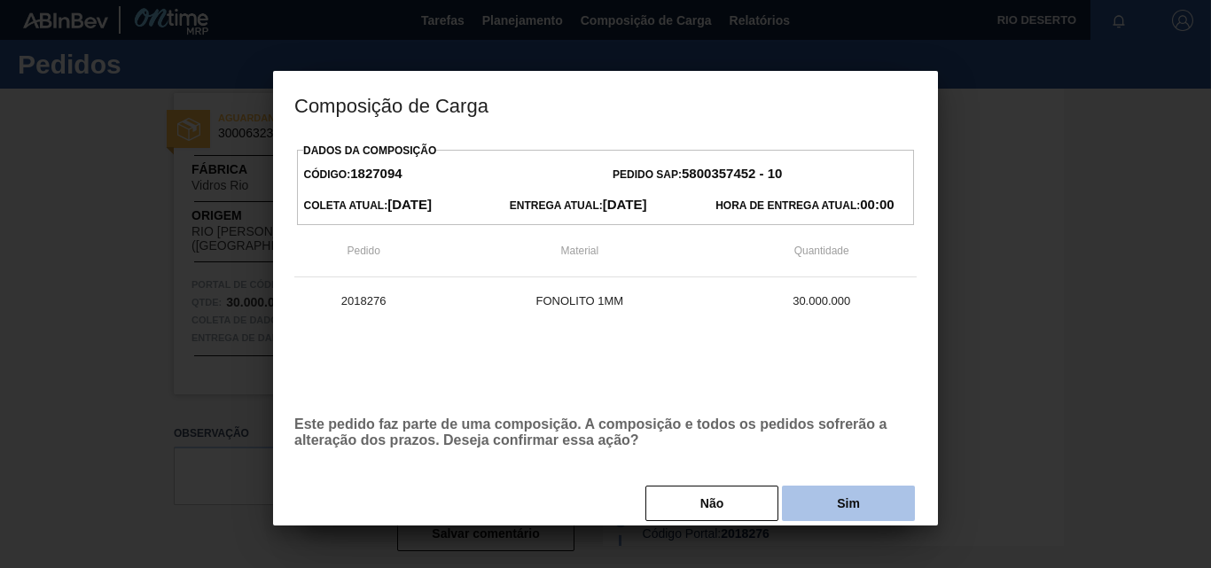
click at [834, 513] on button "Sim" at bounding box center [848, 503] width 133 height 35
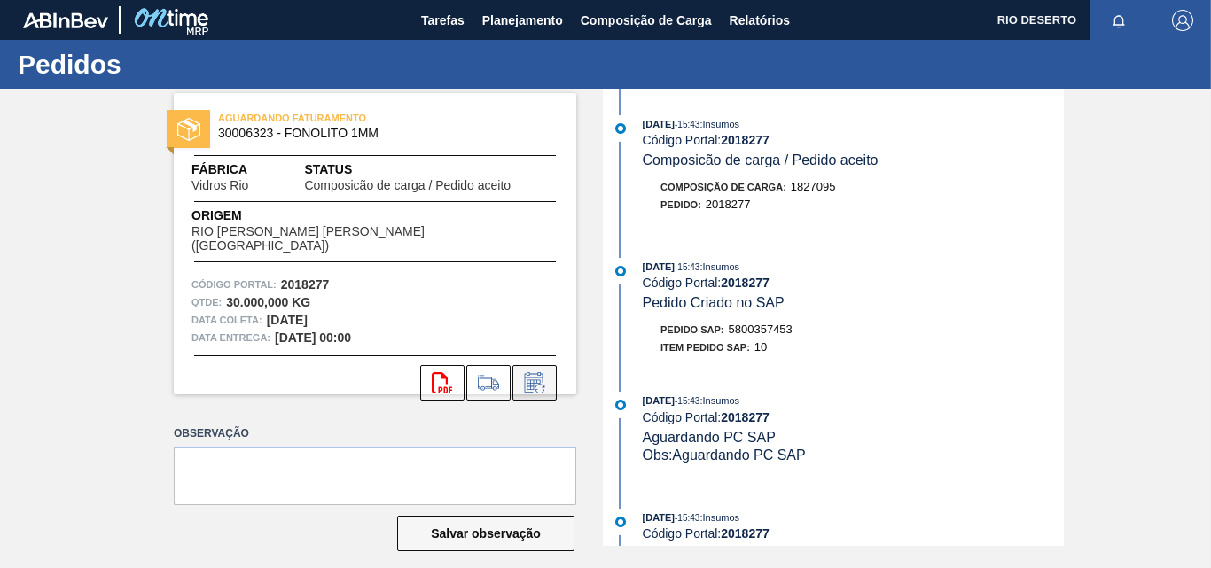
click at [530, 380] on icon at bounding box center [533, 385] width 13 height 11
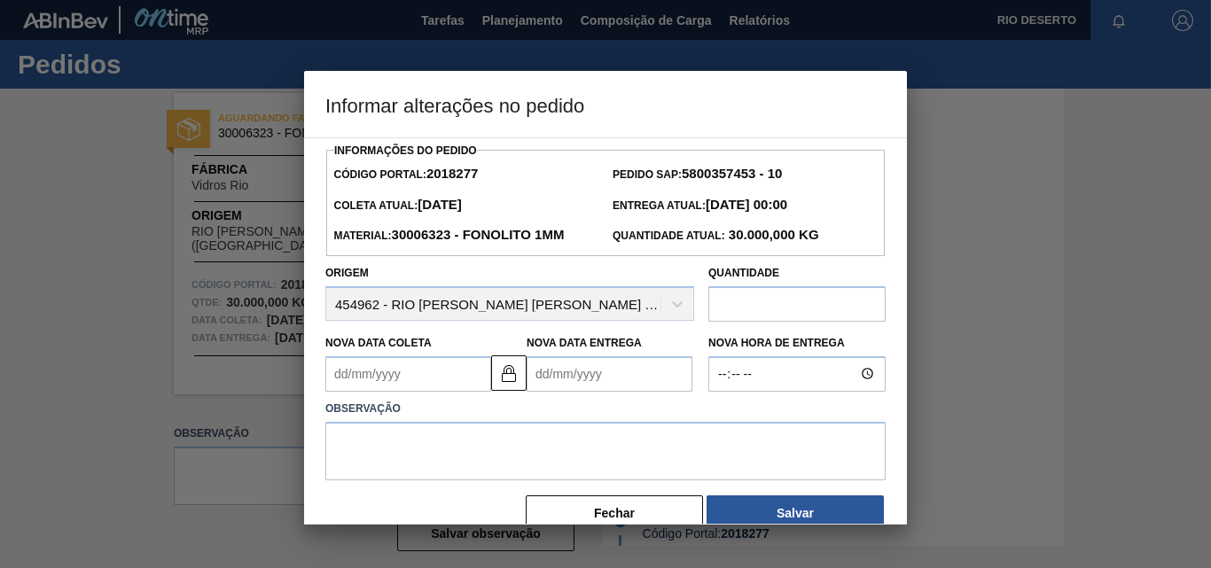
click at [414, 384] on Coleta2018277 "Nova Data Coleta" at bounding box center [408, 373] width 166 height 35
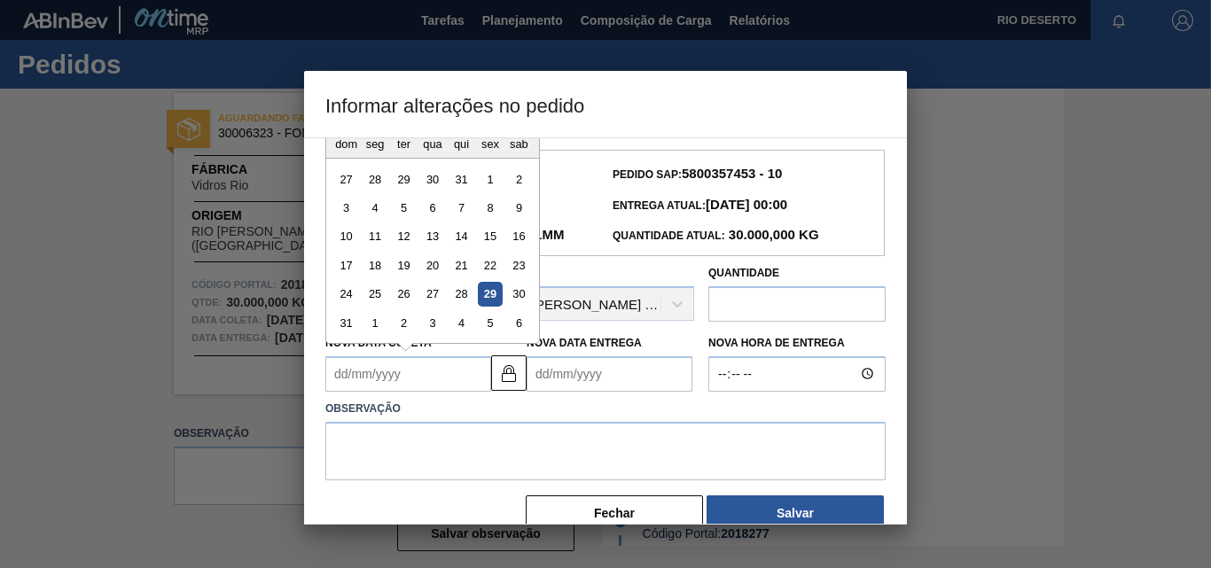
drag, startPoint x: 490, startPoint y: 288, endPoint x: 496, endPoint y: 296, distance: 9.6
click at [490, 288] on div "29" at bounding box center [490, 294] width 24 height 24
type Coleta2018277 "[DATE]"
type Entrega2018277 "[DATE]"
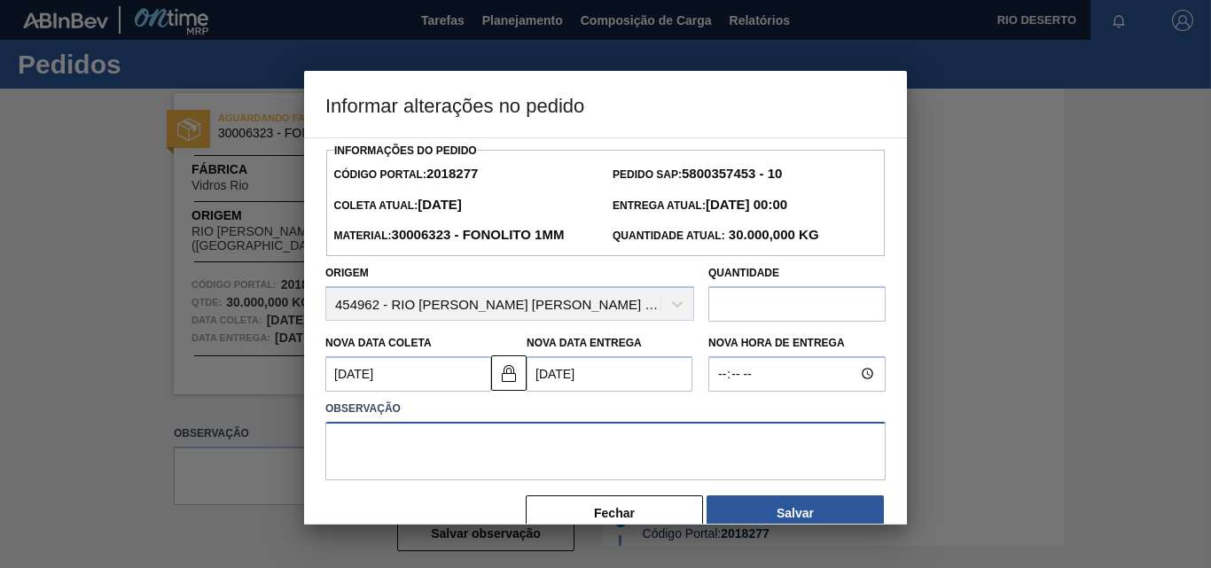
click at [619, 444] on textarea at bounding box center [605, 451] width 560 height 59
paste textarea "CARGAS ADICIONAIS MES DE AGOSTO"
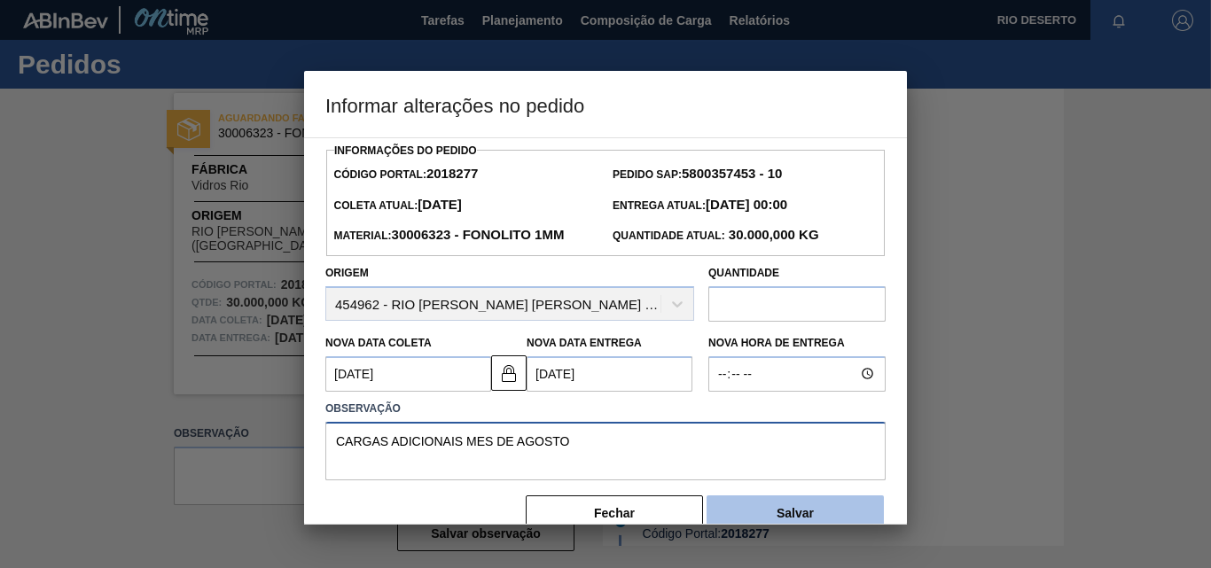
type textarea "CARGAS ADICIONAIS MES DE AGOSTO"
click at [809, 515] on button "Salvar" at bounding box center [795, 513] width 177 height 35
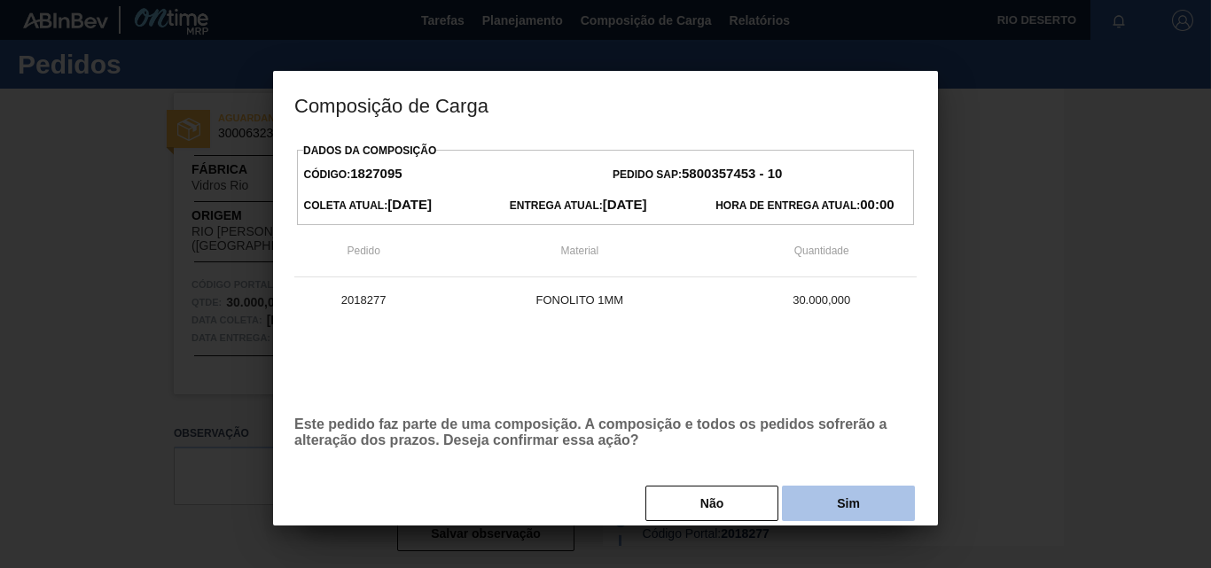
click at [828, 505] on button "Sim" at bounding box center [848, 503] width 133 height 35
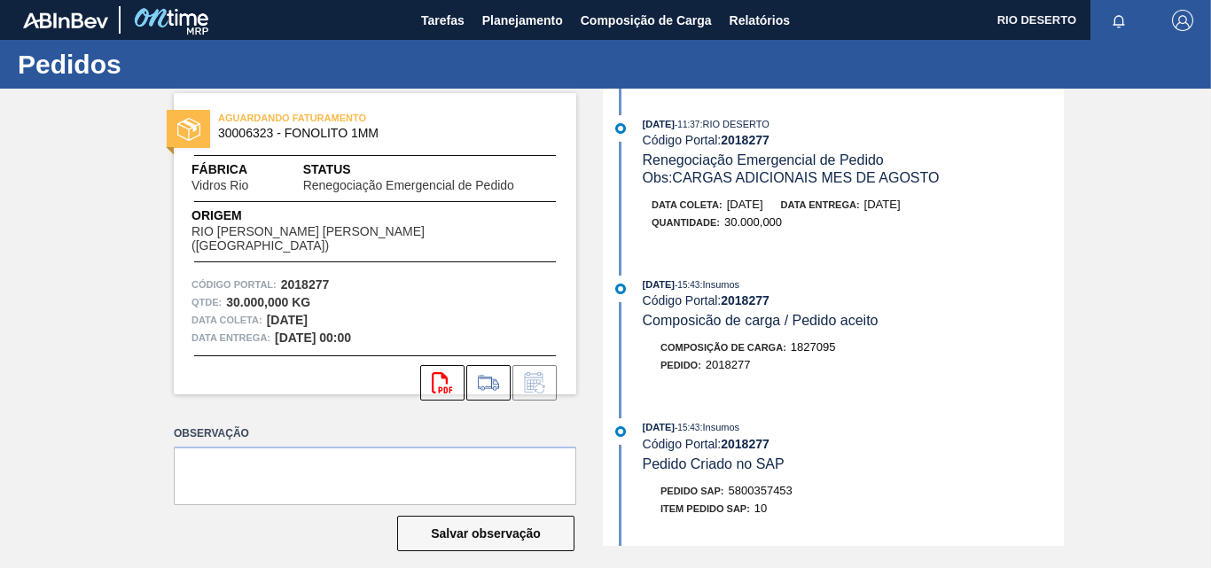
click at [859, 343] on div "Composição de Carga : 1827095" at bounding box center [853, 348] width 421 height 18
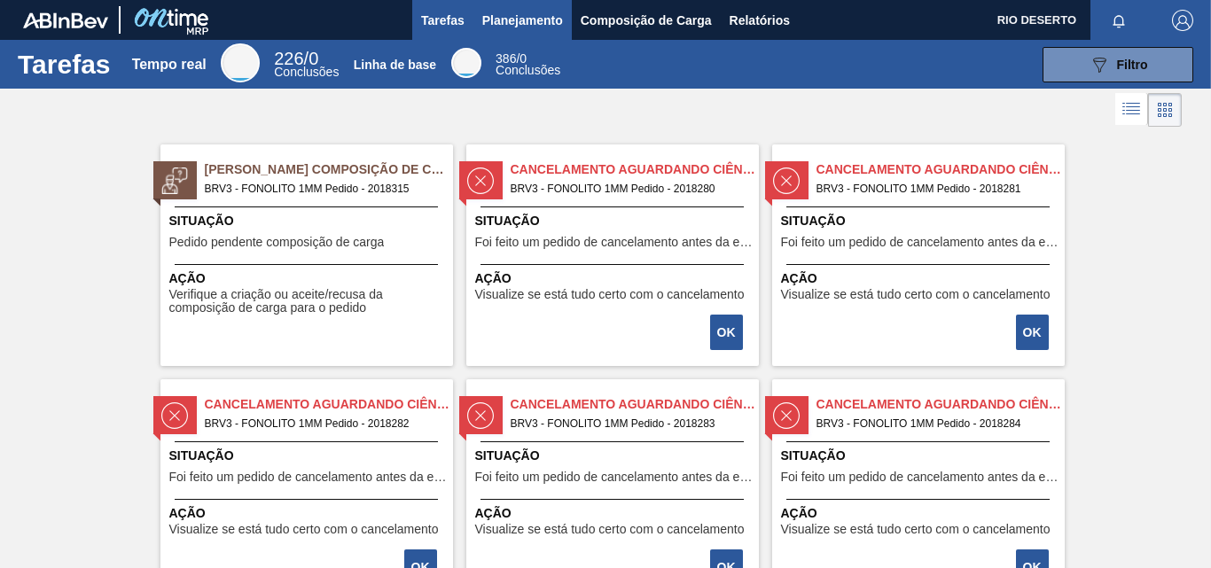
click at [537, 20] on font "Planejamento" at bounding box center [522, 20] width 81 height 14
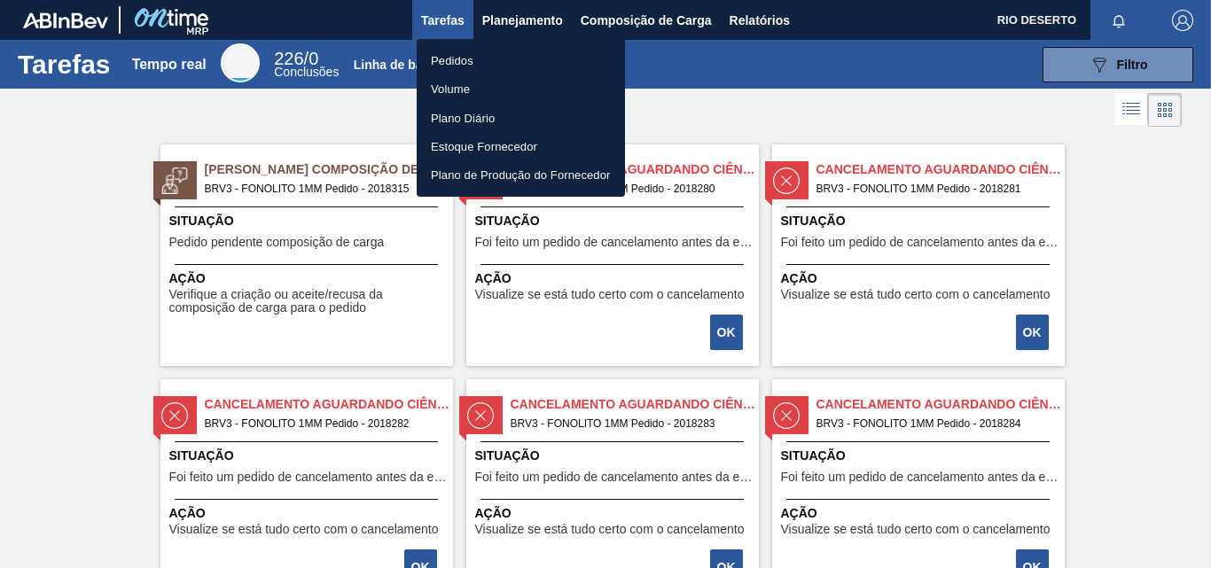
click at [480, 69] on li "Pedidos" at bounding box center [521, 60] width 208 height 28
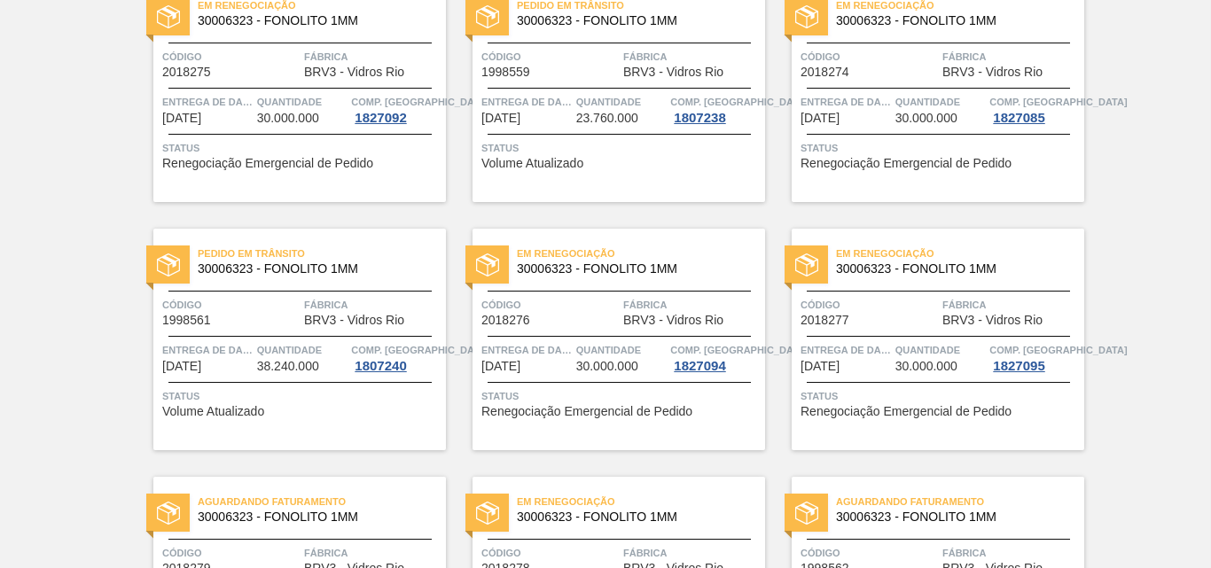
scroll to position [355, 0]
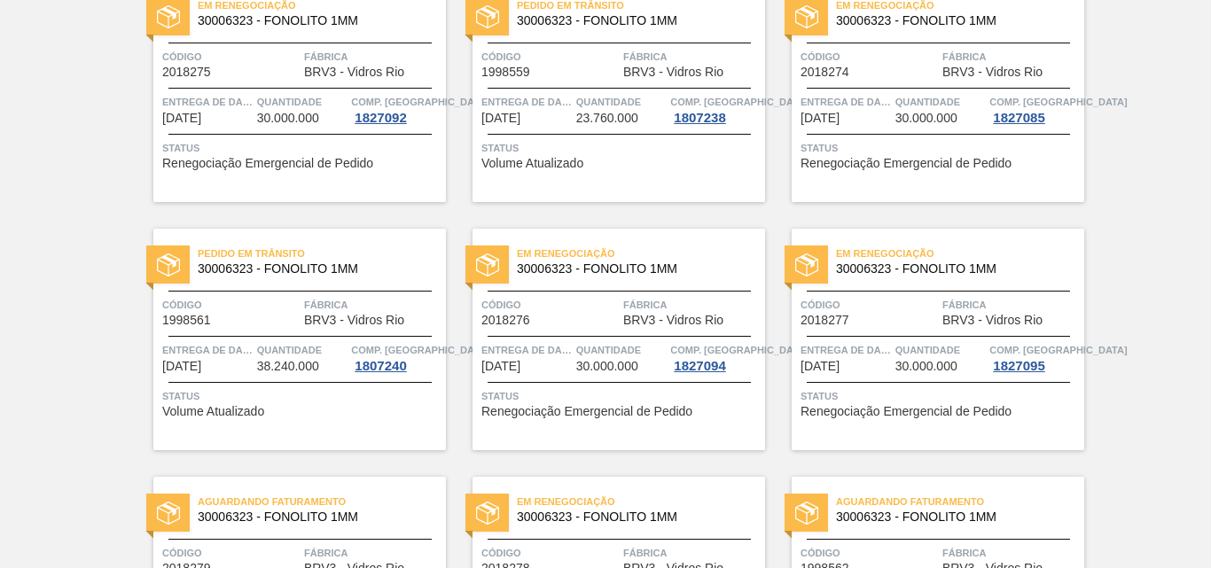
scroll to position [0, 0]
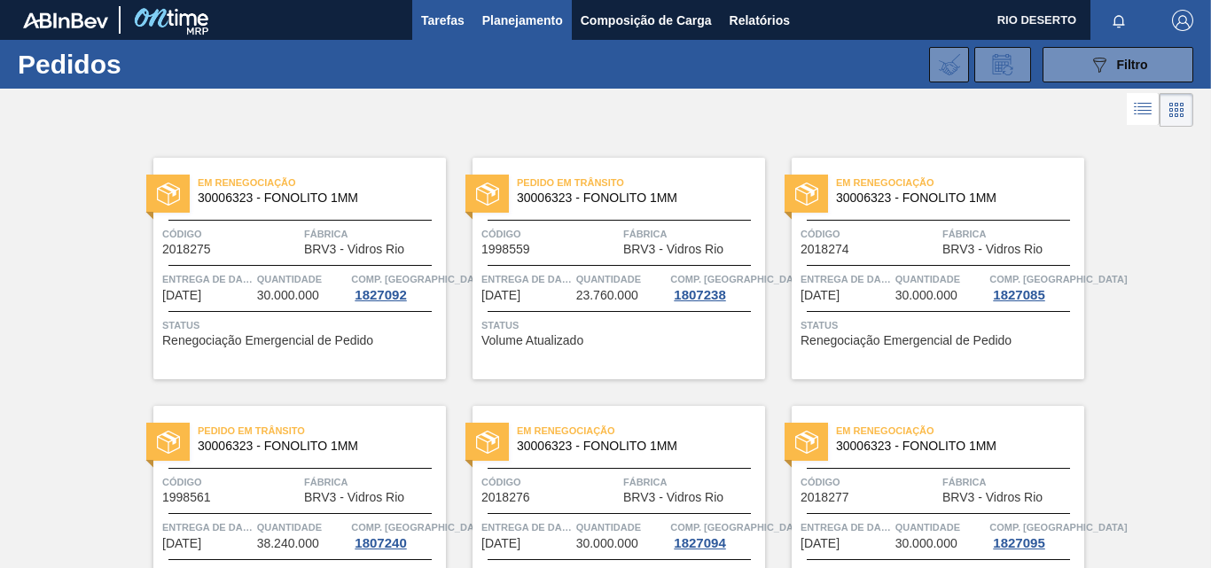
click at [438, 19] on font "Tarefas" at bounding box center [442, 20] width 43 height 14
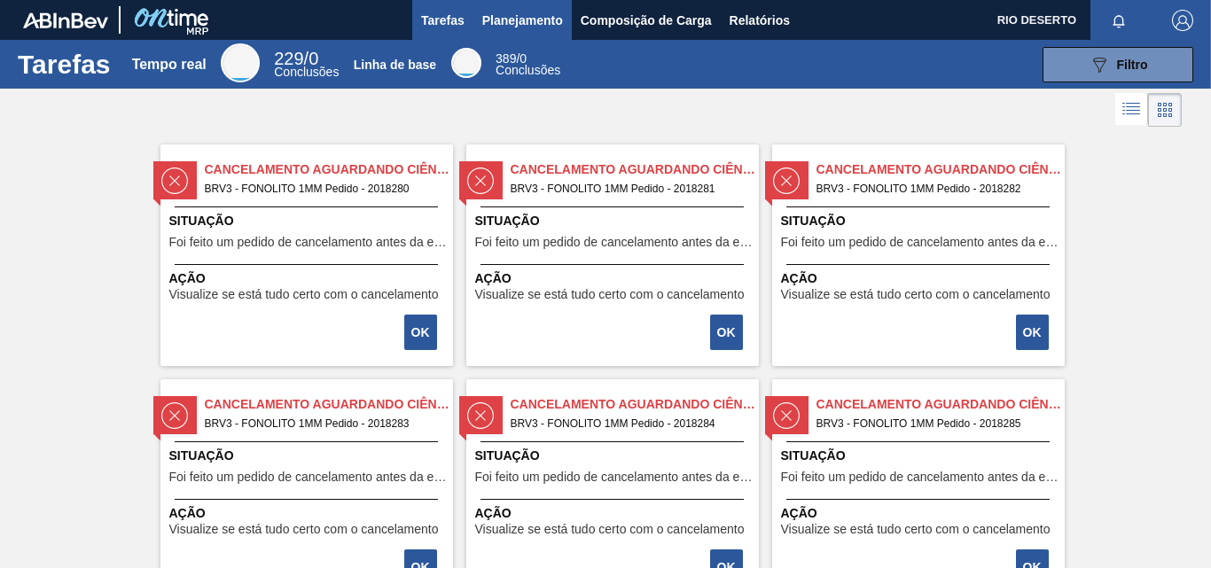
click at [529, 14] on font "Planejamento" at bounding box center [522, 20] width 81 height 14
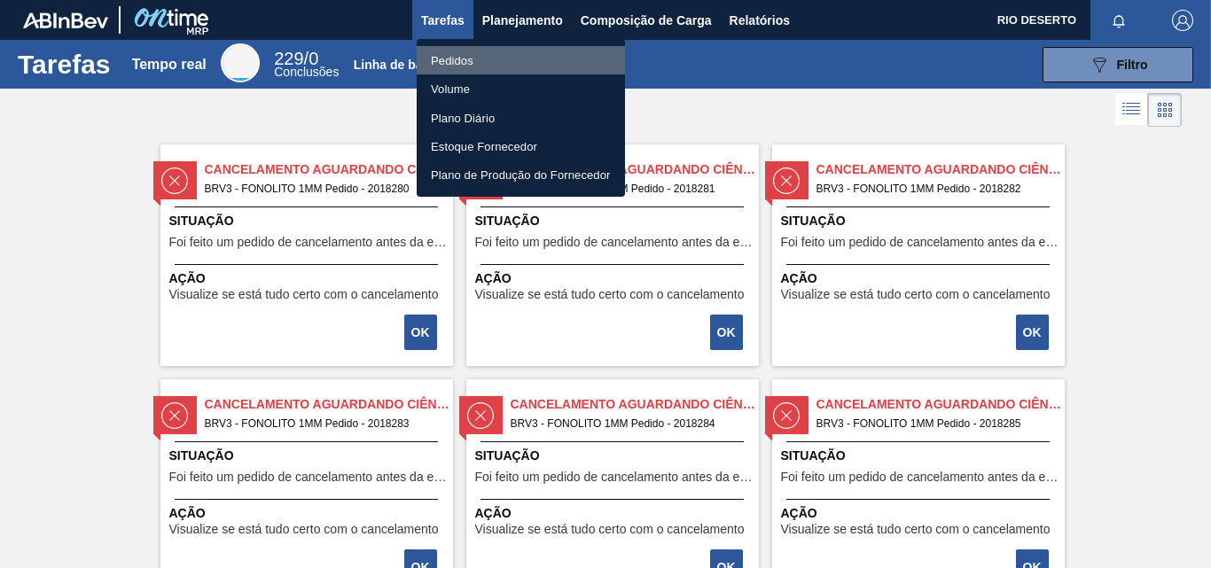
click at [439, 62] on font "Pedidos" at bounding box center [452, 60] width 43 height 13
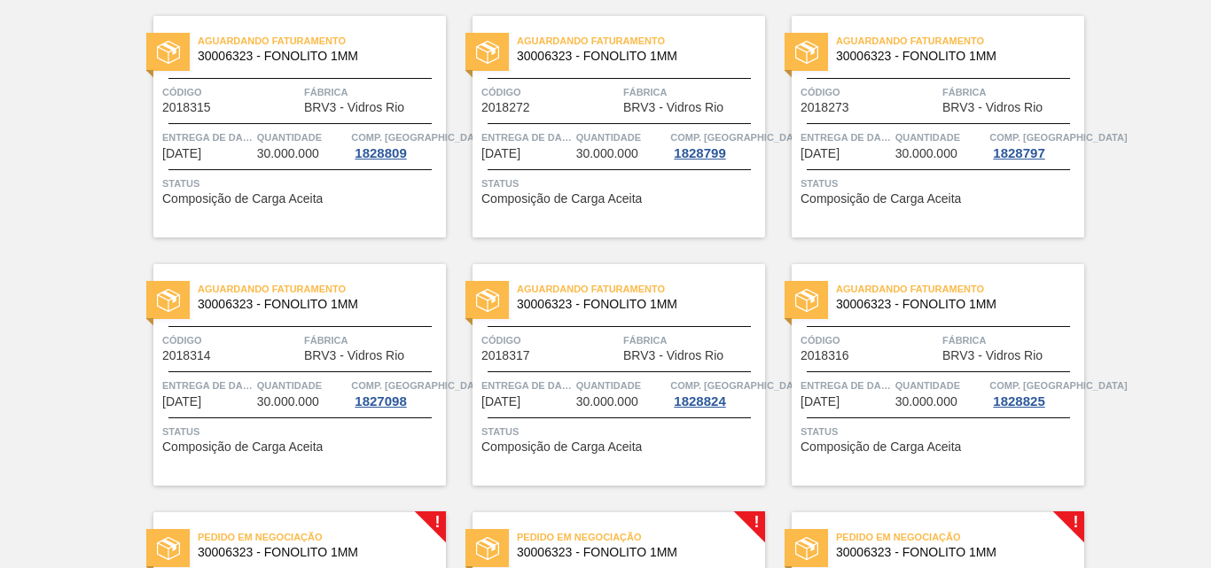
scroll to position [1330, 0]
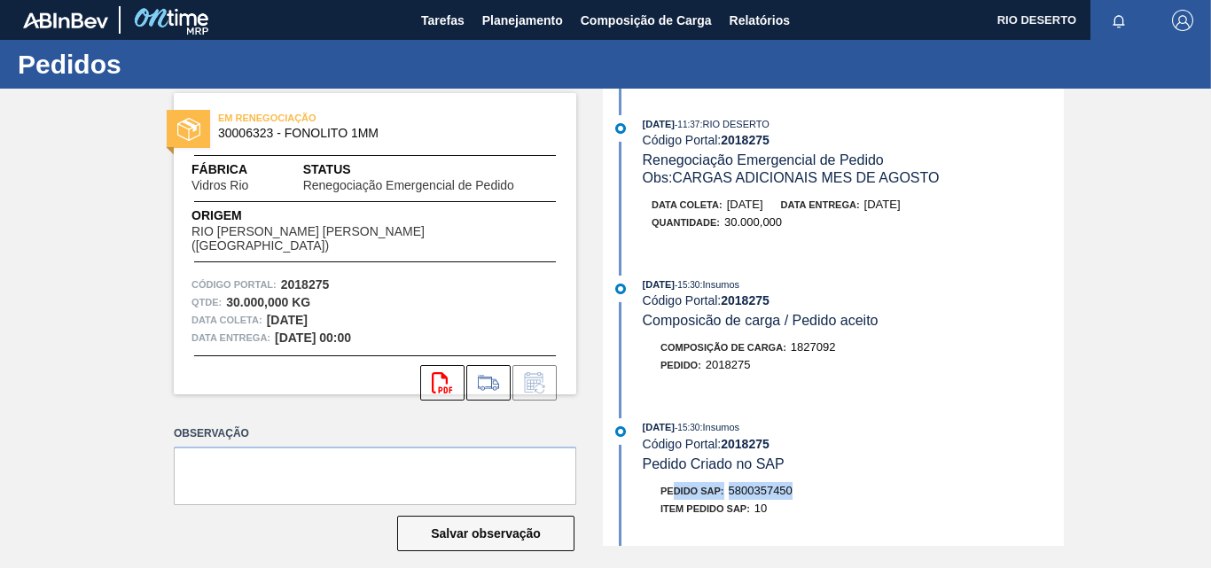
drag, startPoint x: 804, startPoint y: 485, endPoint x: 672, endPoint y: 490, distance: 132.2
click at [672, 490] on div "Pedido SAP: 5800357450" at bounding box center [853, 491] width 421 height 18
click at [945, 486] on div "Pedido SAP: 5800357450" at bounding box center [853, 491] width 421 height 18
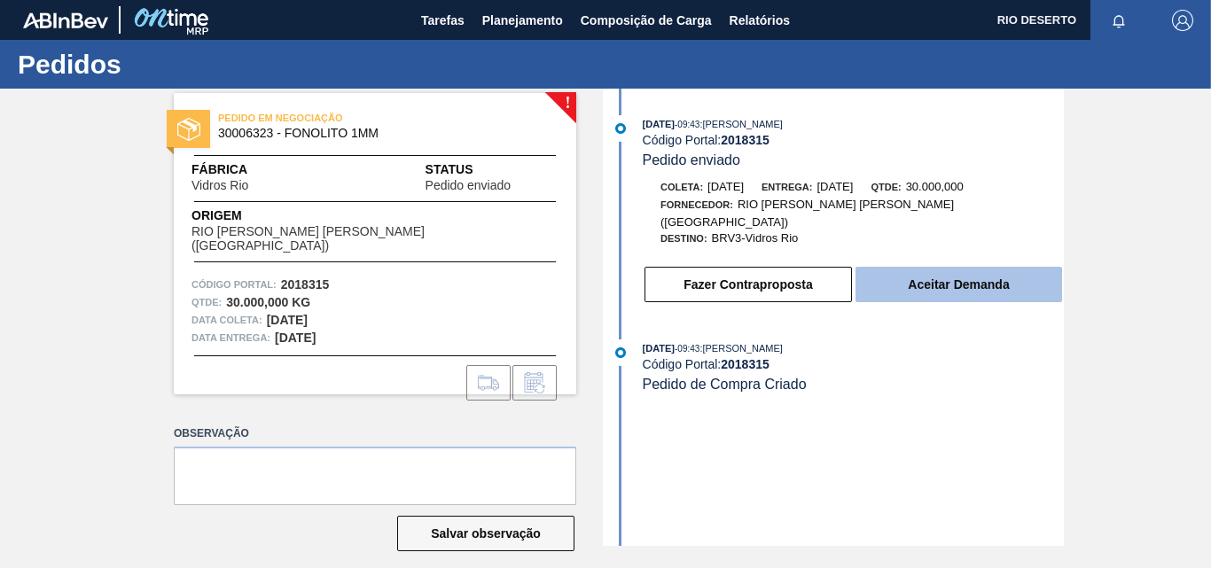
click at [957, 279] on button "Aceitar Demanda" at bounding box center [959, 284] width 207 height 35
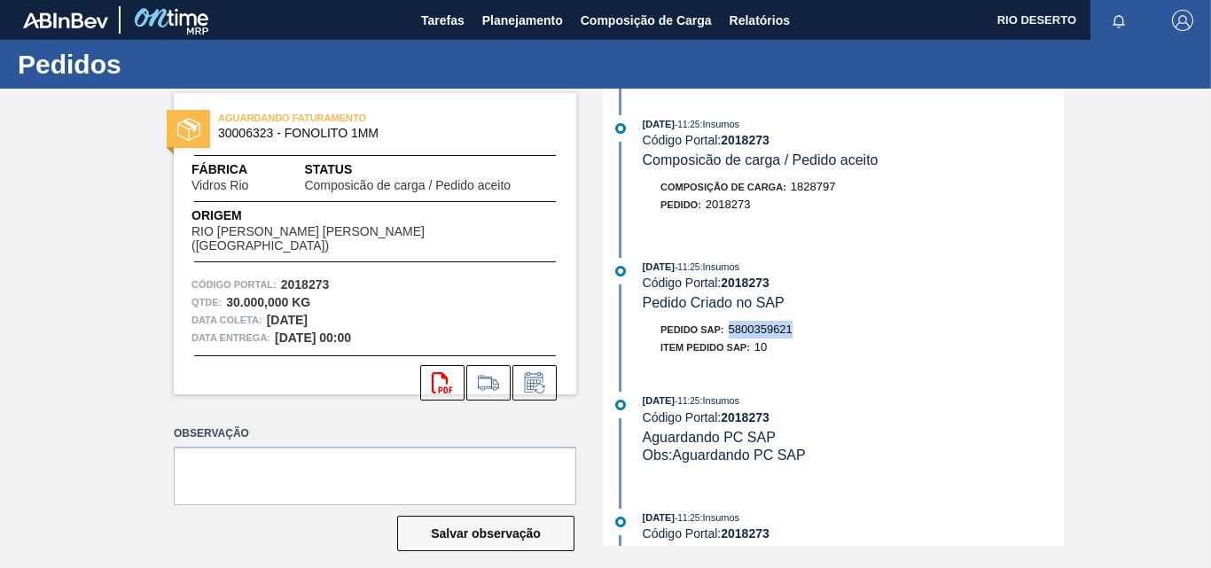
drag, startPoint x: 796, startPoint y: 333, endPoint x: 725, endPoint y: 332, distance: 71.0
click at [725, 332] on div "Pedido SAP: 5800359621" at bounding box center [853, 330] width 421 height 18
copy span "5800359621"
click at [967, 341] on div "Item pedido SAP: 10" at bounding box center [853, 348] width 421 height 18
click at [936, 450] on div "Obs: Aguardando PC SAP" at bounding box center [853, 456] width 421 height 18
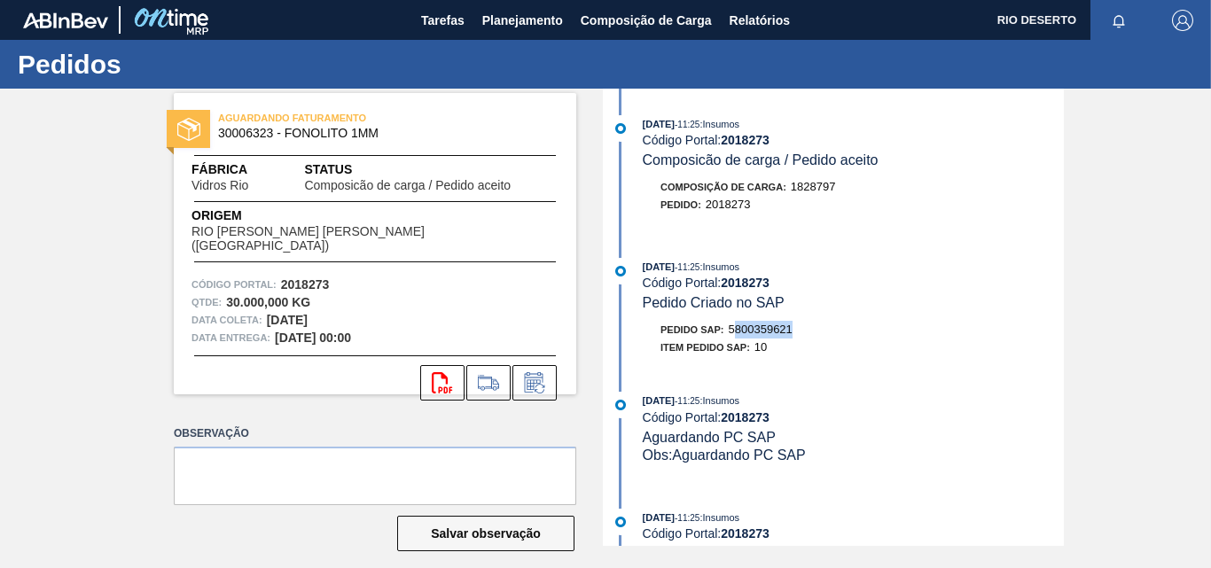
drag, startPoint x: 813, startPoint y: 331, endPoint x: 733, endPoint y: 329, distance: 79.8
click at [733, 329] on div "Pedido SAP: 5800359621" at bounding box center [853, 330] width 421 height 18
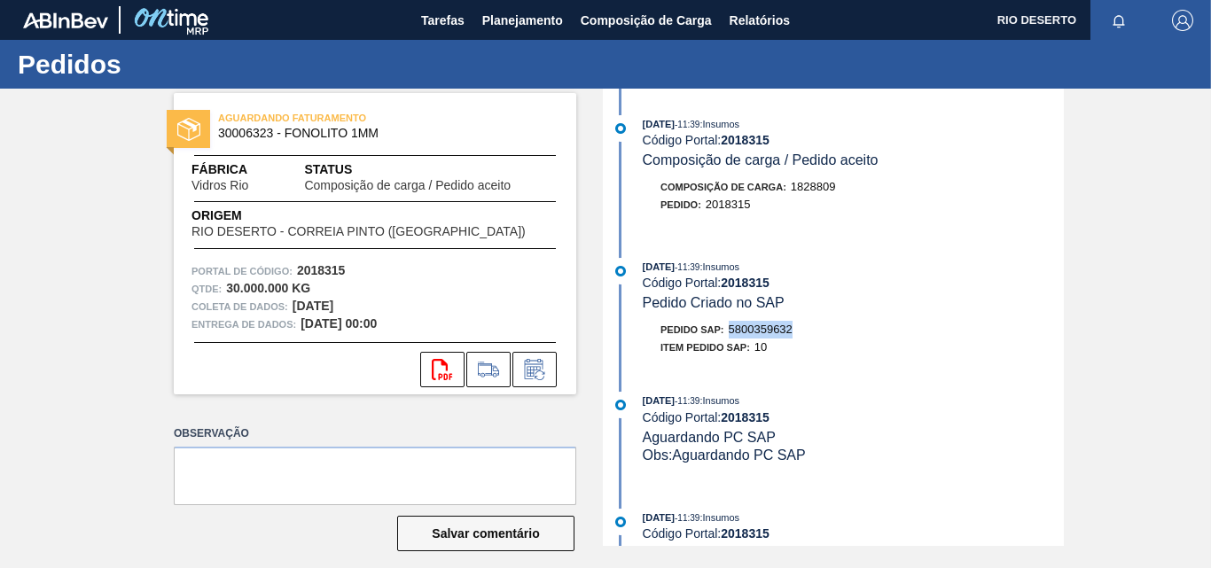
drag, startPoint x: 819, startPoint y: 325, endPoint x: 728, endPoint y: 332, distance: 90.7
click at [728, 332] on div "Pedido SAP: 5800359632" at bounding box center [853, 330] width 421 height 18
copy font "5800359632"
click at [941, 279] on div "Código Portal: 2018315" at bounding box center [853, 283] width 421 height 14
drag, startPoint x: 899, startPoint y: 289, endPoint x: 867, endPoint y: 267, distance: 38.9
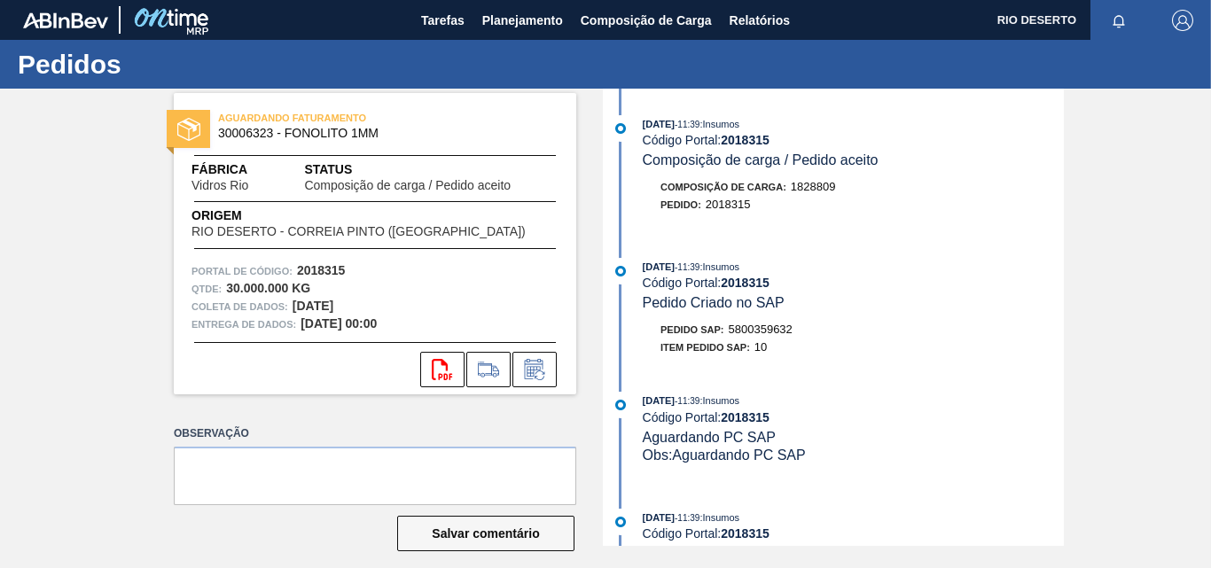
click at [899, 289] on div "Código Portal: 2018315" at bounding box center [853, 283] width 421 height 14
click at [442, 28] on font "Tarefas" at bounding box center [442, 20] width 43 height 21
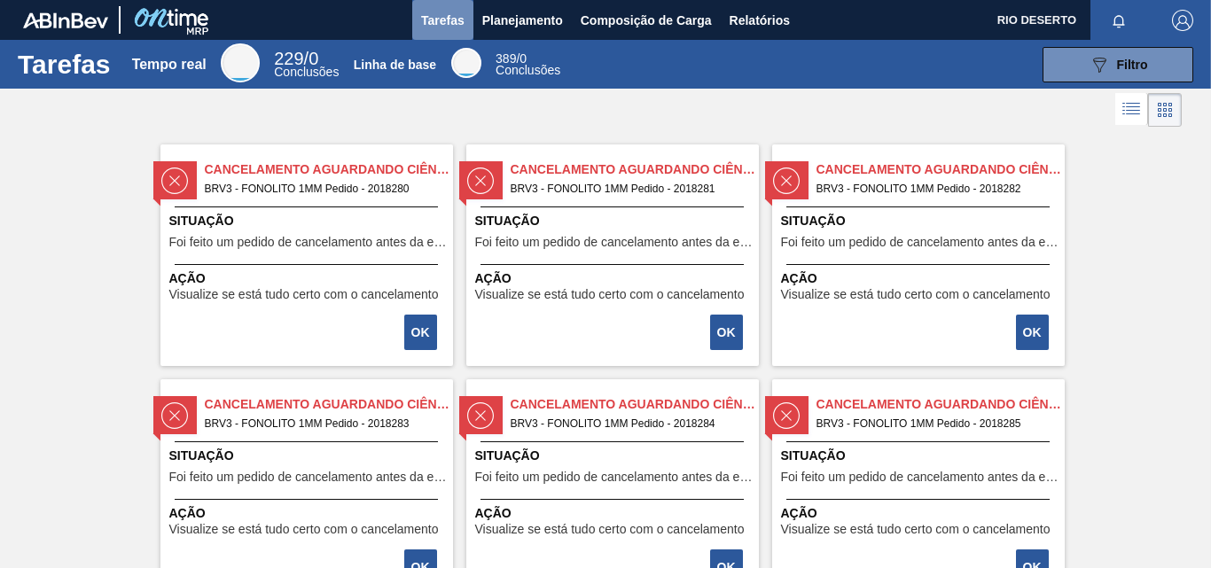
click at [443, 15] on font "Tarefas" at bounding box center [442, 20] width 43 height 14
click at [537, 20] on font "Planejamento" at bounding box center [522, 20] width 81 height 14
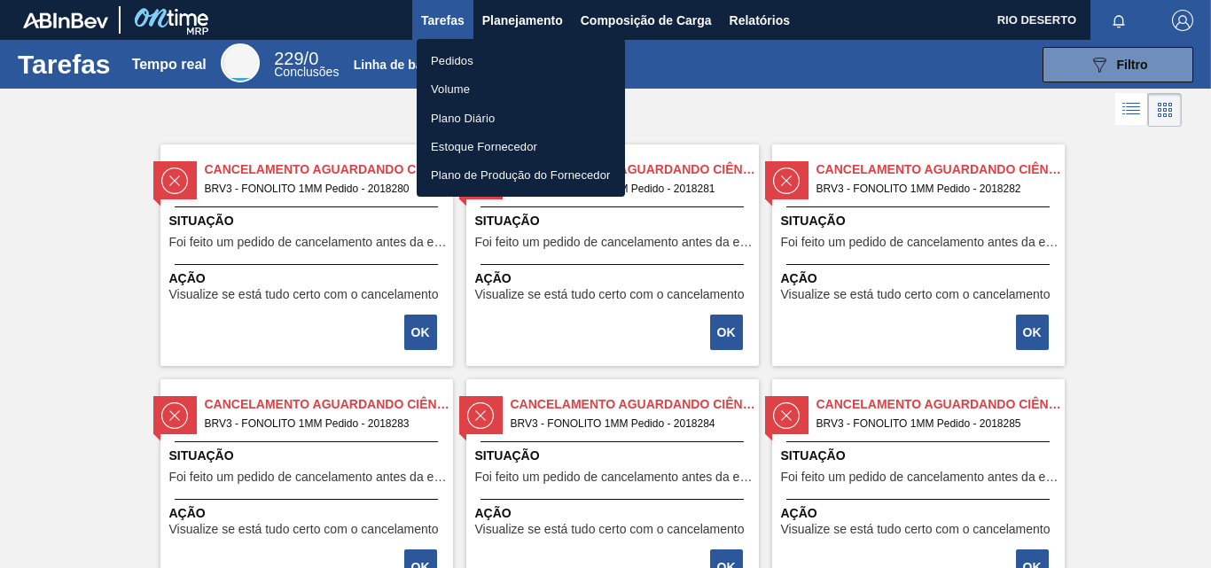
click at [458, 63] on font "Pedidos" at bounding box center [452, 60] width 43 height 13
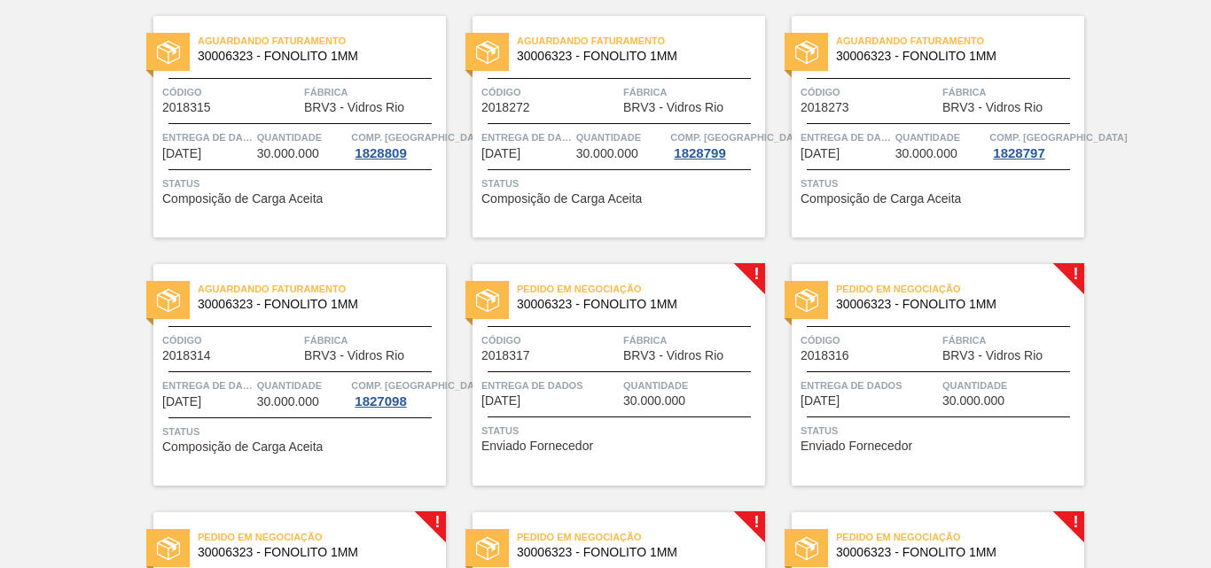
scroll to position [1064, 0]
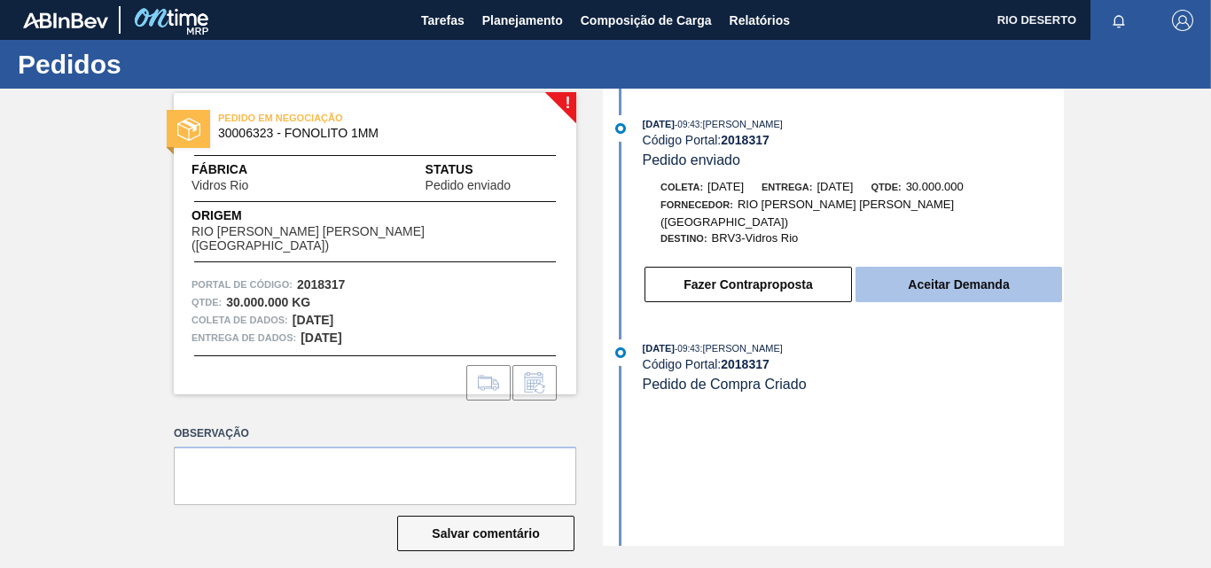
click at [946, 267] on button "Aceitar Demanda" at bounding box center [959, 284] width 207 height 35
click at [928, 278] on font "Aceitar Demanda" at bounding box center [958, 285] width 101 height 14
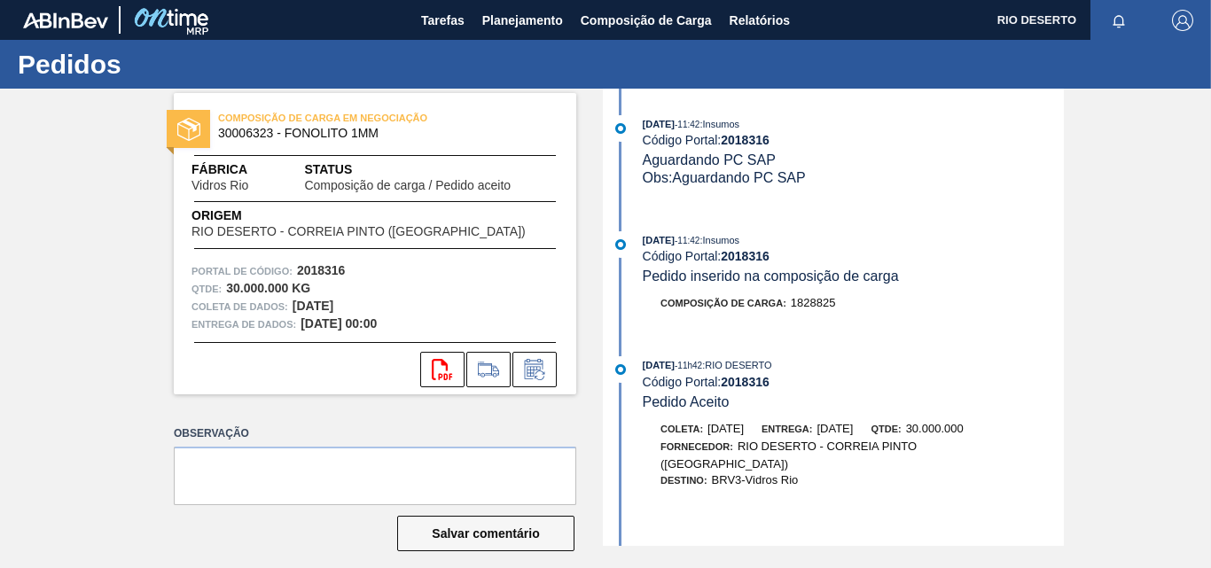
drag, startPoint x: 958, startPoint y: 346, endPoint x: 975, endPoint y: 335, distance: 19.9
click at [958, 346] on div "[DATE] 11:42 : Insumos Código Portal: 2018316 Aguardando PC SAP Obs: Aguardando…" at bounding box center [835, 318] width 457 height 458
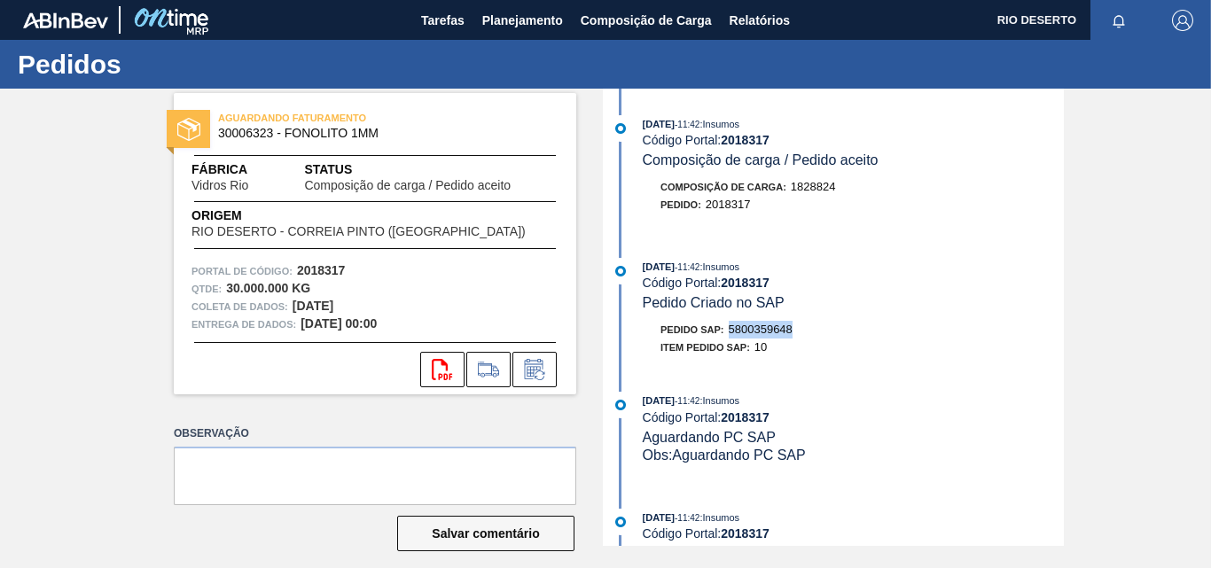
drag, startPoint x: 834, startPoint y: 329, endPoint x: 728, endPoint y: 329, distance: 105.5
click at [728, 329] on div "Pedido SAP: 5800359648" at bounding box center [853, 330] width 421 height 18
copy font "5800359648"
drag, startPoint x: 767, startPoint y: 322, endPoint x: 792, endPoint y: 329, distance: 25.8
click at [767, 322] on div "Pedido SAP: 5800359648" at bounding box center [727, 330] width 132 height 18
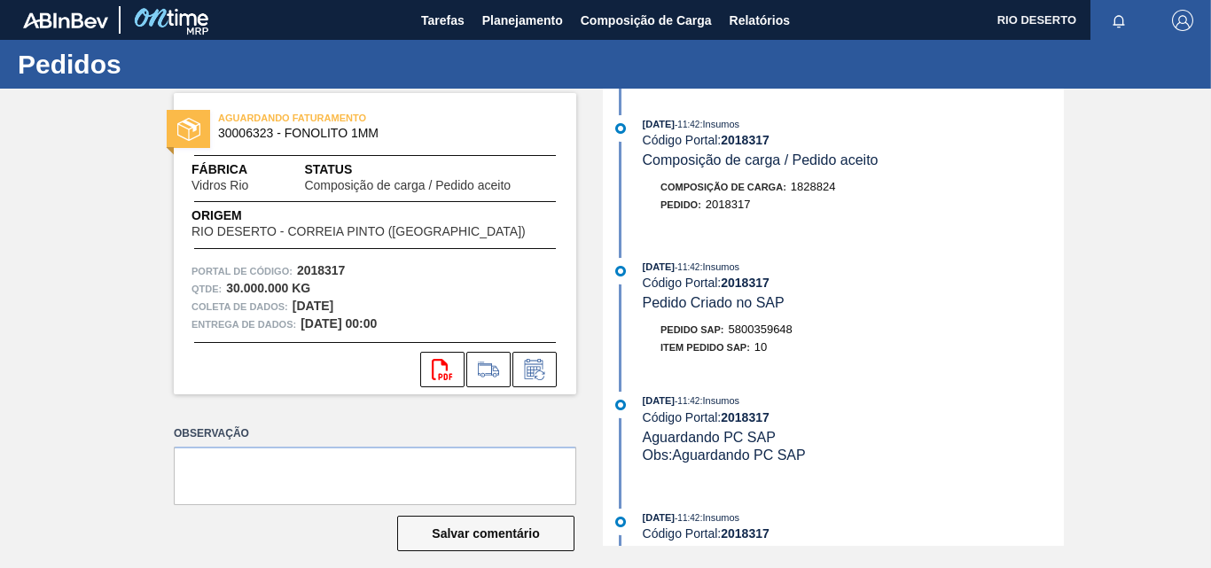
click at [1017, 383] on div "[DATE] 11:42 : Insumos Código Portal: 2018317 Composição de carga / Pedido acei…" at bounding box center [835, 318] width 457 height 458
click at [442, 364] on icon at bounding box center [442, 369] width 20 height 21
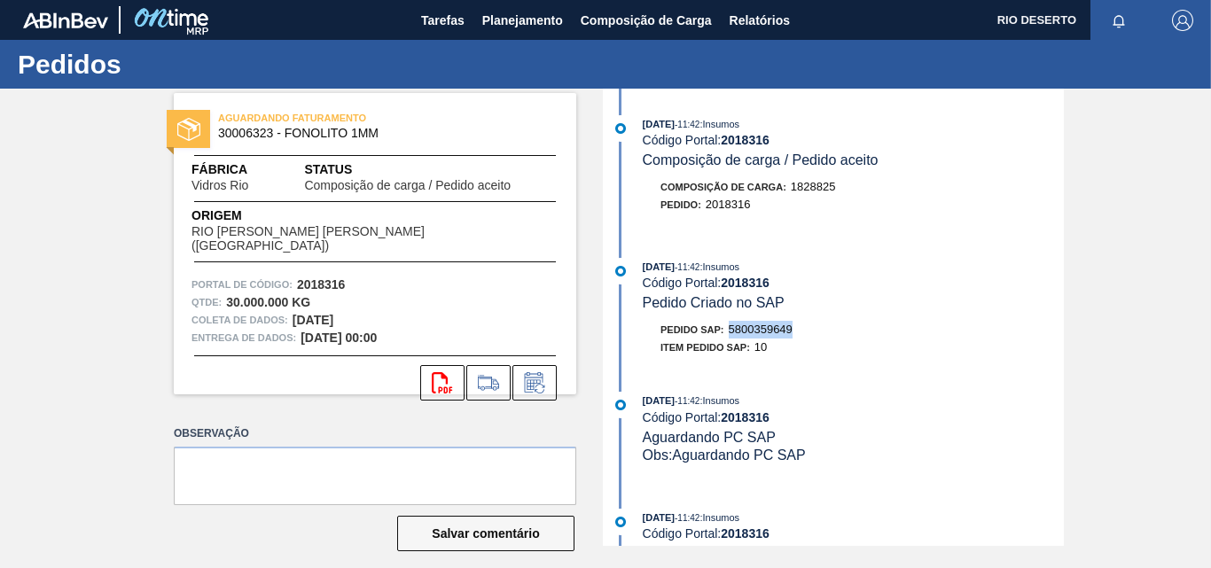
drag, startPoint x: 797, startPoint y: 323, endPoint x: 727, endPoint y: 329, distance: 70.3
click at [727, 329] on div "Pedido SAP: 5800359649" at bounding box center [853, 330] width 421 height 18
copy font "5800359649"
click at [408, 365] on div "svg{fill:#ff0000}" at bounding box center [375, 382] width 403 height 35
click at [434, 380] on icon at bounding box center [442, 382] width 20 height 21
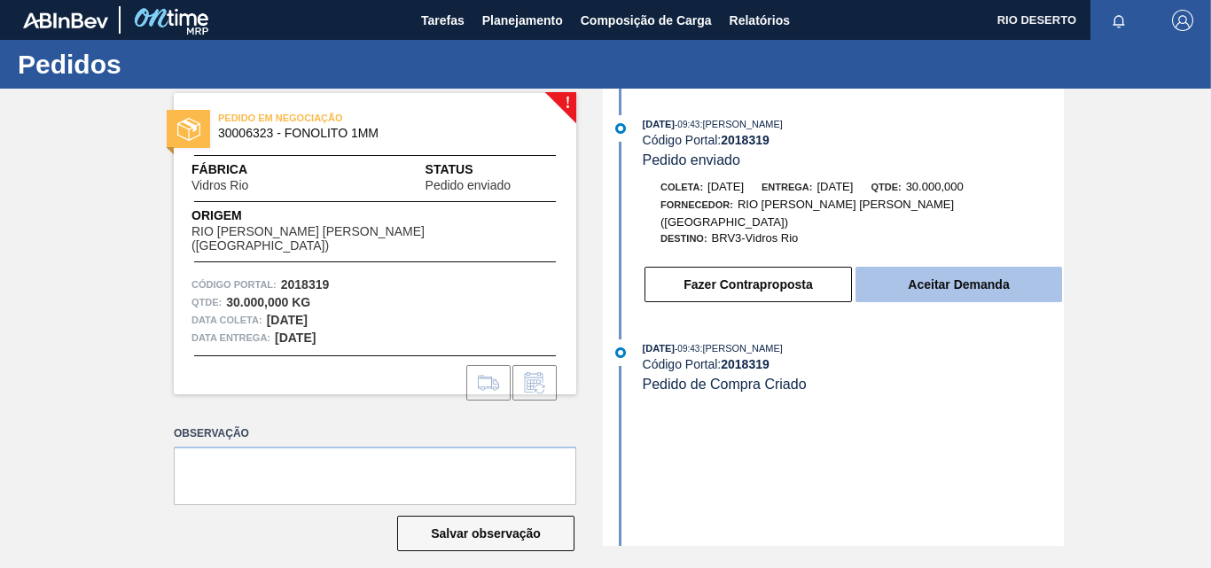
click at [947, 280] on button "Aceitar Demanda" at bounding box center [959, 284] width 207 height 35
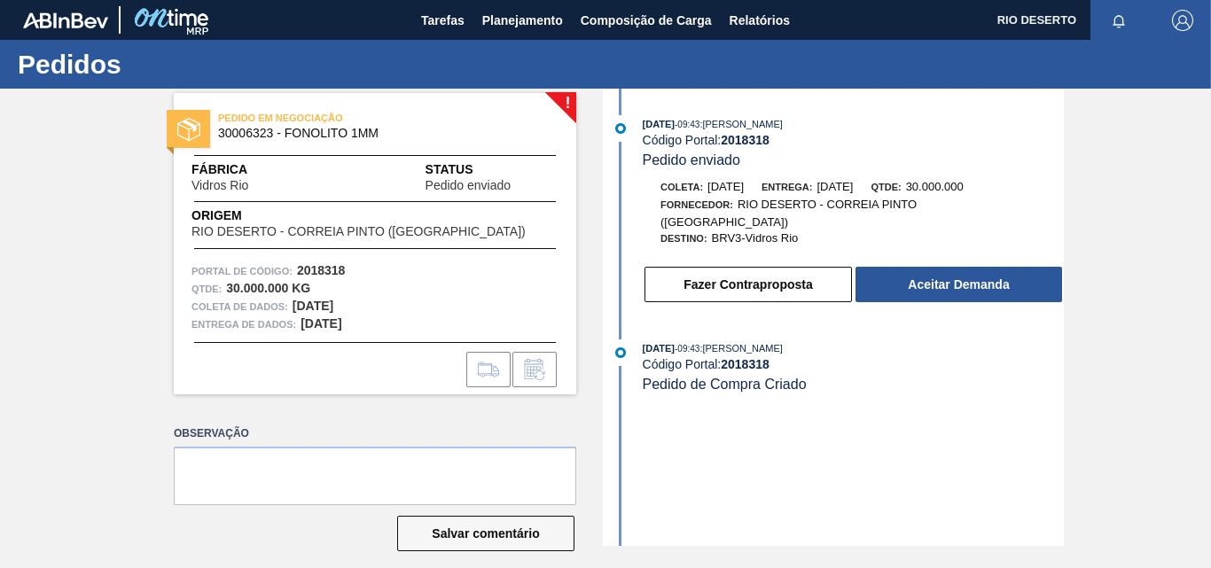
click at [1090, 438] on div "! PEDIDO EM NEGOCIAÇÃO 30006323 - FONOLITO 1MM Fábrica Vidros Rio Status Pedido…" at bounding box center [605, 318] width 1211 height 458
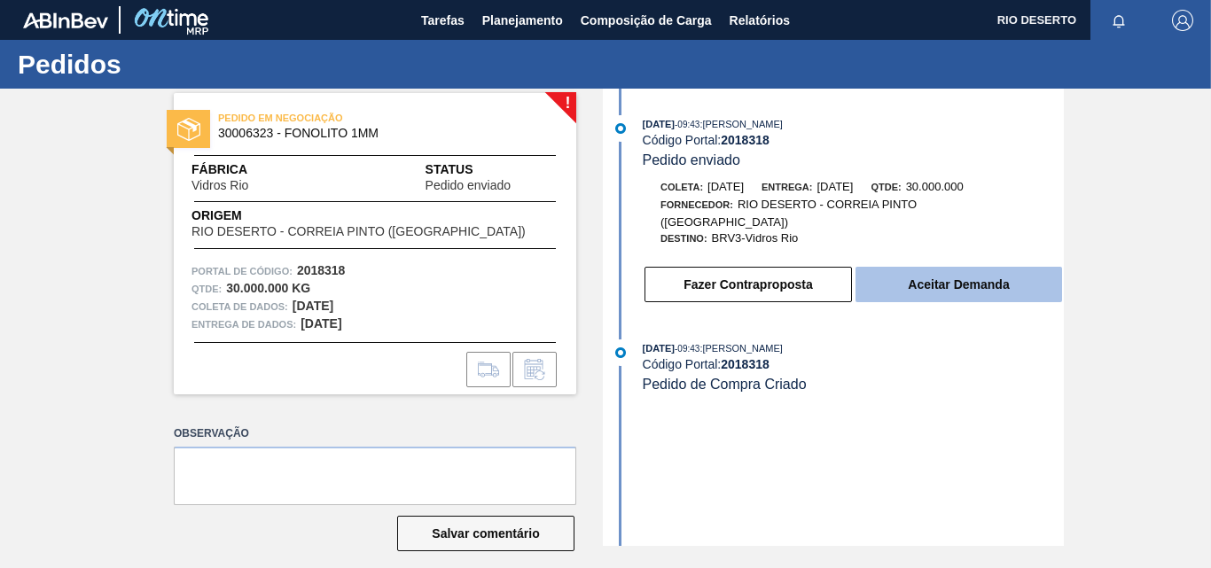
click at [954, 278] on font "Aceitar Demanda" at bounding box center [958, 285] width 101 height 14
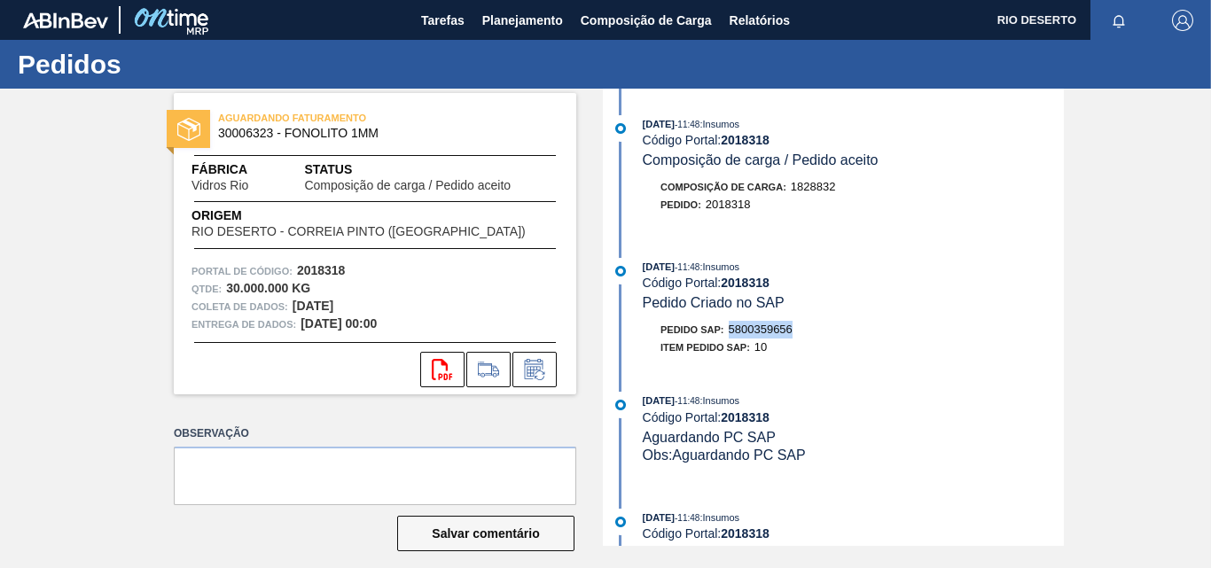
drag, startPoint x: 819, startPoint y: 325, endPoint x: 730, endPoint y: 318, distance: 89.8
click at [730, 318] on div "[DATE] 11:48 : Insumos Código Portal: 2018318 Pedido Criado no SAP Pedido SAP: …" at bounding box center [835, 311] width 457 height 107
copy font "5800359656"
